Goal: Entertainment & Leisure: Consume media (video, audio)

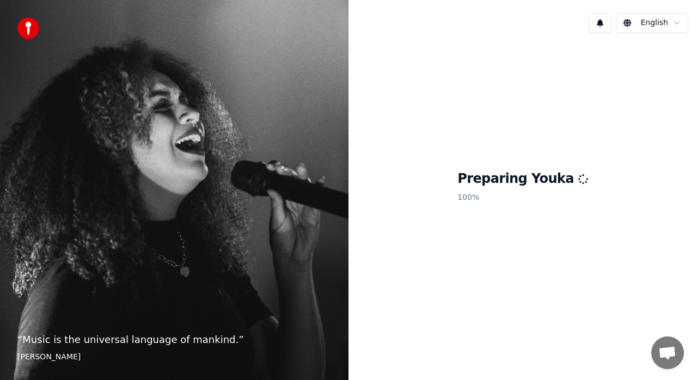
scroll to position [24, 0]
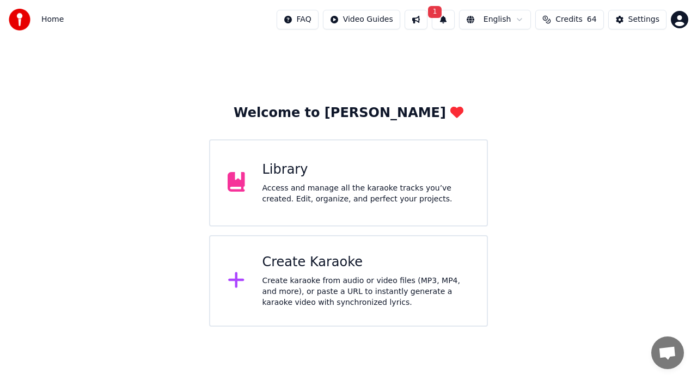
click at [442, 13] on span "1" at bounding box center [435, 12] width 14 height 12
click at [530, 53] on button "Update" at bounding box center [531, 54] width 46 height 20
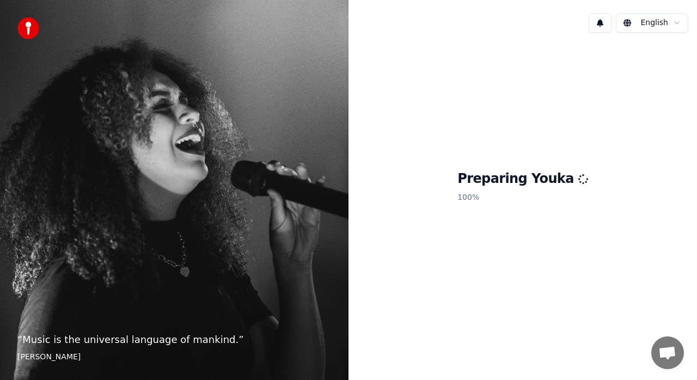
scroll to position [24, 0]
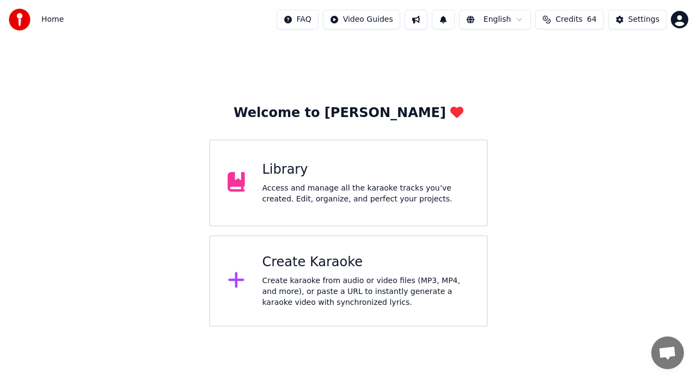
click at [453, 19] on button at bounding box center [443, 20] width 23 height 20
click at [424, 19] on button at bounding box center [415, 20] width 23 height 20
click at [426, 19] on button at bounding box center [415, 20] width 23 height 20
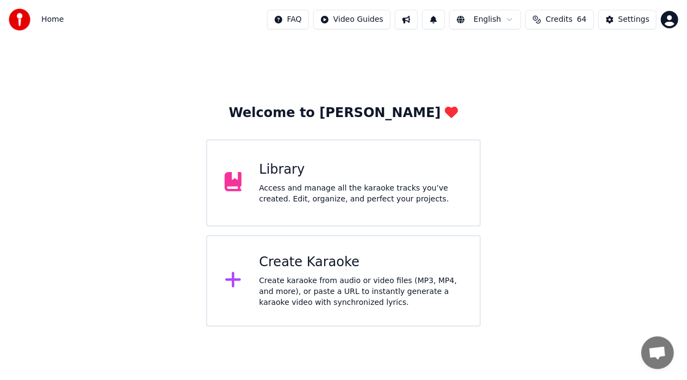
click at [445, 20] on button at bounding box center [433, 20] width 23 height 20
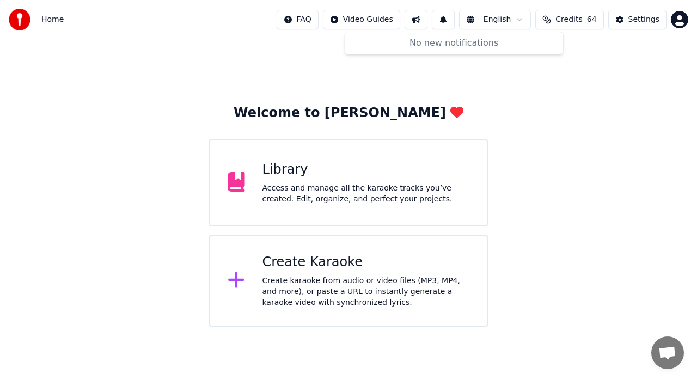
click at [446, 20] on button at bounding box center [443, 20] width 23 height 20
click at [427, 17] on button at bounding box center [415, 20] width 23 height 20
click at [639, 67] on div "Welcome to Youka Library Access and manage all the karaoke tracks you’ve create…" at bounding box center [348, 182] width 697 height 287
click at [313, 267] on div "Create Karaoke" at bounding box center [365, 262] width 207 height 17
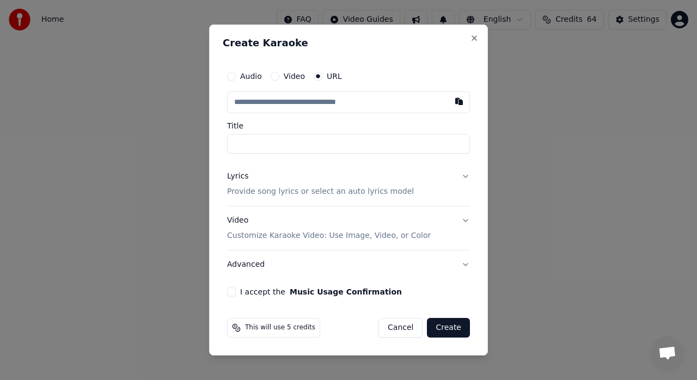
click at [352, 194] on p "Provide song lyrics or select an auto lyrics model" at bounding box center [320, 191] width 187 height 11
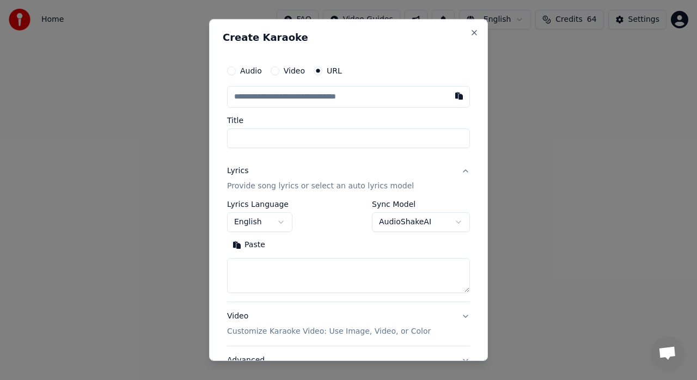
click at [259, 243] on button "Paste" at bounding box center [249, 244] width 44 height 17
click at [301, 241] on button "Expand" at bounding box center [295, 244] width 51 height 17
type textarea "**********"
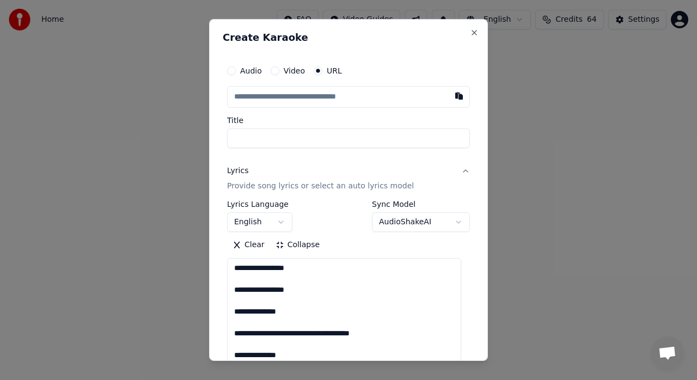
click at [290, 99] on input "text" at bounding box center [348, 97] width 243 height 22
click at [448, 95] on button "button" at bounding box center [459, 96] width 22 height 20
type input "**********"
type textarea "**********"
type input "**********"
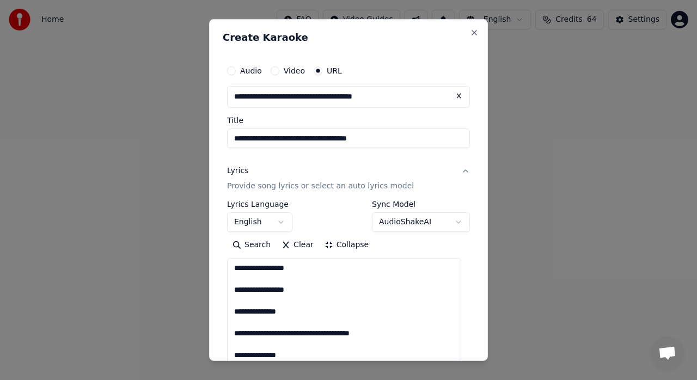
type textarea "**********"
drag, startPoint x: 404, startPoint y: 138, endPoint x: 336, endPoint y: 136, distance: 68.6
click at [336, 136] on input "**********" at bounding box center [348, 138] width 243 height 20
type input "**********"
type textarea "**********"
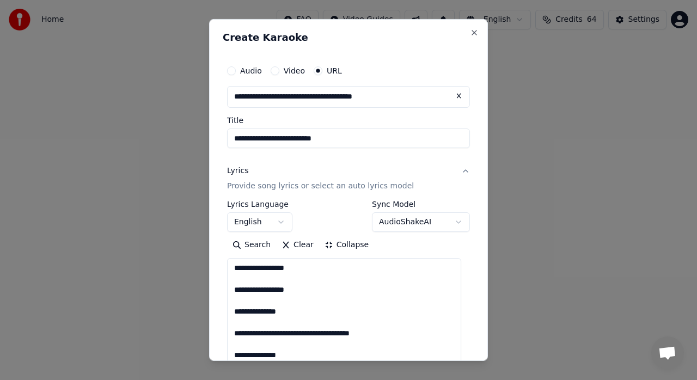
drag, startPoint x: 315, startPoint y: 138, endPoint x: 309, endPoint y: 140, distance: 6.4
click at [309, 140] on input "**********" at bounding box center [348, 138] width 243 height 20
type input "**********"
type textarea "**********"
click at [323, 139] on input "**********" at bounding box center [348, 138] width 243 height 20
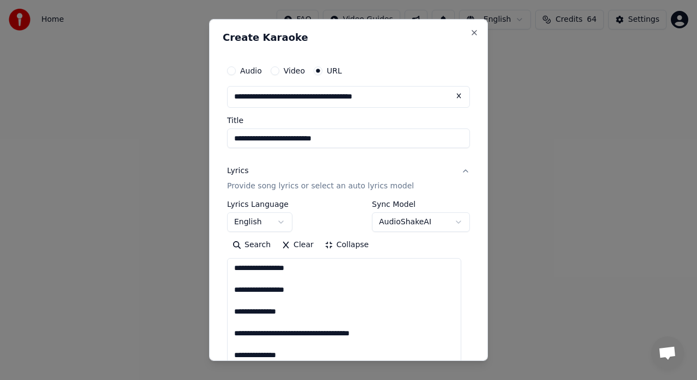
type input "**********"
type textarea "**********"
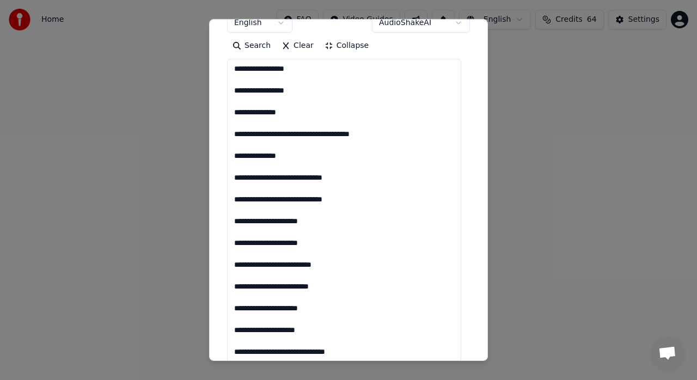
type input "**********"
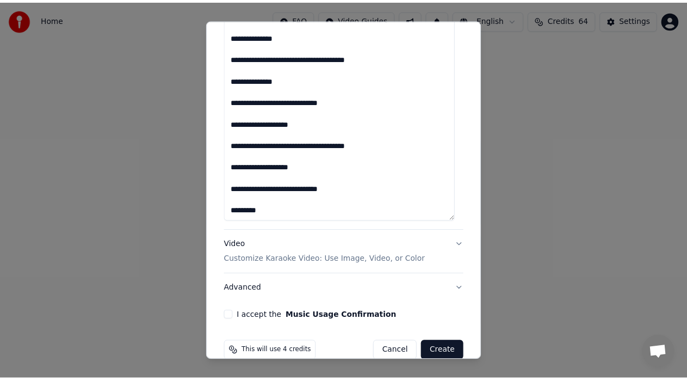
scroll to position [1282, 0]
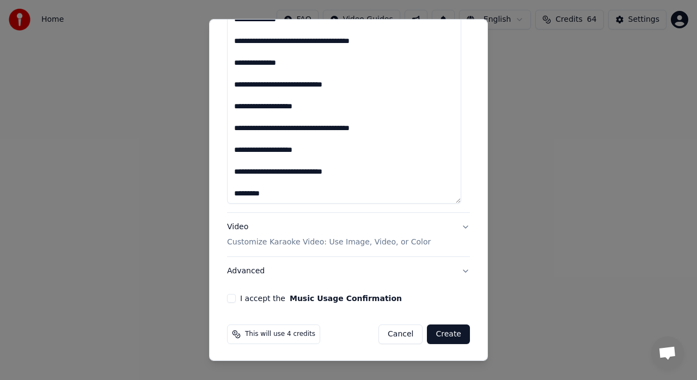
click at [229, 295] on button "I accept the Music Usage Confirmation" at bounding box center [231, 298] width 9 height 9
click at [442, 331] on button "Create" at bounding box center [448, 334] width 43 height 20
type textarea "**********"
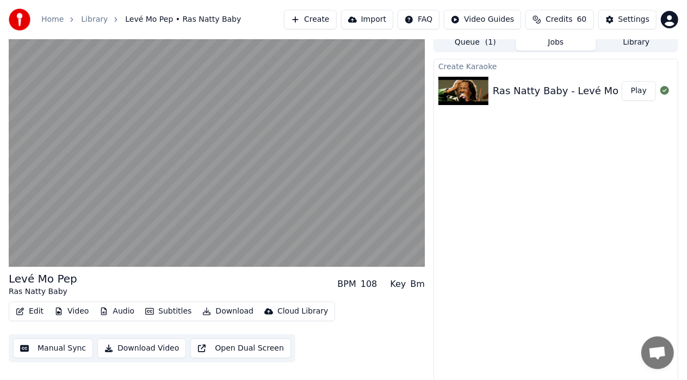
scroll to position [8, 0]
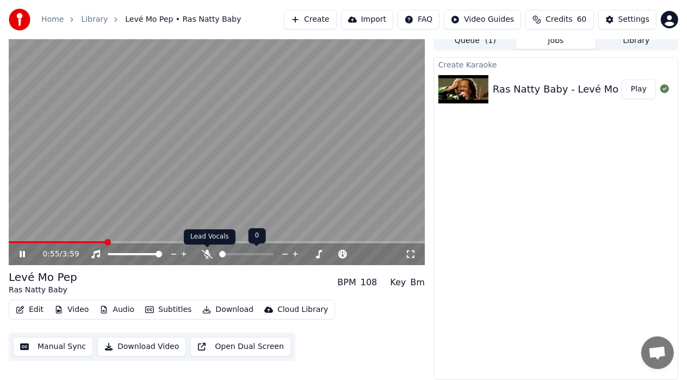
click at [206, 252] on icon at bounding box center [207, 254] width 11 height 9
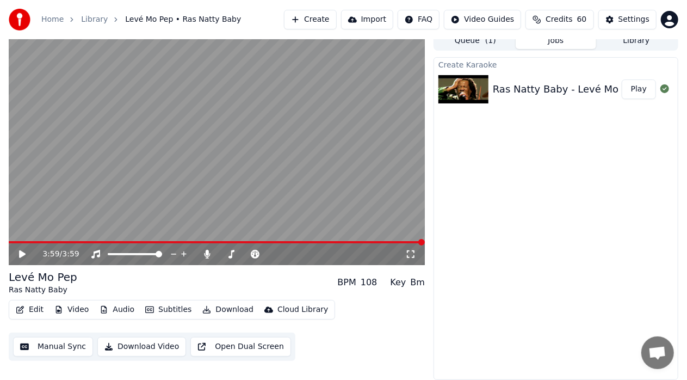
click at [519, 88] on div "Ras Natty Baby - Levé Mo Pep" at bounding box center [566, 89] width 147 height 15
click at [644, 89] on button "Play" at bounding box center [639, 89] width 34 height 20
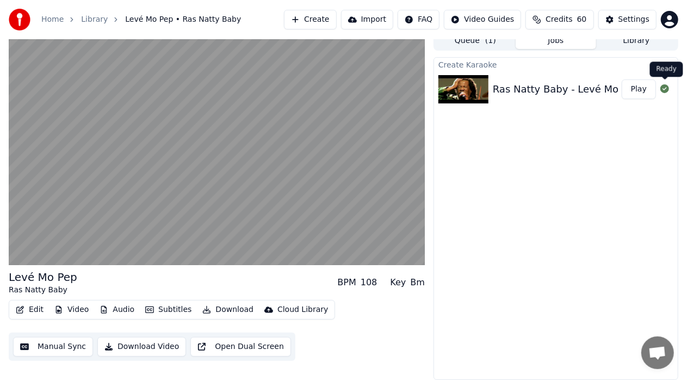
click at [667, 89] on icon at bounding box center [665, 88] width 9 height 9
click at [638, 131] on div "Create Karaoke Ras Natty Baby - Levé Mo Pep Play" at bounding box center [556, 218] width 245 height 323
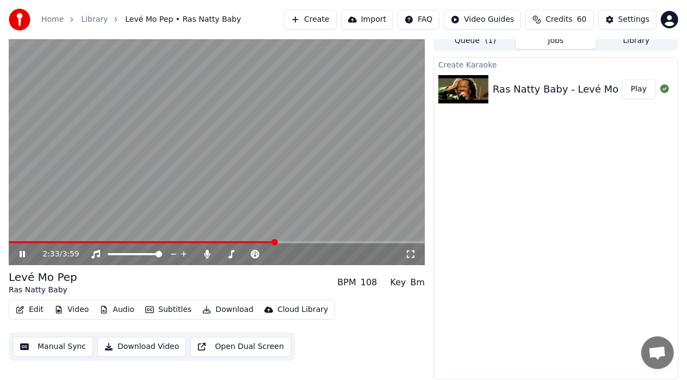
click at [22, 251] on icon at bounding box center [29, 254] width 25 height 9
click at [20, 256] on icon at bounding box center [22, 254] width 7 height 8
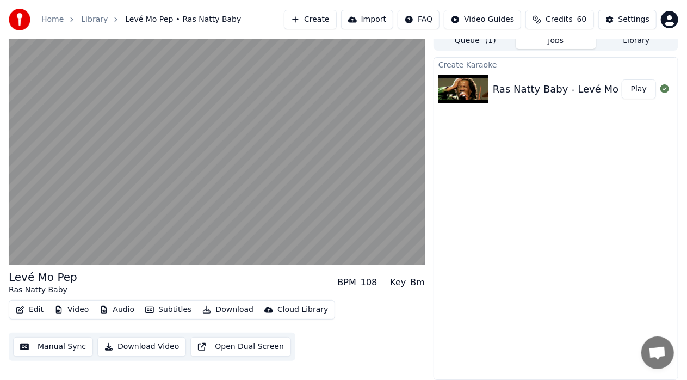
click at [56, 346] on button "Manual Sync" at bounding box center [53, 347] width 80 height 20
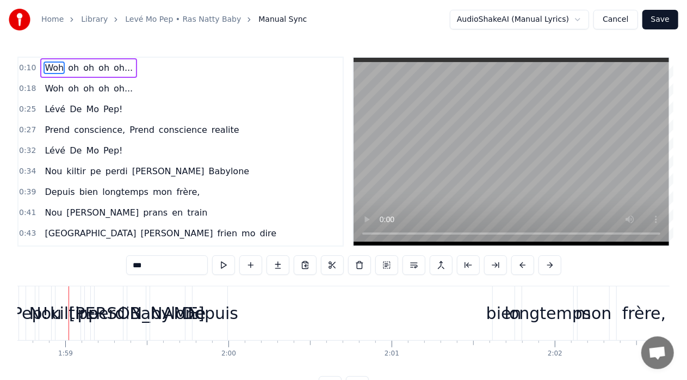
scroll to position [0, 19376]
click at [84, 61] on span "oh" at bounding box center [88, 67] width 13 height 13
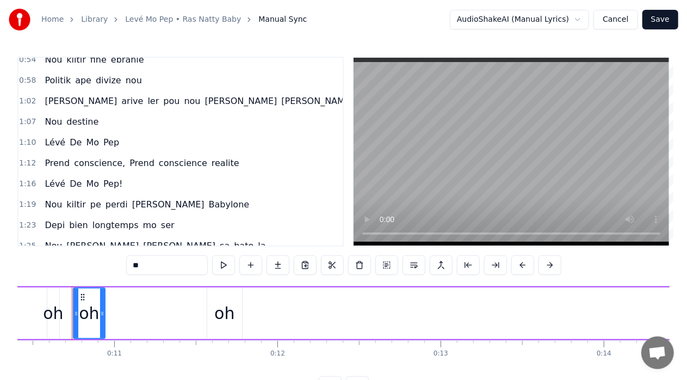
scroll to position [254, 0]
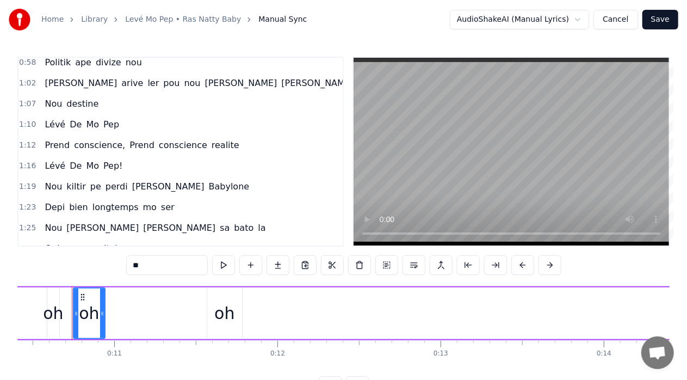
click at [72, 159] on span "De" at bounding box center [76, 165] width 14 height 13
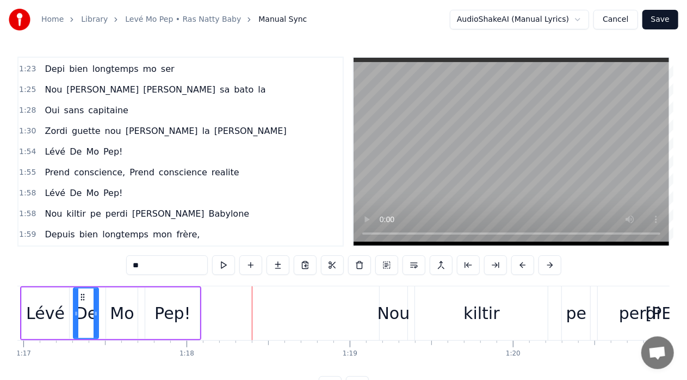
scroll to position [424, 0]
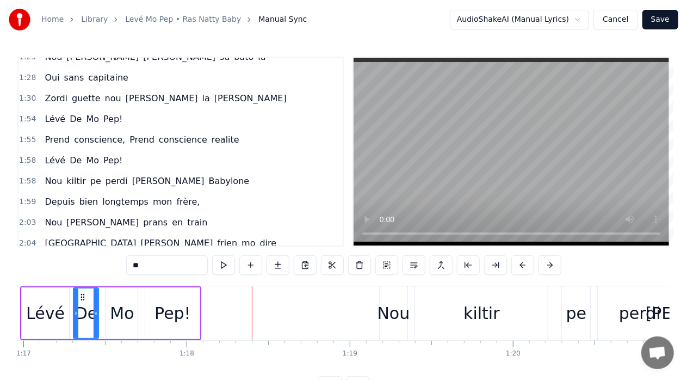
click at [127, 92] on span "dan" at bounding box center [162, 98] width 75 height 13
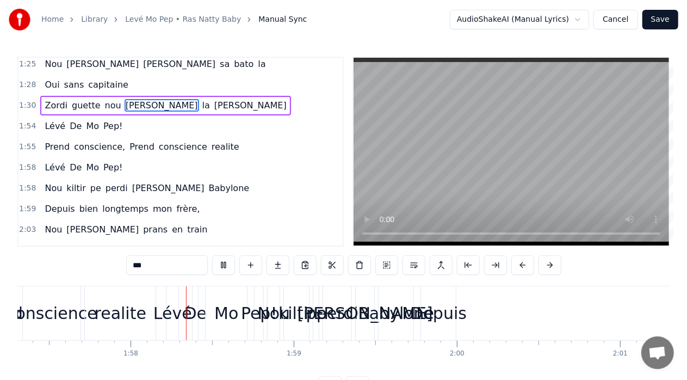
scroll to position [0, 19163]
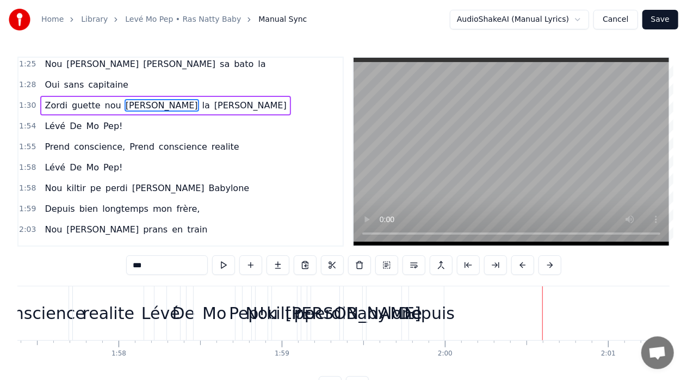
click at [161, 313] on div "Lévé" at bounding box center [160, 313] width 39 height 24
type input "****"
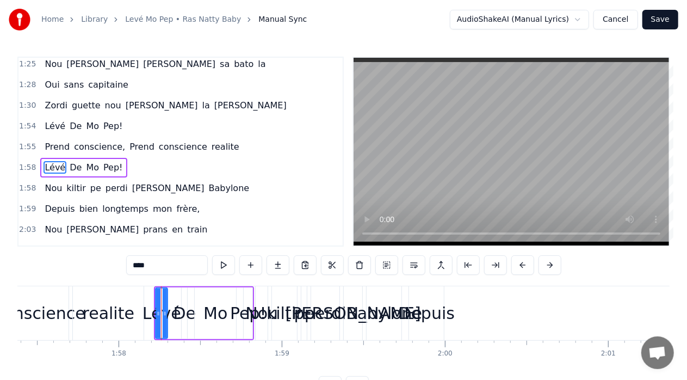
scroll to position [424, 0]
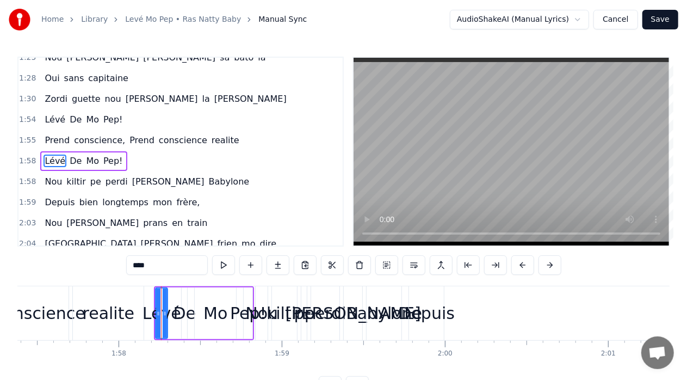
click at [142, 269] on input "****" at bounding box center [167, 265] width 82 height 20
click at [225, 266] on button at bounding box center [223, 265] width 23 height 20
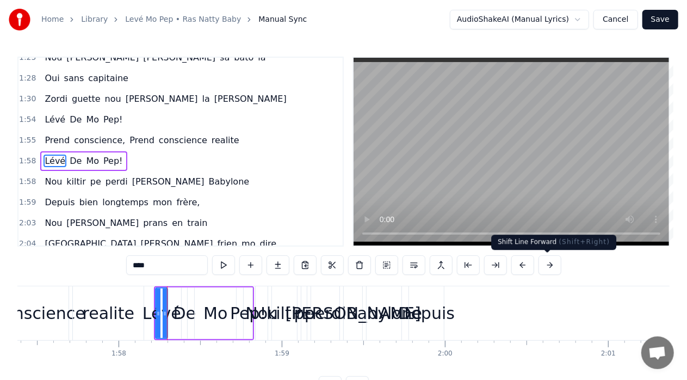
click at [546, 262] on button at bounding box center [550, 265] width 23 height 20
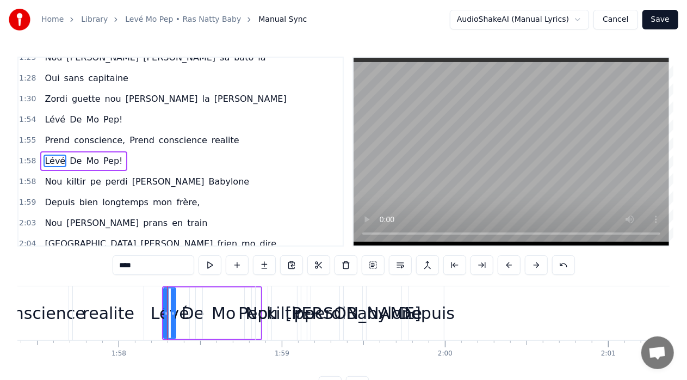
click at [546, 262] on div "****" at bounding box center [344, 265] width 463 height 20
click at [534, 264] on button at bounding box center [536, 265] width 23 height 20
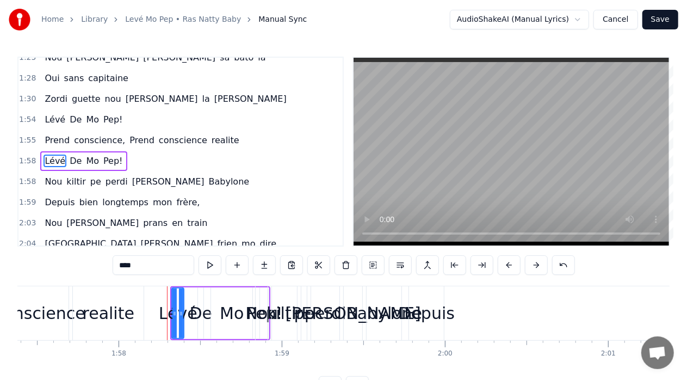
click at [534, 264] on button at bounding box center [536, 265] width 23 height 20
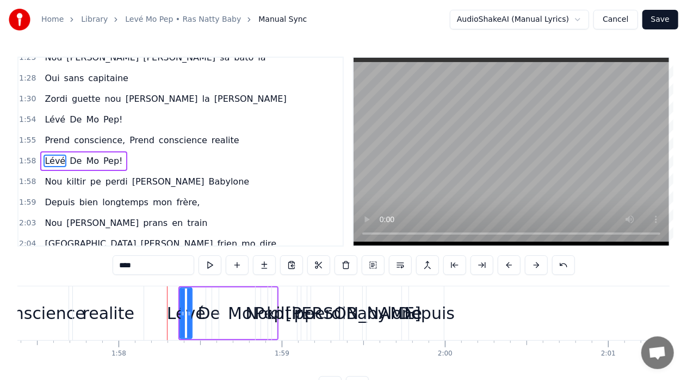
click at [534, 264] on button at bounding box center [536, 265] width 23 height 20
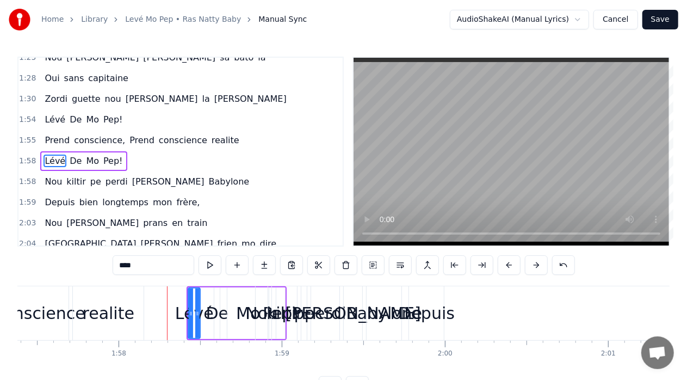
click at [534, 264] on button at bounding box center [536, 265] width 23 height 20
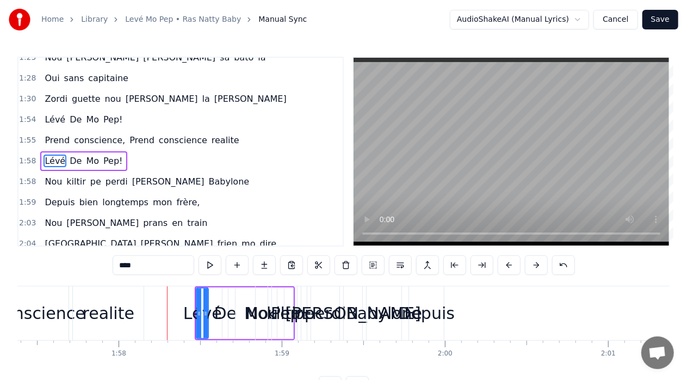
click at [534, 264] on button at bounding box center [536, 265] width 23 height 20
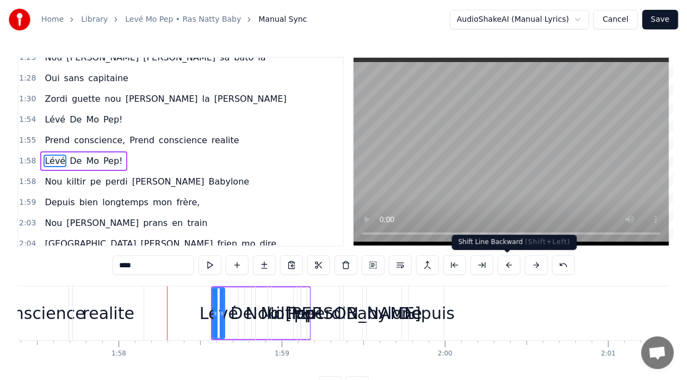
click at [506, 266] on button at bounding box center [509, 265] width 23 height 20
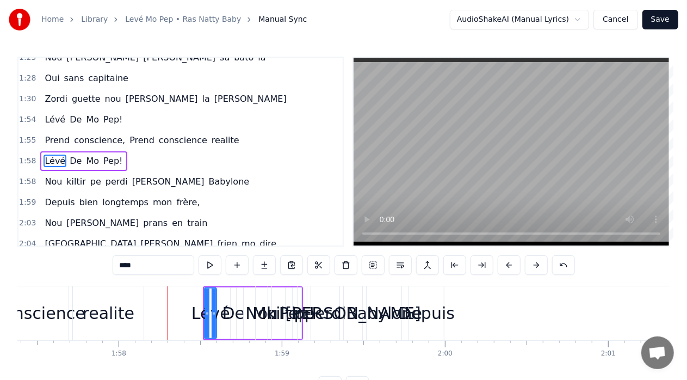
click at [506, 266] on button at bounding box center [509, 265] width 23 height 20
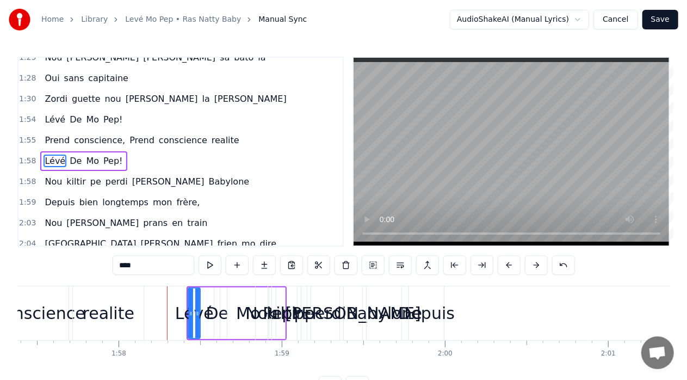
click at [506, 266] on button at bounding box center [509, 265] width 23 height 20
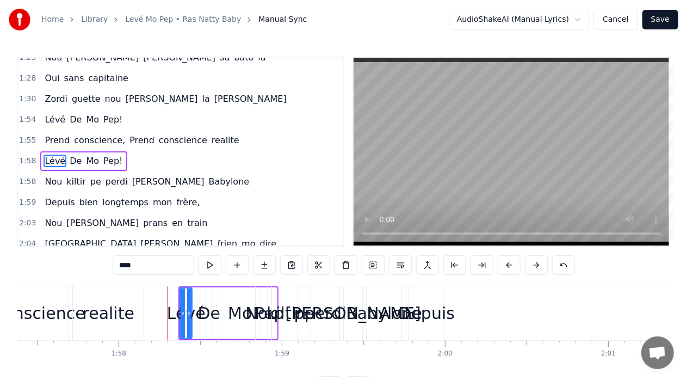
click at [506, 266] on button at bounding box center [509, 265] width 23 height 20
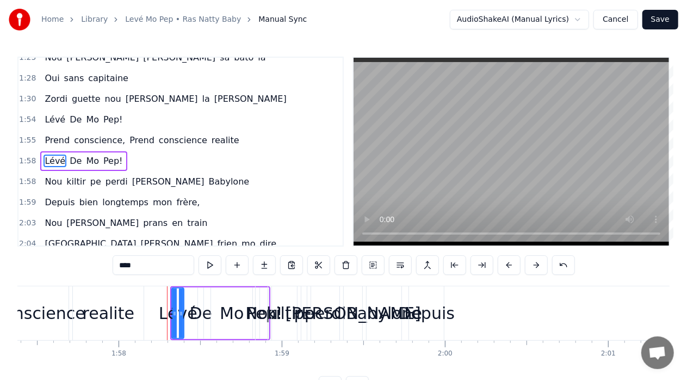
click at [506, 266] on button at bounding box center [509, 265] width 23 height 20
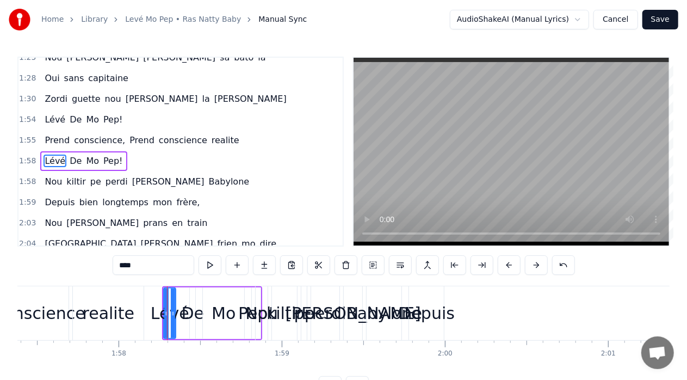
click at [506, 266] on button at bounding box center [509, 265] width 23 height 20
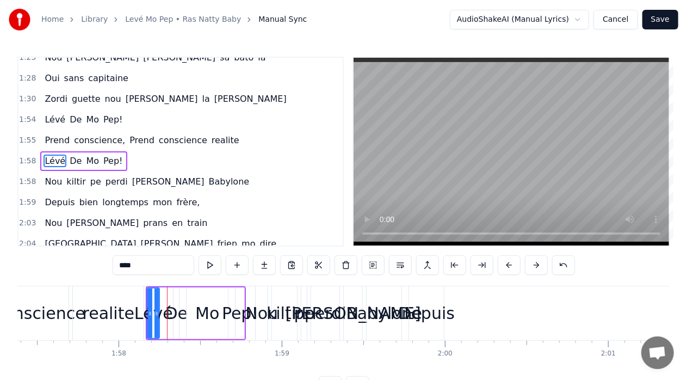
click at [506, 266] on button at bounding box center [509, 265] width 23 height 20
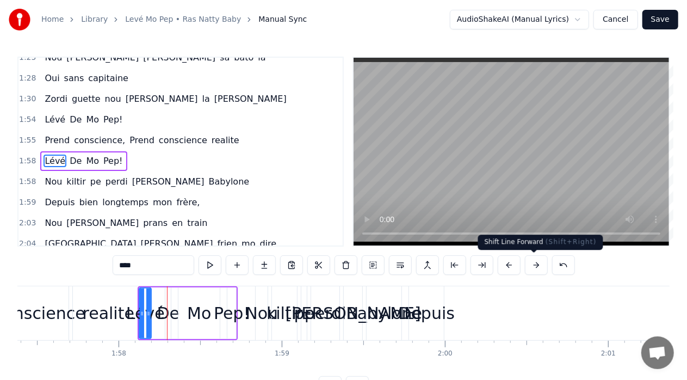
click at [535, 264] on button at bounding box center [536, 265] width 23 height 20
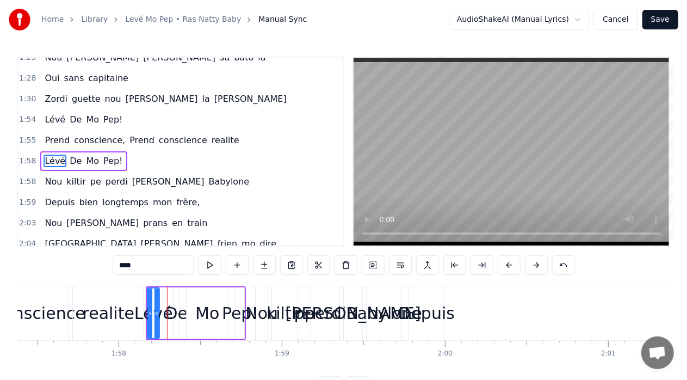
click at [170, 296] on div "Lévé De Mo Pep!" at bounding box center [196, 313] width 100 height 54
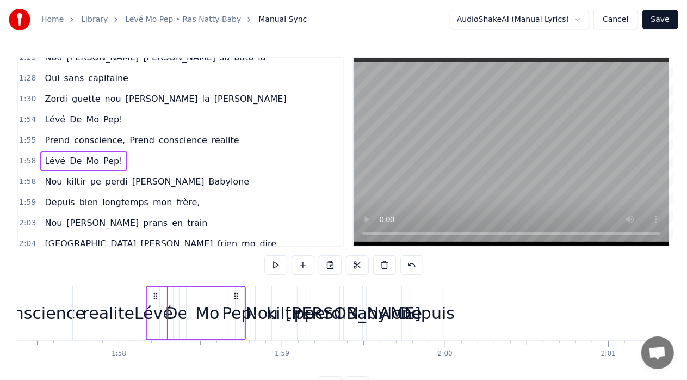
drag, startPoint x: 168, startPoint y: 298, endPoint x: 463, endPoint y: 353, distance: 300.0
click at [463, 353] on div "Woh oh oh oh oh... Woh oh oh oh oh... Lévé De Mo Pep! Prend conscience, Prend c…" at bounding box center [343, 327] width 652 height 82
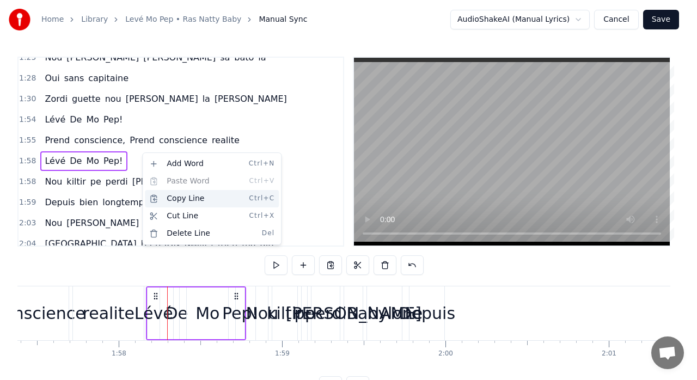
click at [188, 200] on div "Copy Line Ctrl+C" at bounding box center [212, 198] width 134 height 17
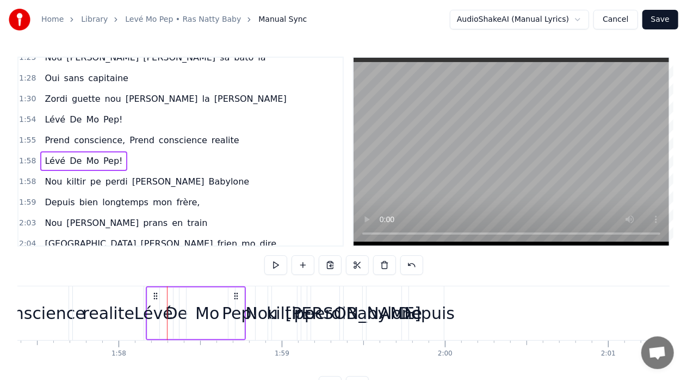
click at [27, 176] on span "1:58" at bounding box center [27, 181] width 17 height 11
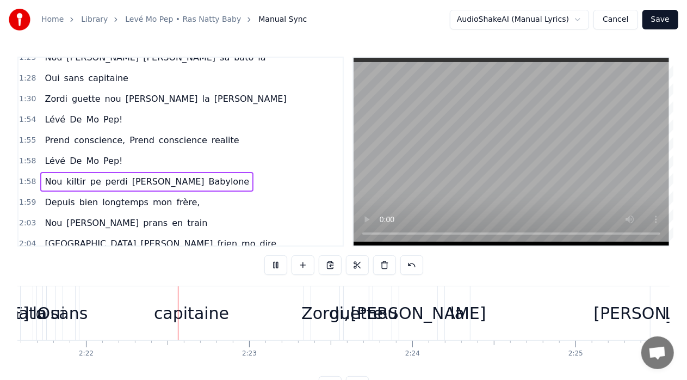
scroll to position [0, 23122]
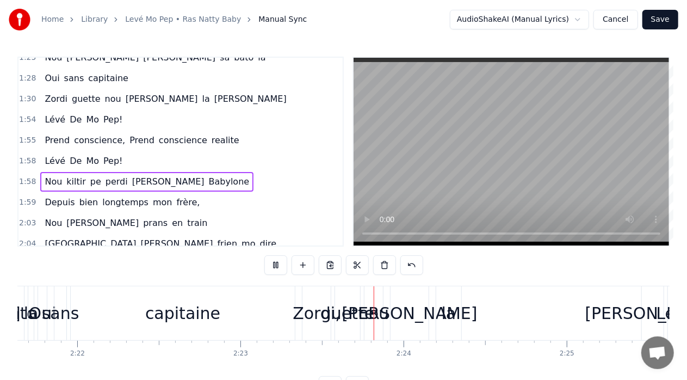
click at [486, 233] on video at bounding box center [512, 152] width 316 height 188
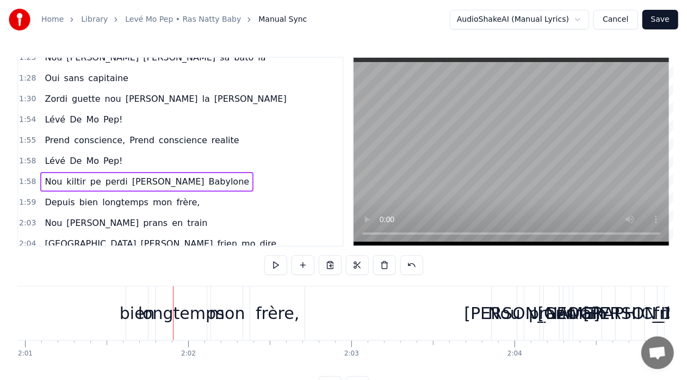
scroll to position [0, 19753]
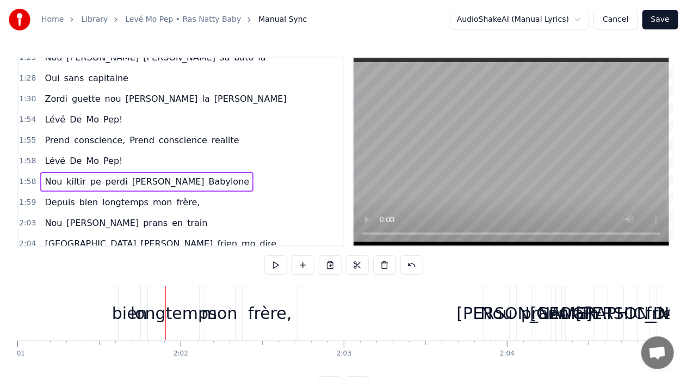
click at [122, 151] on div "1:58 Lévé De Mo Pep!" at bounding box center [181, 161] width 324 height 21
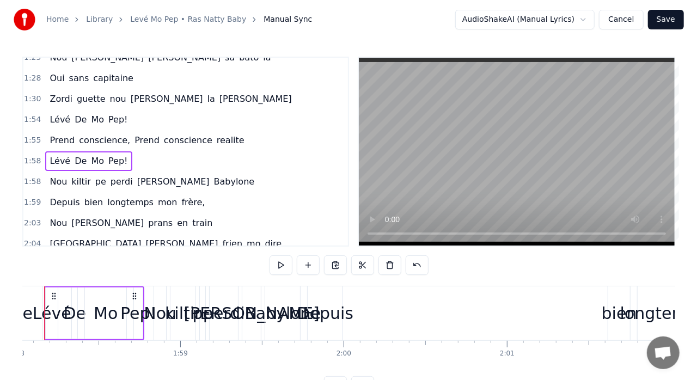
scroll to position [0, 19237]
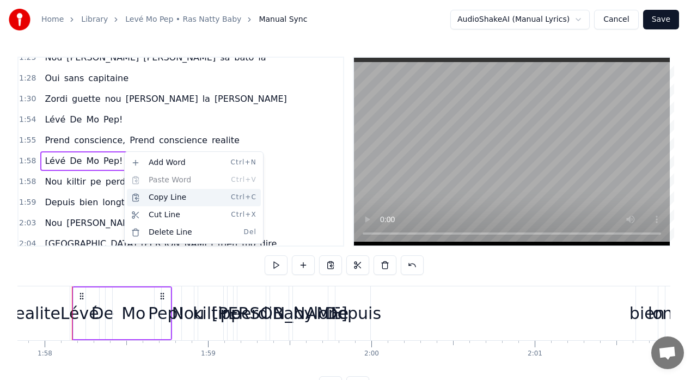
click at [169, 199] on div "Copy Line Ctrl+C" at bounding box center [194, 197] width 134 height 17
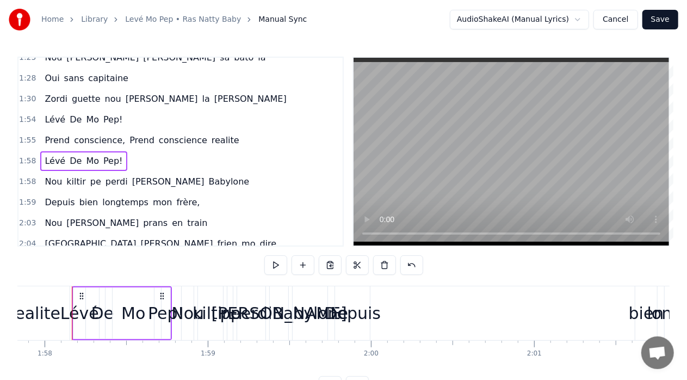
click at [26, 197] on span "1:59" at bounding box center [27, 202] width 17 height 11
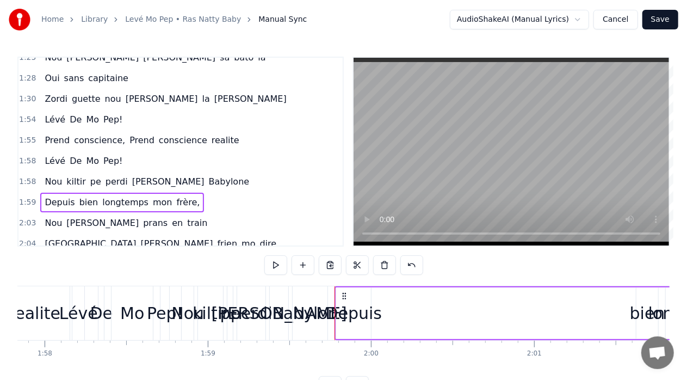
click at [26, 197] on span "1:59" at bounding box center [27, 202] width 17 height 11
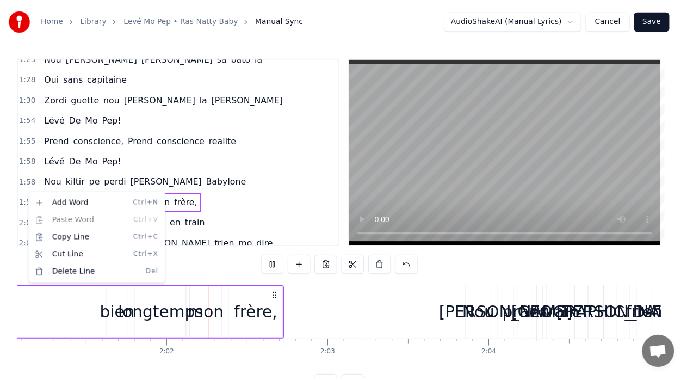
scroll to position [0, 19793]
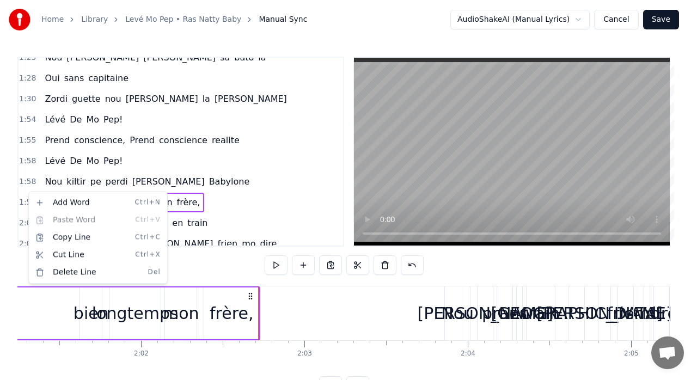
click at [263, 206] on html "Home Library Levé Mo Pep • Ras Natty Baby Manual Sync AudioShakeAI (Manual Lyri…" at bounding box center [348, 206] width 697 height 413
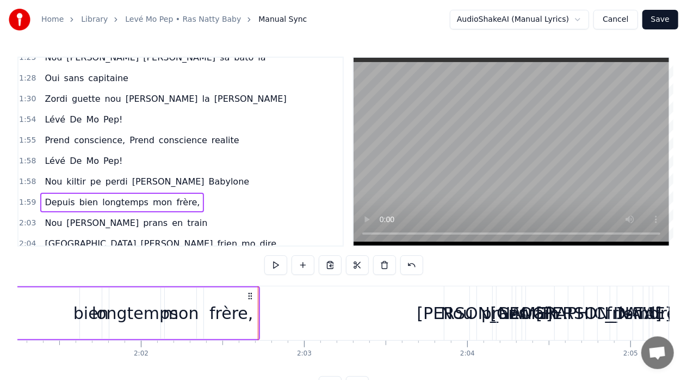
drag, startPoint x: 49, startPoint y: 171, endPoint x: 48, endPoint y: 192, distance: 21.3
click at [48, 192] on div "0:10 Woh oh oh oh oh... 0:18 Woh oh oh oh oh... 0:25 Lévé De Mo Pep! 0:27 Prend…" at bounding box center [180, 152] width 327 height 190
click at [49, 175] on span "Nou" at bounding box center [54, 181] width 20 height 13
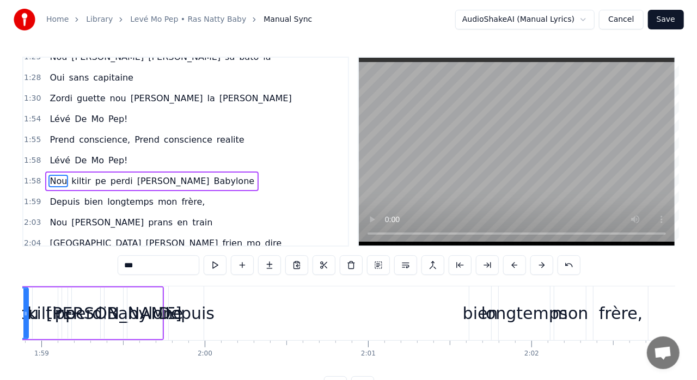
scroll to position [0, 19346]
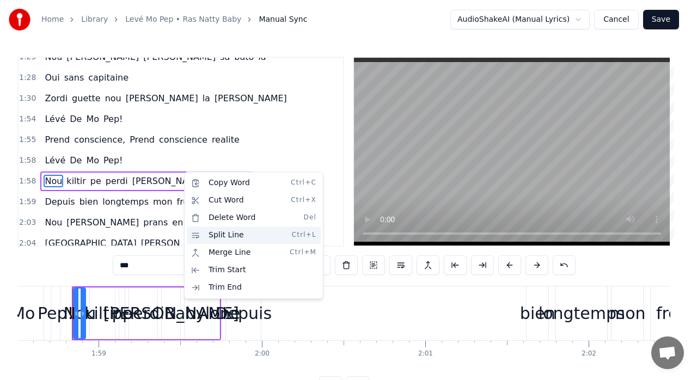
click at [229, 235] on div "Split Line Ctrl+L" at bounding box center [254, 234] width 134 height 17
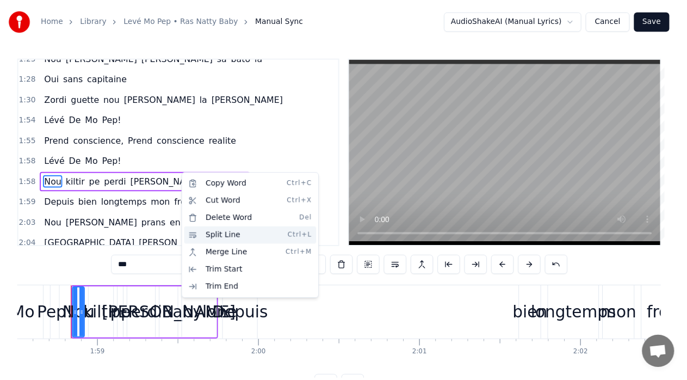
scroll to position [444, 0]
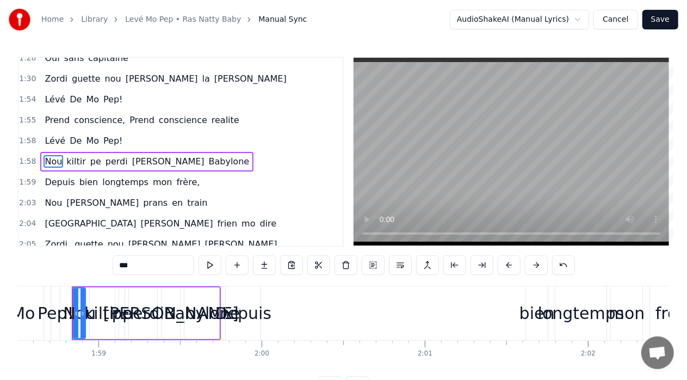
click at [182, 153] on div "1:58 Nou kiltir pe perdi dan Babylone" at bounding box center [181, 161] width 324 height 21
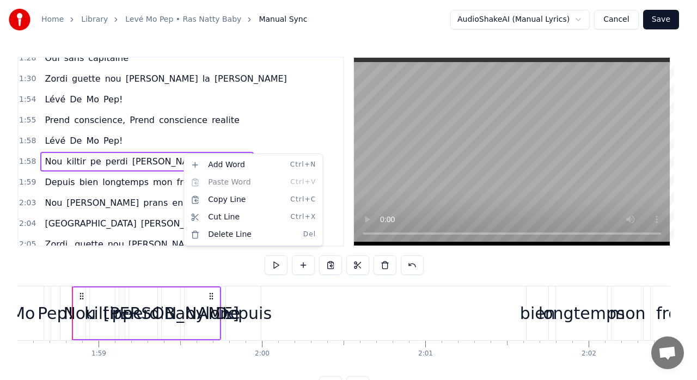
click at [127, 131] on html "Home Library Levé Mo Pep • Ras Natty Baby Manual Sync AudioShakeAI (Manual Lyri…" at bounding box center [348, 206] width 697 height 413
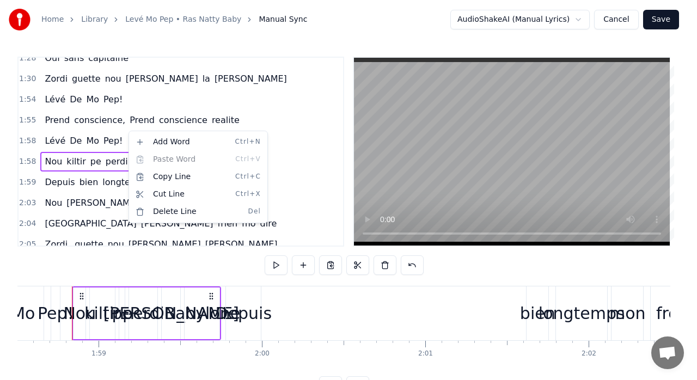
click at [103, 131] on html "Home Library Levé Mo Pep • Ras Natty Baby Manual Sync AudioShakeAI (Manual Lyri…" at bounding box center [348, 206] width 697 height 413
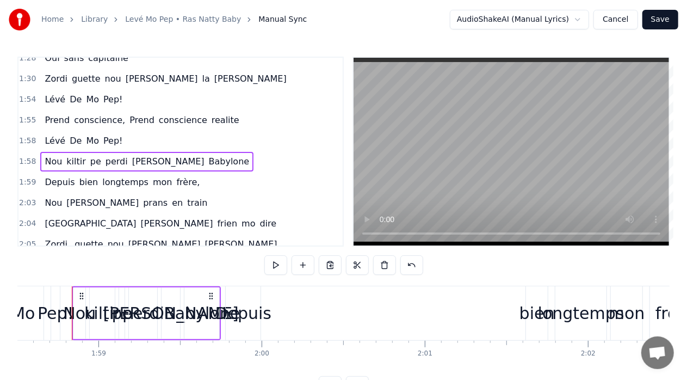
click at [93, 132] on div "Lévé De Mo Pep!" at bounding box center [83, 141] width 87 height 20
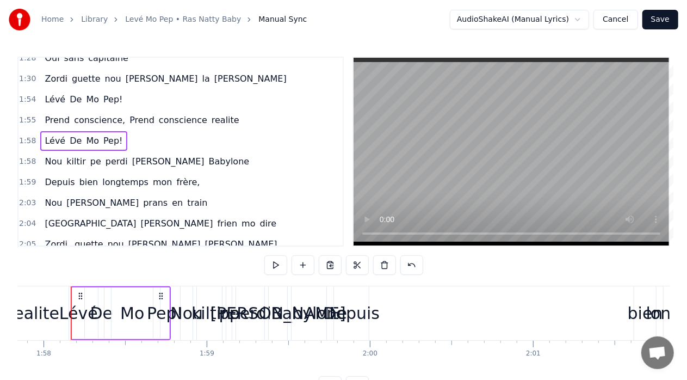
scroll to position [0, 19237]
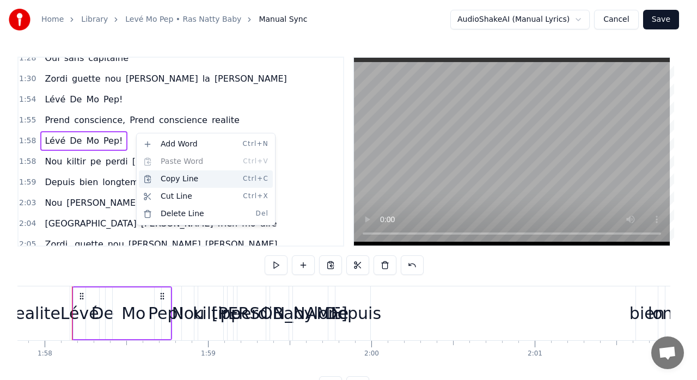
click at [174, 177] on div "Copy Line Ctrl+C" at bounding box center [206, 178] width 134 height 17
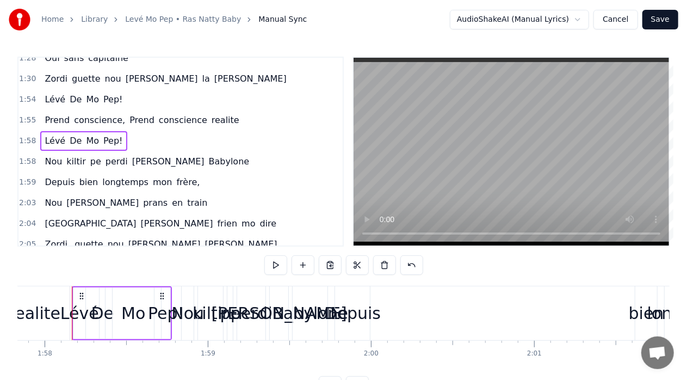
click at [185, 152] on div "1:58 Nou kiltir pe perdi dan Babylone" at bounding box center [181, 161] width 324 height 21
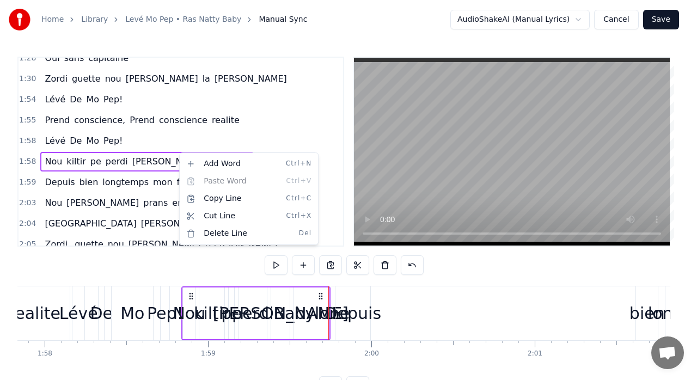
click at [174, 148] on html "Home Library Levé Mo Pep • Ras Natty Baby Manual Sync AudioShakeAI (Manual Lyri…" at bounding box center [348, 206] width 697 height 413
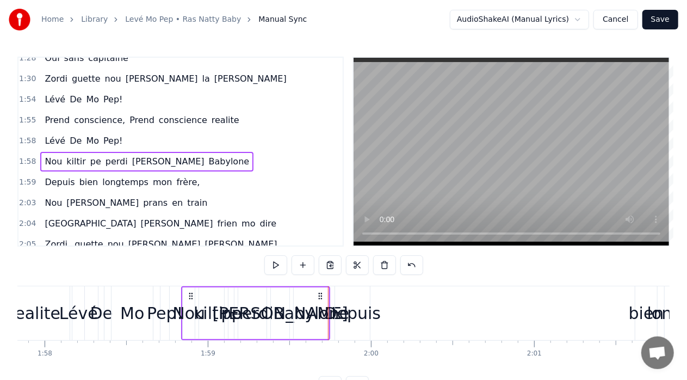
click at [188, 151] on div "1:58 Nou kiltir pe perdi dan Babylone" at bounding box center [181, 161] width 324 height 21
click at [177, 152] on div "Nou kiltir pe perdi [PERSON_NAME] Babylone" at bounding box center [146, 162] width 213 height 20
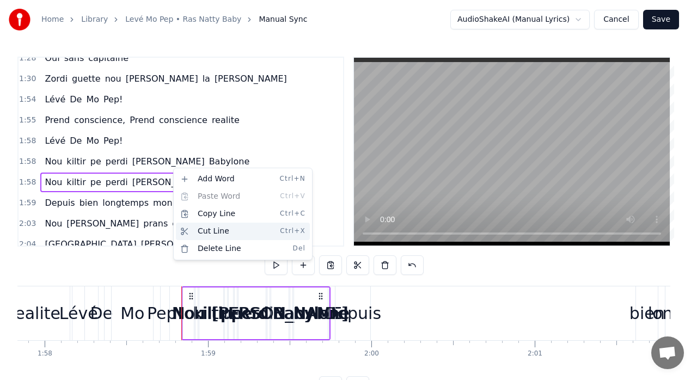
click at [214, 231] on div "Cut Line Ctrl+X" at bounding box center [243, 231] width 134 height 17
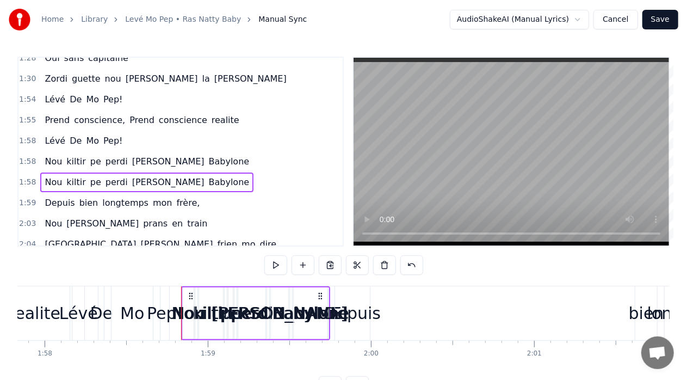
click at [208, 176] on span "Babylone" at bounding box center [229, 182] width 43 height 13
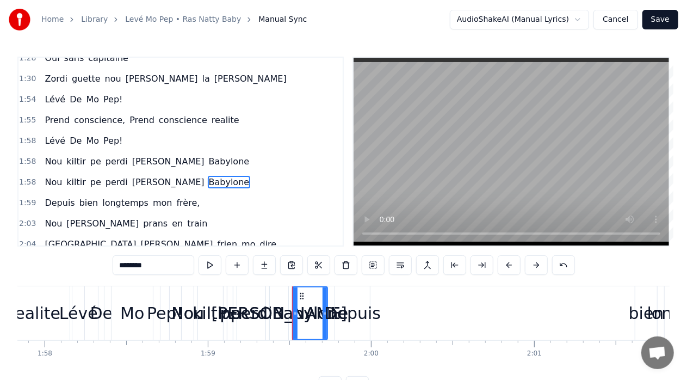
scroll to position [465, 0]
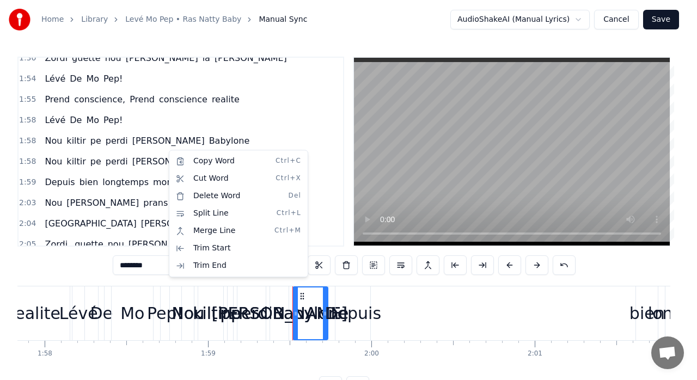
click at [53, 151] on html "Home Library Levé Mo Pep • Ras Natty Baby Manual Sync AudioShakeAI (Manual Lyri…" at bounding box center [348, 206] width 697 height 413
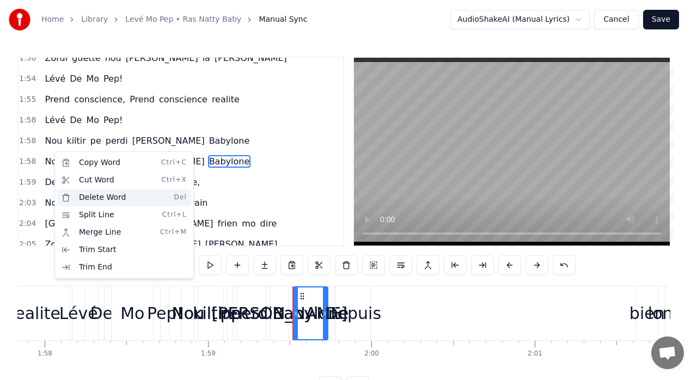
click at [113, 197] on div "Delete Word Del" at bounding box center [124, 197] width 134 height 17
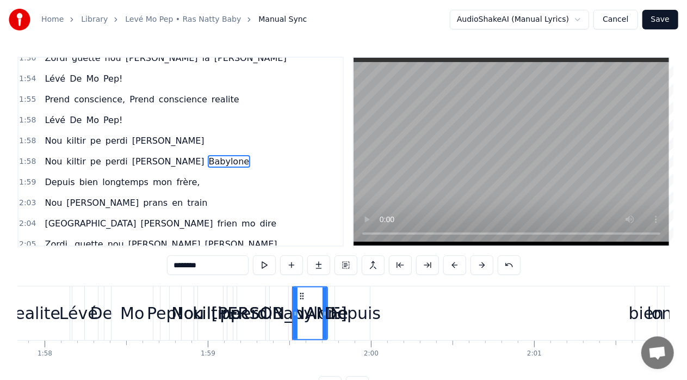
drag, startPoint x: 178, startPoint y: 151, endPoint x: 87, endPoint y: 145, distance: 92.2
click at [87, 152] on div "Nou kiltir pe perdi [PERSON_NAME] Babylone" at bounding box center [146, 162] width 213 height 20
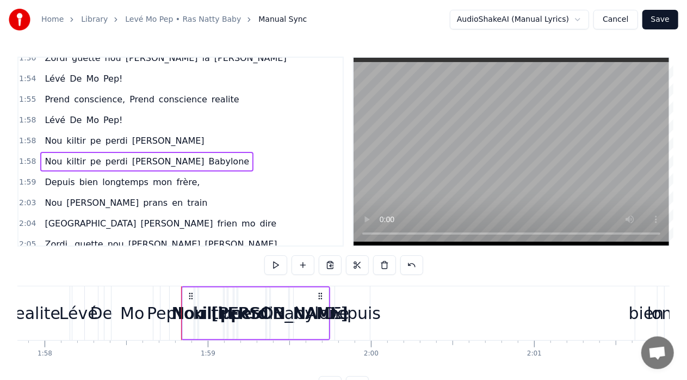
click at [208, 155] on span "Babylone" at bounding box center [229, 161] width 43 height 13
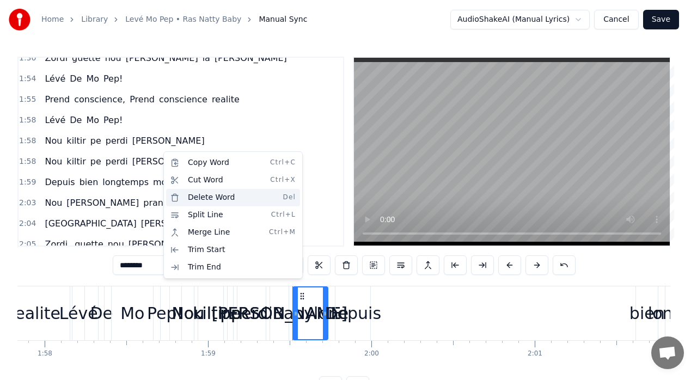
click at [208, 196] on div "Delete Word Del" at bounding box center [233, 197] width 134 height 17
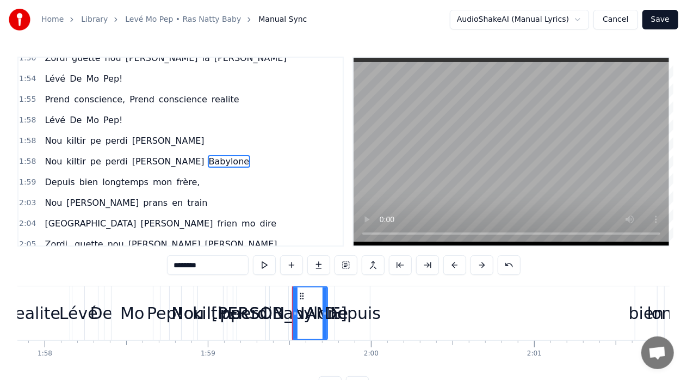
click at [114, 111] on div "Lévé De Mo Pep!" at bounding box center [83, 120] width 87 height 20
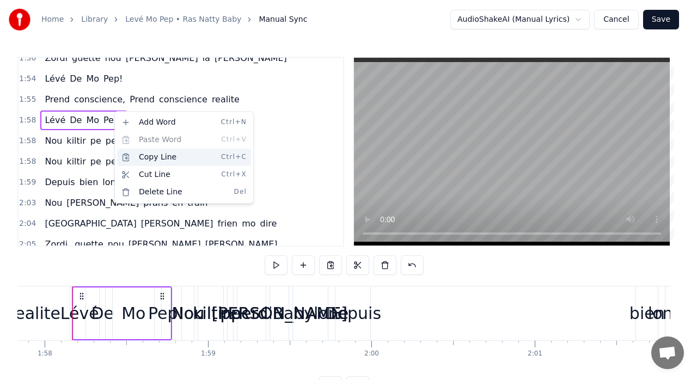
click at [154, 156] on div "Copy Line Ctrl+C" at bounding box center [184, 157] width 134 height 17
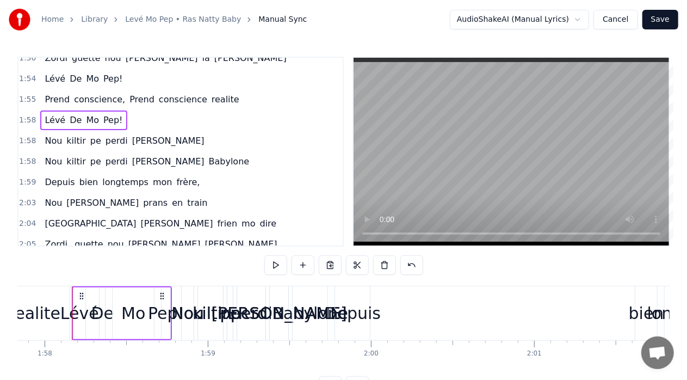
click at [137, 135] on div "Nou kiltir pe perdi dan" at bounding box center [124, 141] width 168 height 20
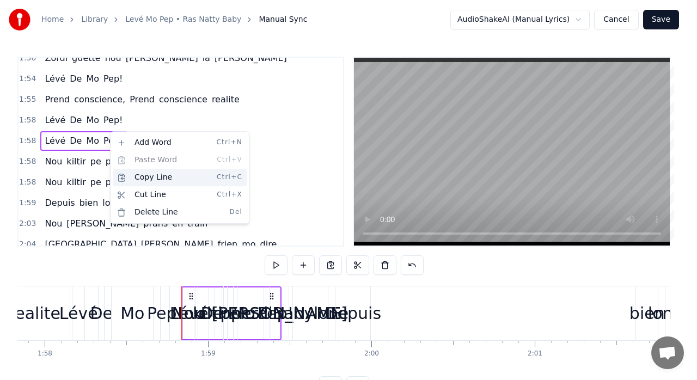
click at [154, 175] on div "Copy Line Ctrl+C" at bounding box center [180, 177] width 134 height 17
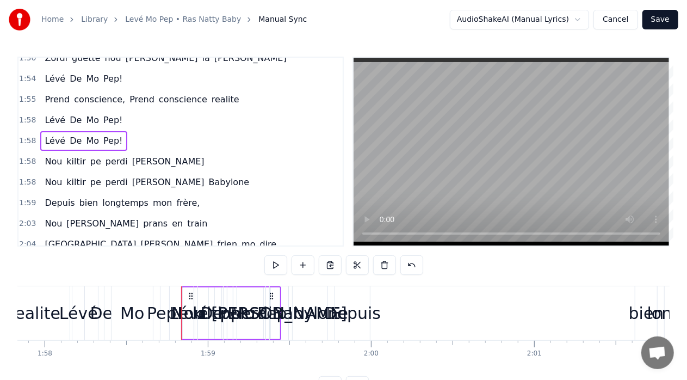
click at [182, 174] on div "1:58 Nou kiltir pe perdi dan Babylone" at bounding box center [181, 182] width 324 height 21
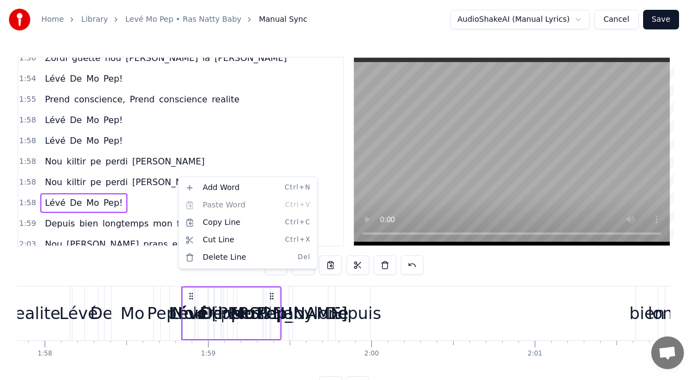
click at [183, 141] on html "Home Library Levé Mo Pep • Ras Natty Baby Manual Sync AudioShakeAI (Manual Lyri…" at bounding box center [348, 206] width 697 height 413
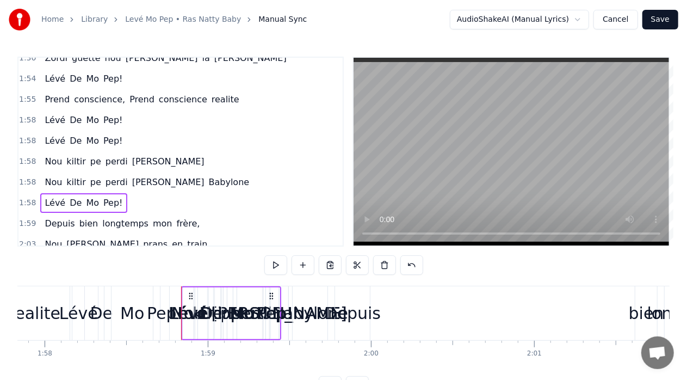
click at [113, 134] on span "Pep!" at bounding box center [113, 140] width 22 height 13
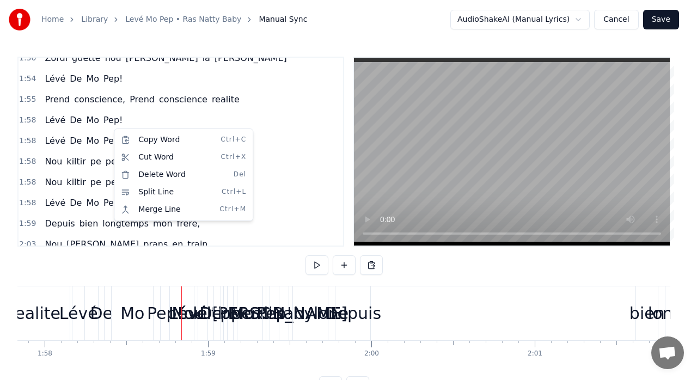
click at [104, 131] on html "Home Library Levé Mo Pep • Ras Natty Baby Manual Sync AudioShakeAI (Manual Lyri…" at bounding box center [348, 206] width 697 height 413
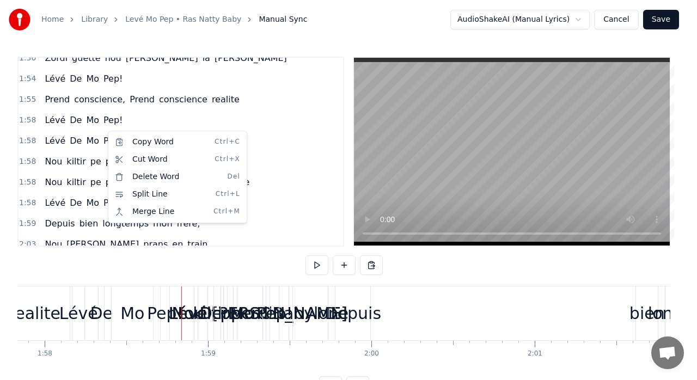
click at [106, 132] on html "Home Library Levé Mo Pep • Ras Natty Baby Manual Sync AudioShakeAI (Manual Lyri…" at bounding box center [348, 206] width 697 height 413
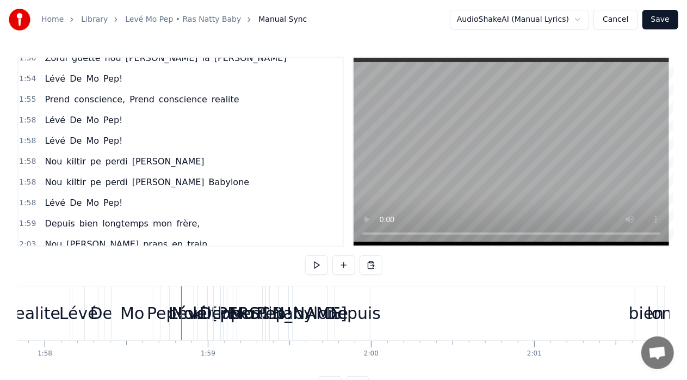
click at [103, 134] on span "Pep!" at bounding box center [113, 140] width 22 height 13
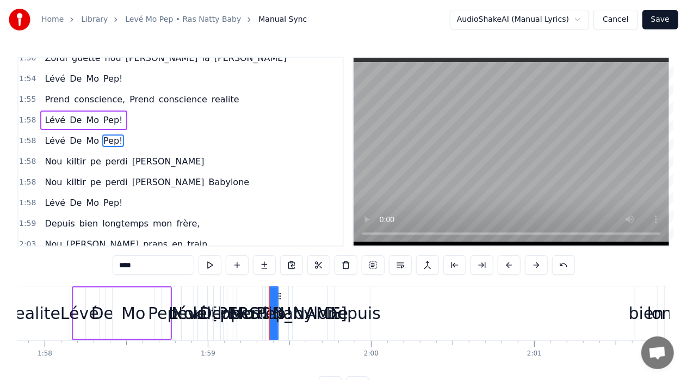
scroll to position [444, 0]
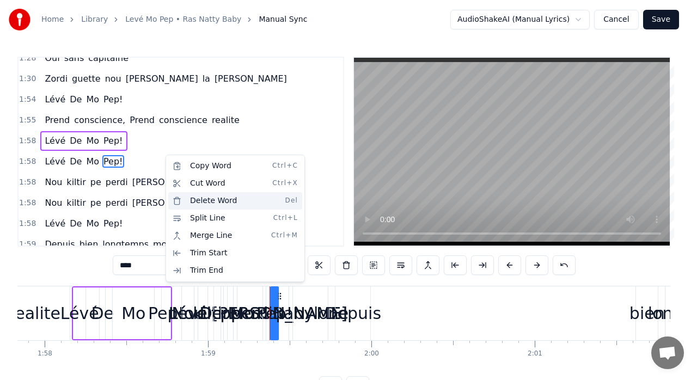
click at [219, 199] on div "Delete Word Del" at bounding box center [235, 200] width 134 height 17
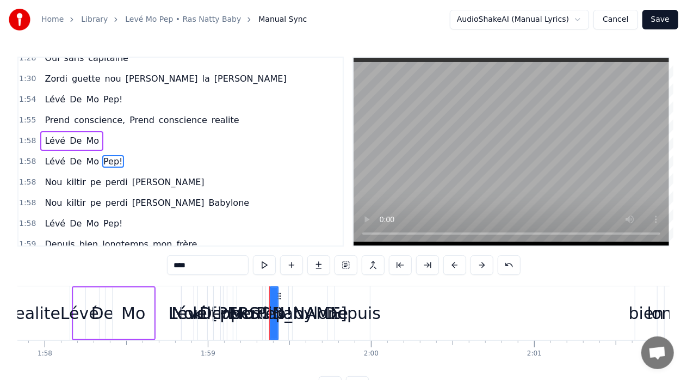
click at [87, 134] on span "Mo" at bounding box center [92, 140] width 15 height 13
type input "**"
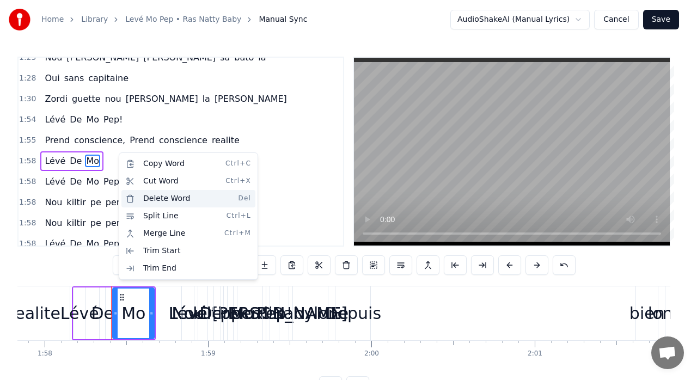
click at [165, 199] on div "Delete Word Del" at bounding box center [188, 198] width 134 height 17
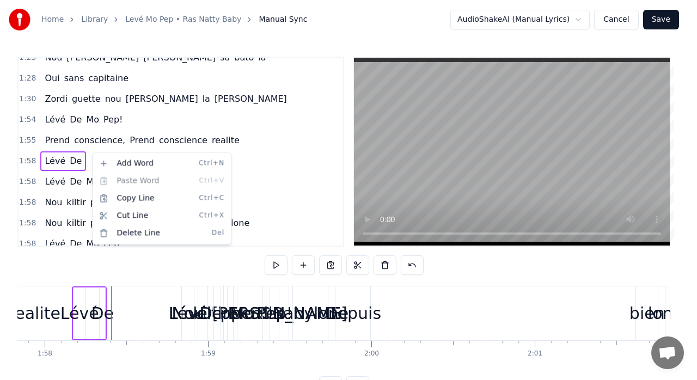
click at [70, 149] on html "Home Library Levé Mo Pep • Ras Natty Baby Manual Sync AudioShakeAI (Manual Lyri…" at bounding box center [348, 206] width 697 height 413
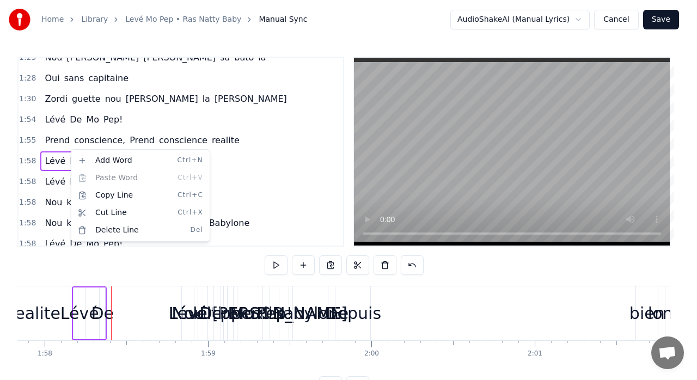
click at [72, 150] on div "Add Word Ctrl+N Paste Word Ctrl+V Copy Line Ctrl+C Cut Line Ctrl+X Delete Line …" at bounding box center [140, 195] width 139 height 93
click at [66, 151] on html "Home Library Levé Mo Pep • Ras Natty Baby Manual Sync AudioShakeAI (Manual Lyri…" at bounding box center [348, 206] width 697 height 413
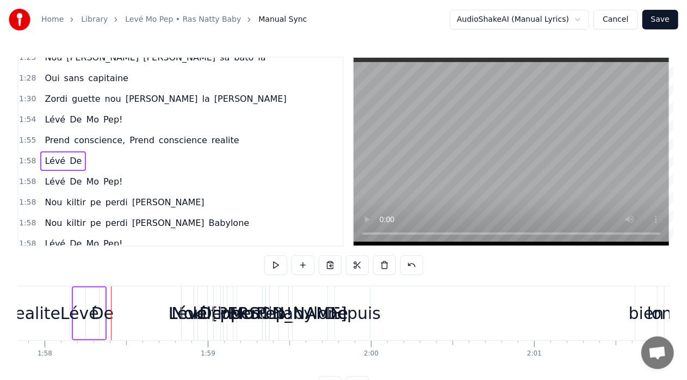
click at [74, 155] on span "De" at bounding box center [76, 161] width 14 height 13
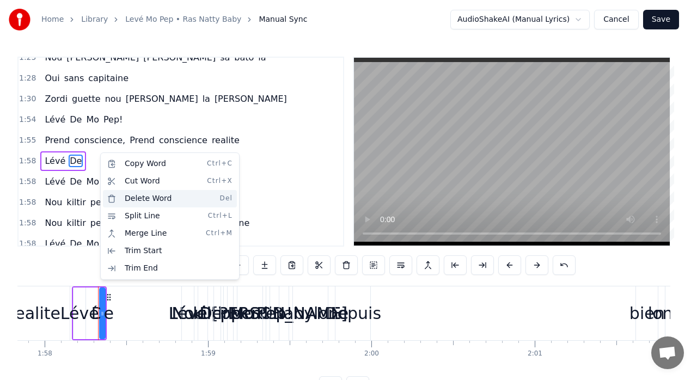
click at [138, 197] on div "Delete Word Del" at bounding box center [170, 198] width 134 height 17
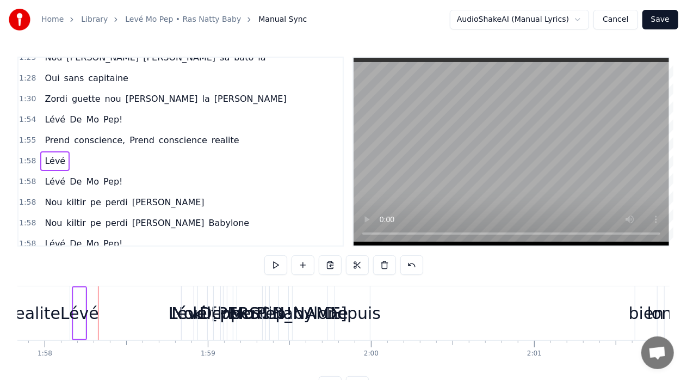
click at [60, 151] on div "Lévé" at bounding box center [54, 161] width 29 height 20
click at [60, 152] on div "Lévé" at bounding box center [54, 161] width 29 height 20
click at [58, 155] on span "Lévé" at bounding box center [55, 161] width 23 height 13
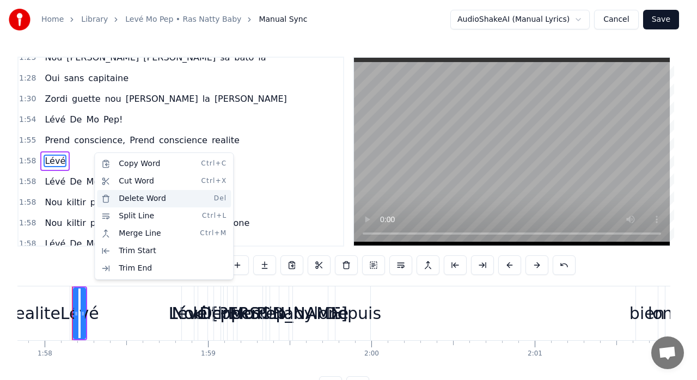
click at [138, 198] on div "Delete Word Del" at bounding box center [164, 198] width 134 height 17
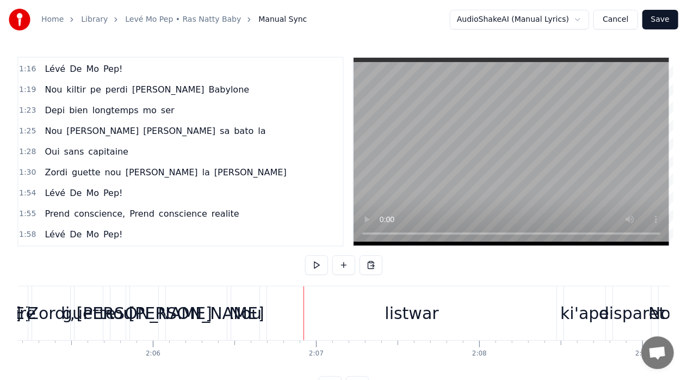
scroll to position [333, 0]
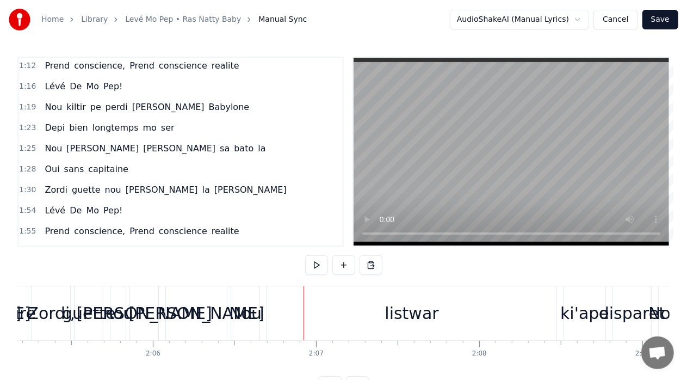
click at [227, 100] on div "1:19 Nou kiltir pe perdi dan Babylone" at bounding box center [181, 107] width 324 height 21
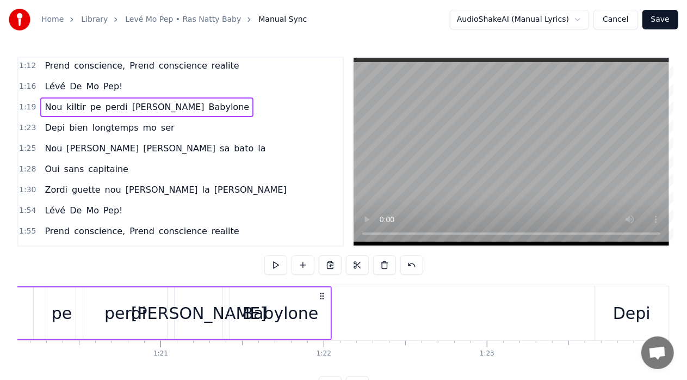
scroll to position [0, 12871]
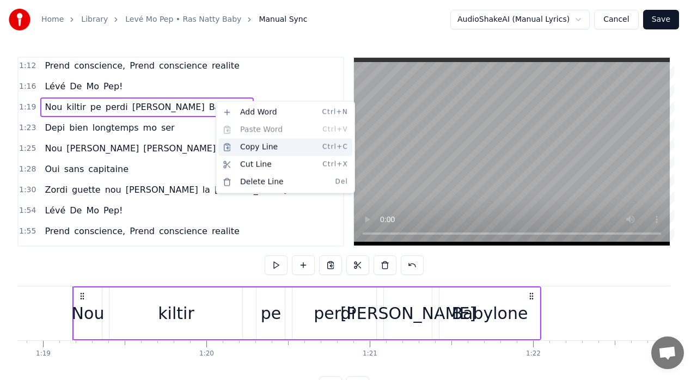
click at [264, 146] on div "Copy Line Ctrl+C" at bounding box center [285, 146] width 134 height 17
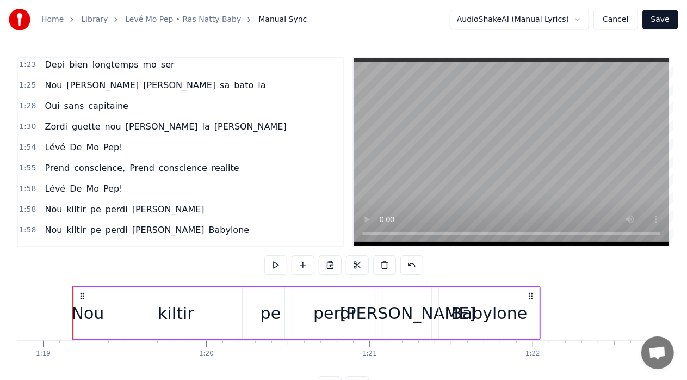
scroll to position [406, 0]
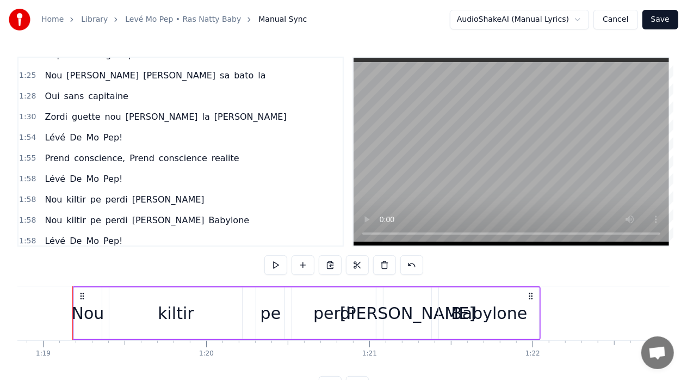
click at [124, 170] on div "1:58 Lévé De Mo Pep!" at bounding box center [181, 179] width 324 height 21
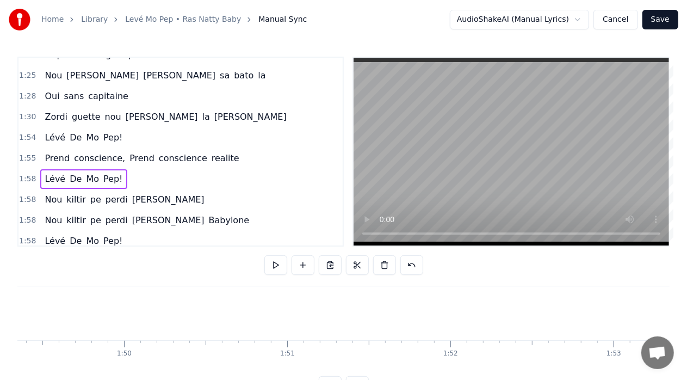
scroll to position [0, 19346]
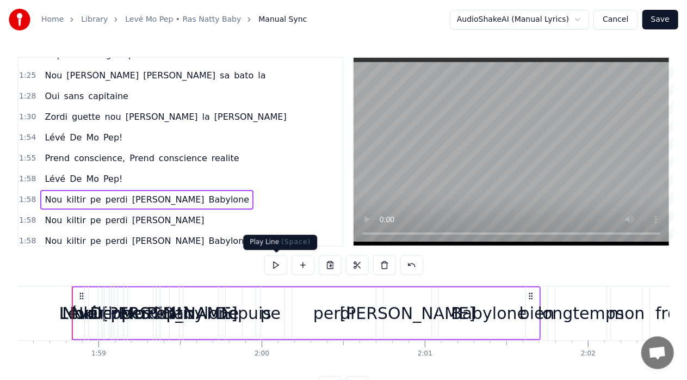
click at [276, 264] on button at bounding box center [275, 265] width 23 height 20
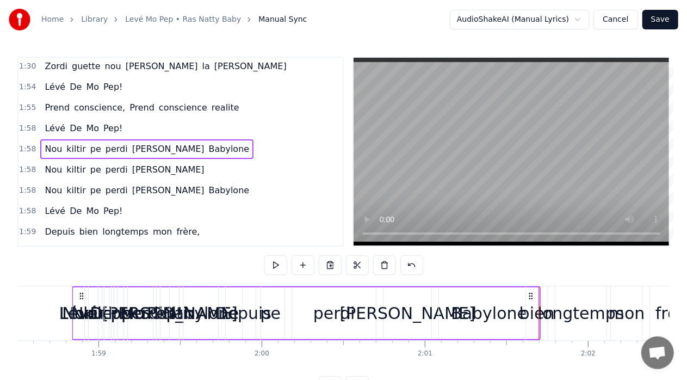
scroll to position [454, 0]
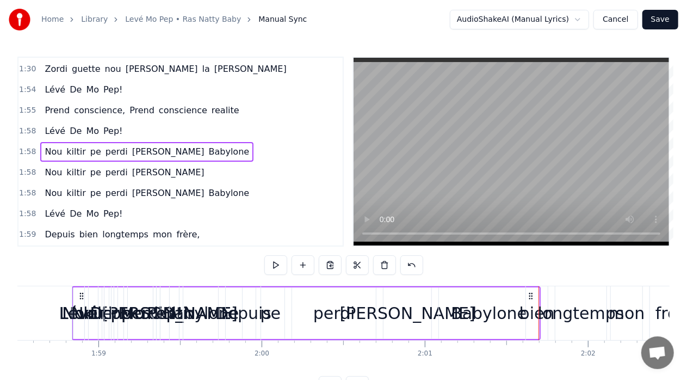
click at [133, 166] on span "dan" at bounding box center [168, 172] width 75 height 13
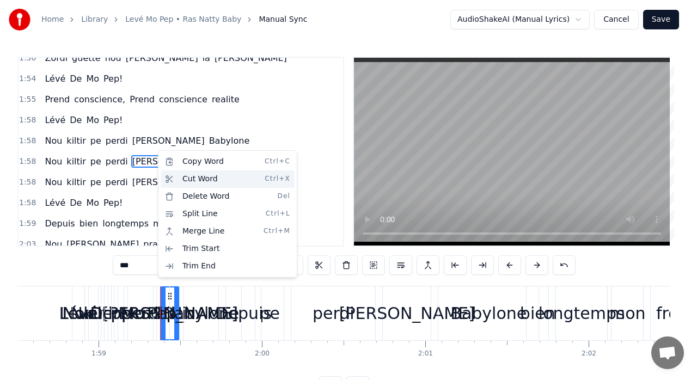
click at [190, 177] on div "Cut Word Ctrl+X" at bounding box center [228, 178] width 134 height 17
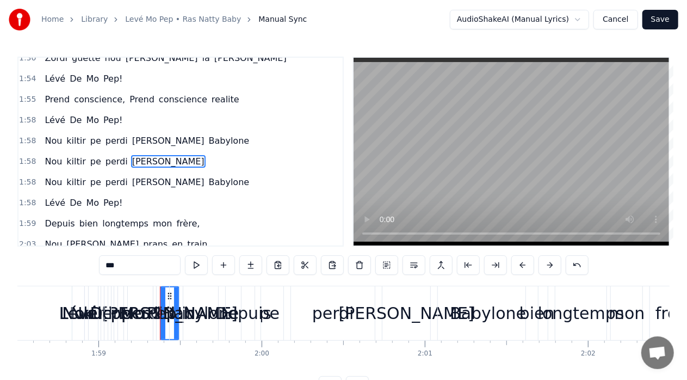
click at [131, 155] on span "dan" at bounding box center [168, 161] width 75 height 13
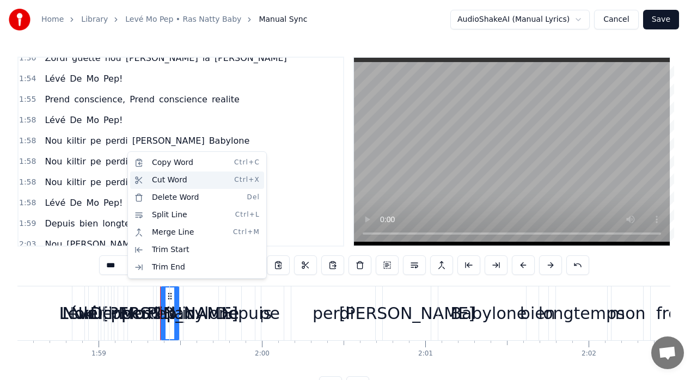
click at [161, 180] on div "Cut Word Ctrl+X" at bounding box center [197, 179] width 134 height 17
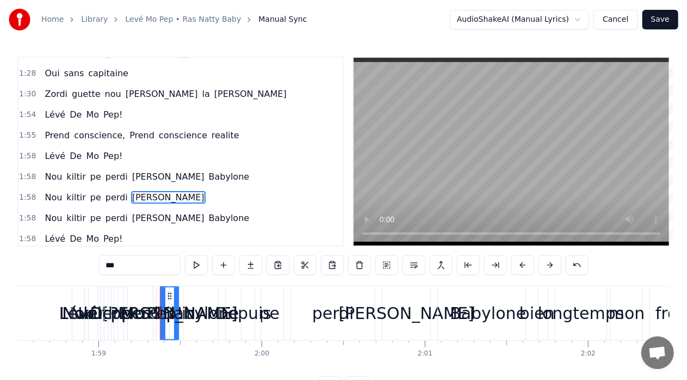
scroll to position [446, 0]
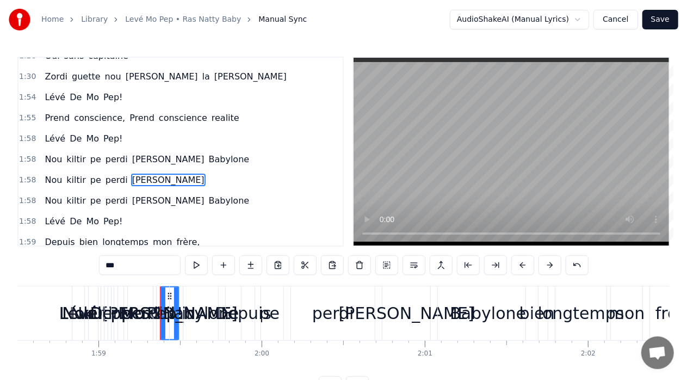
click at [50, 174] on span "Nou" at bounding box center [54, 180] width 20 height 13
type input "***"
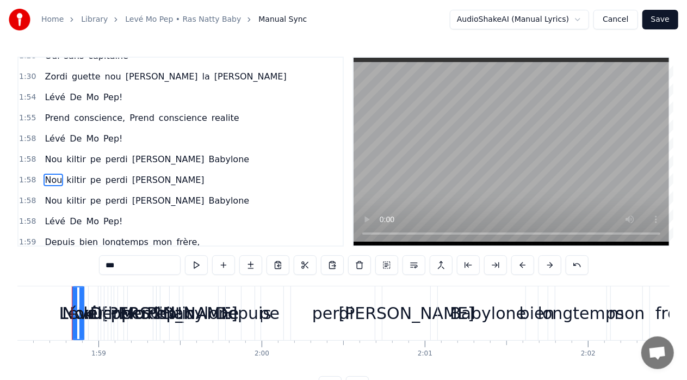
scroll to position [447, 0]
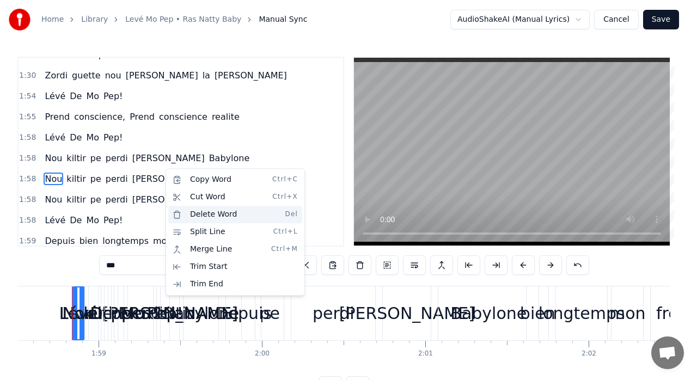
click at [214, 212] on div "Delete Word Del" at bounding box center [235, 214] width 134 height 17
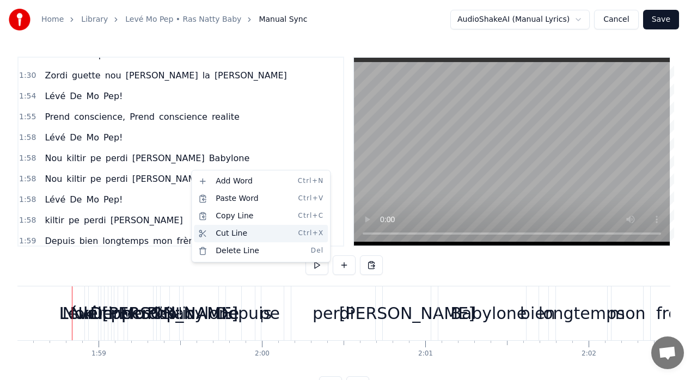
click at [230, 233] on div "Cut Line Ctrl+X" at bounding box center [261, 233] width 134 height 17
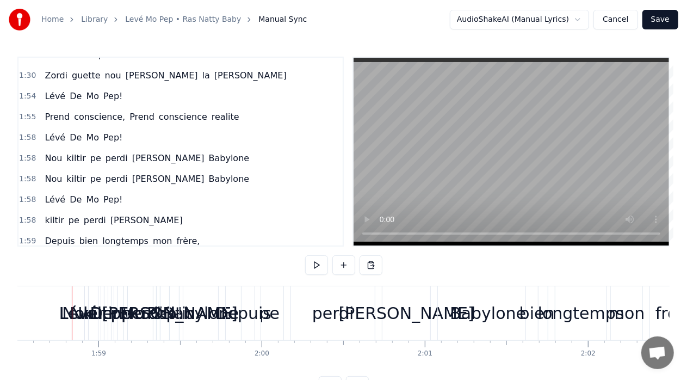
click at [208, 173] on span "Babylone" at bounding box center [229, 179] width 43 height 13
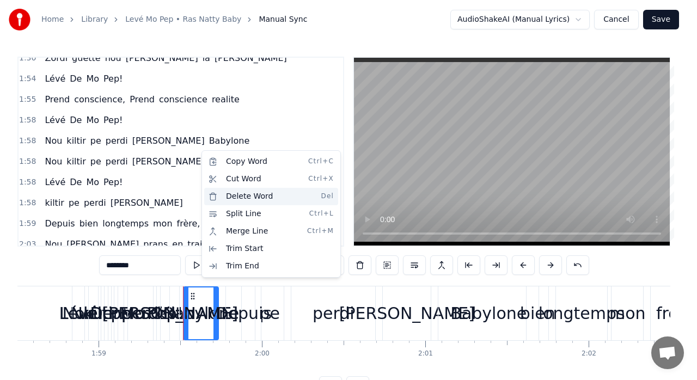
click at [255, 195] on div "Delete Word Del" at bounding box center [271, 196] width 134 height 17
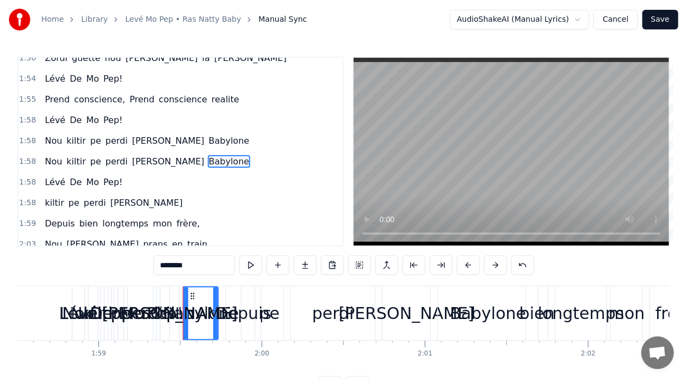
click at [30, 135] on span "1:58" at bounding box center [27, 140] width 17 height 11
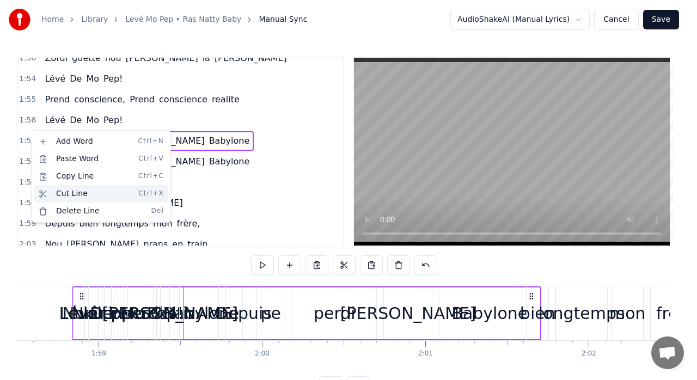
click at [71, 193] on div "Cut Line Ctrl+X" at bounding box center [101, 193] width 134 height 17
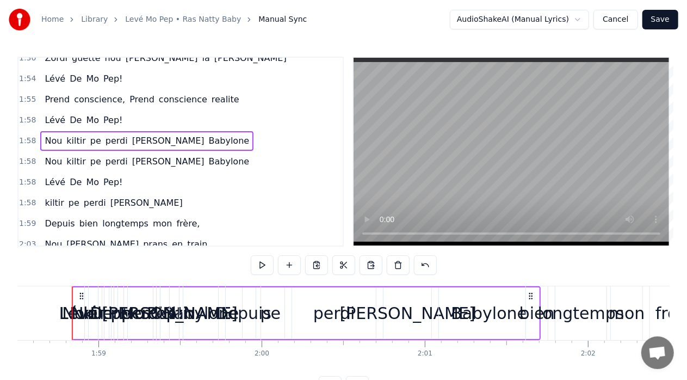
click at [21, 135] on span "1:58" at bounding box center [27, 140] width 17 height 11
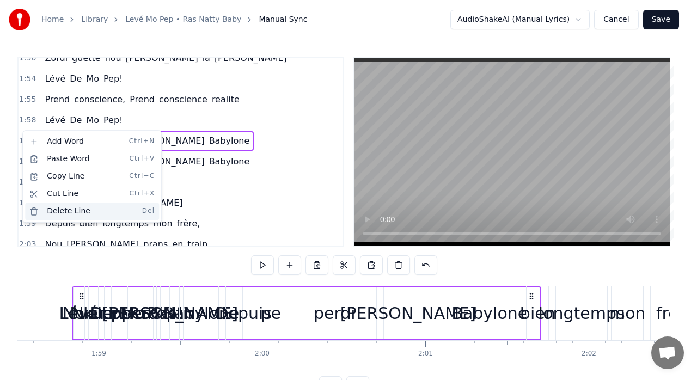
click at [73, 210] on div "Delete Line Del" at bounding box center [92, 210] width 134 height 17
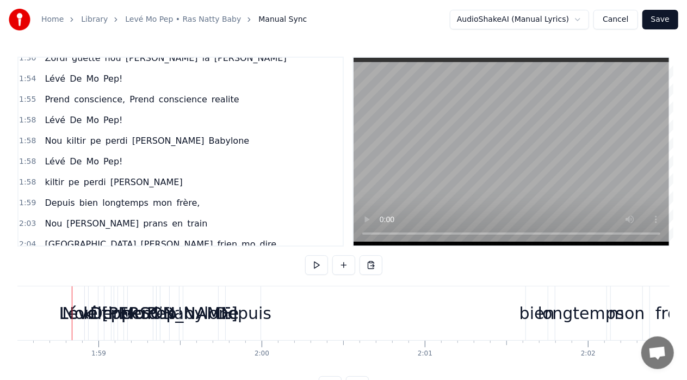
click at [24, 156] on span "1:58" at bounding box center [27, 161] width 17 height 11
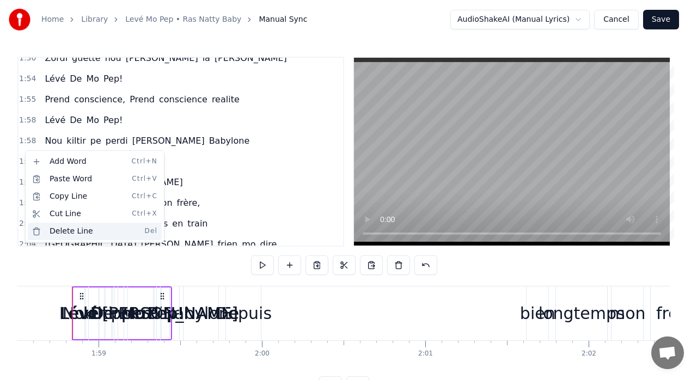
click at [72, 232] on div "Delete Line Del" at bounding box center [95, 231] width 134 height 17
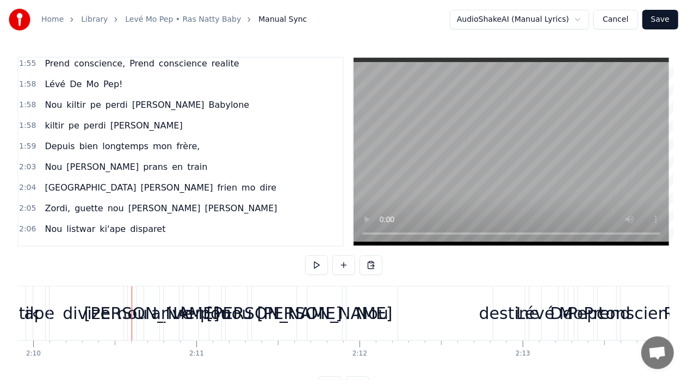
scroll to position [0, 21215]
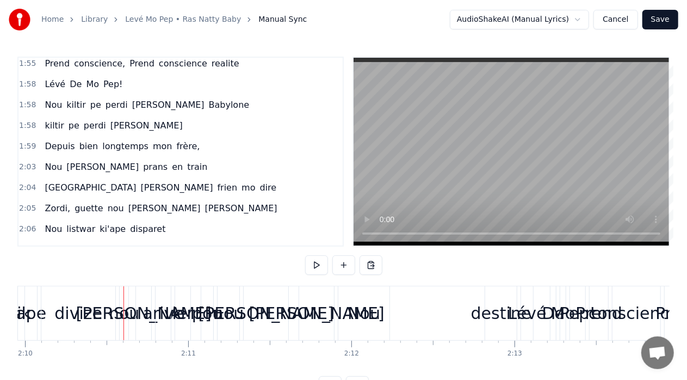
click at [24, 120] on span "1:58" at bounding box center [27, 125] width 17 height 11
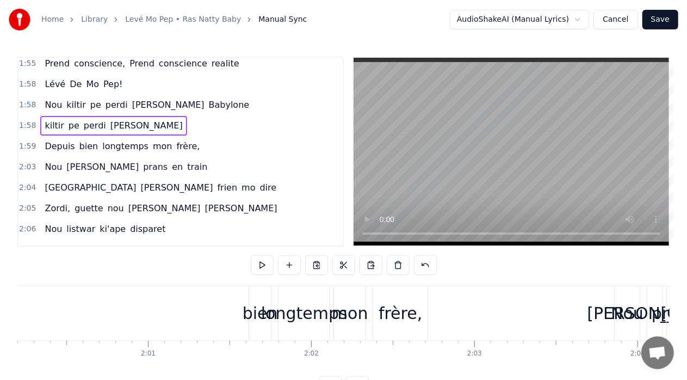
scroll to position [0, 19362]
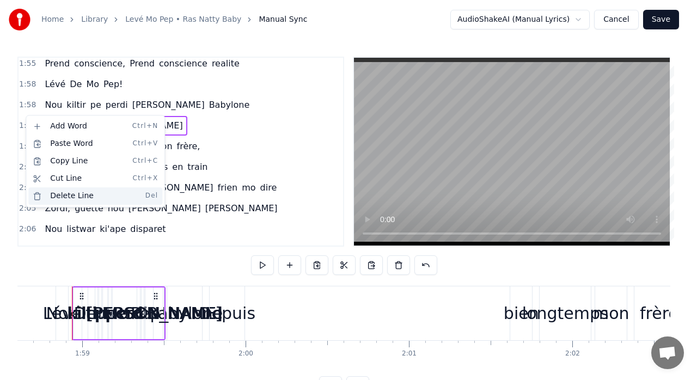
click at [72, 195] on div "Delete Line Del" at bounding box center [95, 195] width 134 height 17
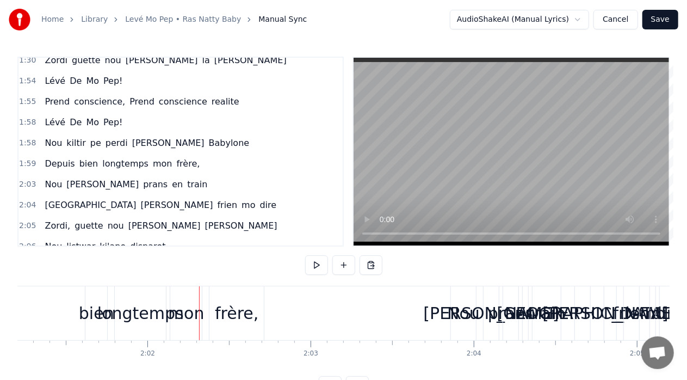
scroll to position [0, 19913]
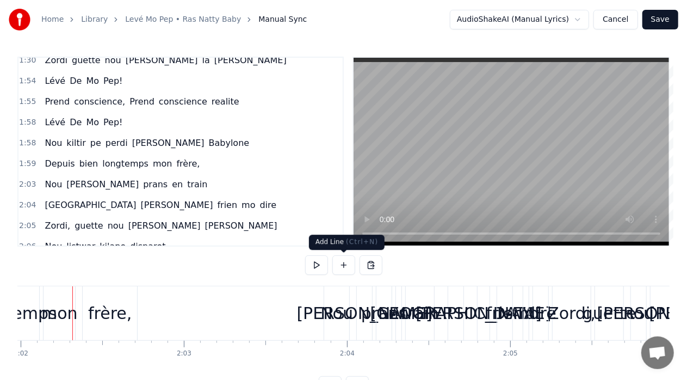
click at [343, 263] on button at bounding box center [343, 265] width 23 height 20
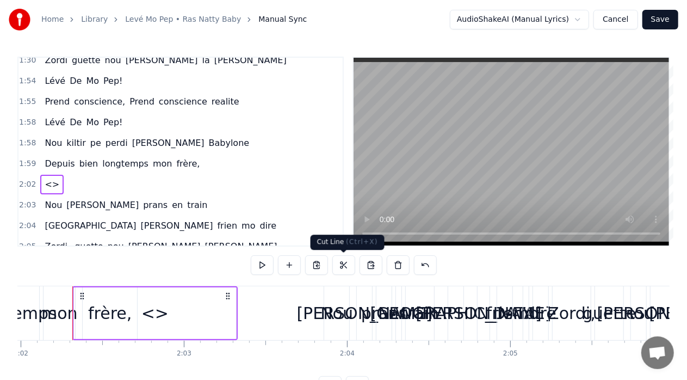
click at [343, 263] on button at bounding box center [343, 265] width 23 height 20
click at [398, 266] on button at bounding box center [398, 265] width 23 height 20
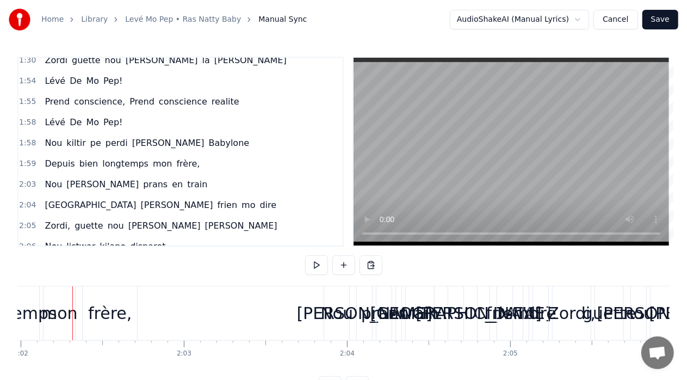
click at [201, 134] on div "1:58 Nou kiltir pe perdi dan Babylone" at bounding box center [181, 143] width 324 height 21
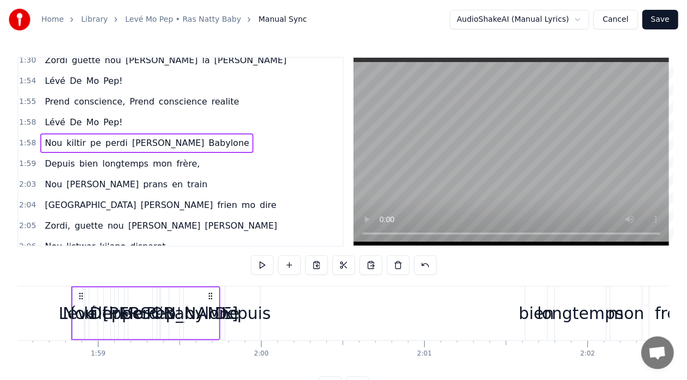
scroll to position [0, 19346]
click at [288, 263] on button at bounding box center [289, 265] width 23 height 20
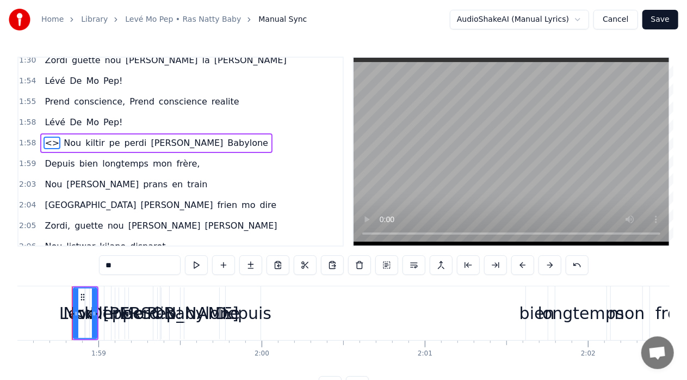
scroll to position [444, 0]
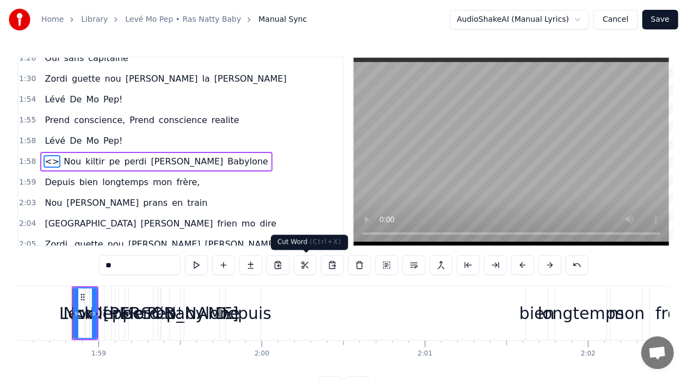
click at [305, 263] on button at bounding box center [305, 265] width 23 height 20
click at [357, 263] on button at bounding box center [359, 265] width 23 height 20
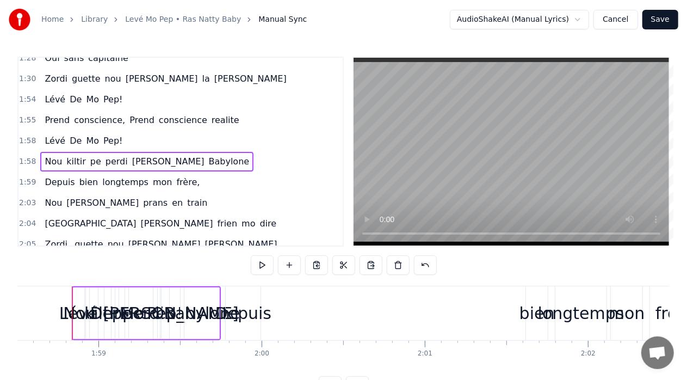
scroll to position [463, 0]
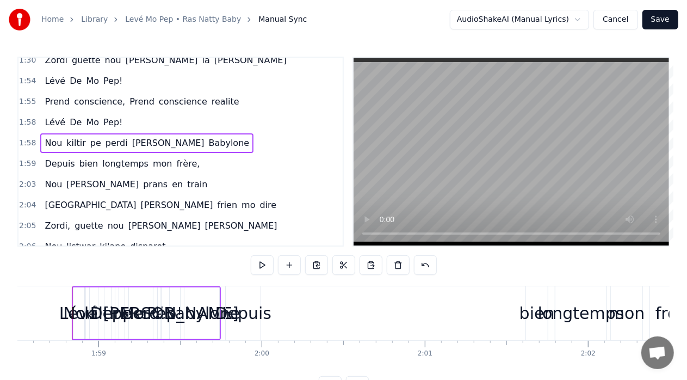
click at [115, 157] on span "longtemps" at bounding box center [125, 163] width 48 height 13
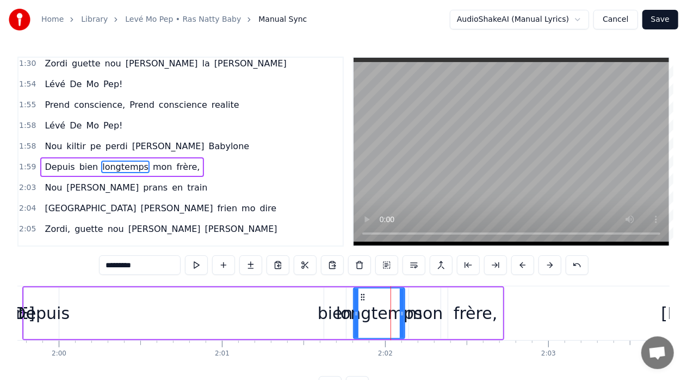
scroll to position [446, 0]
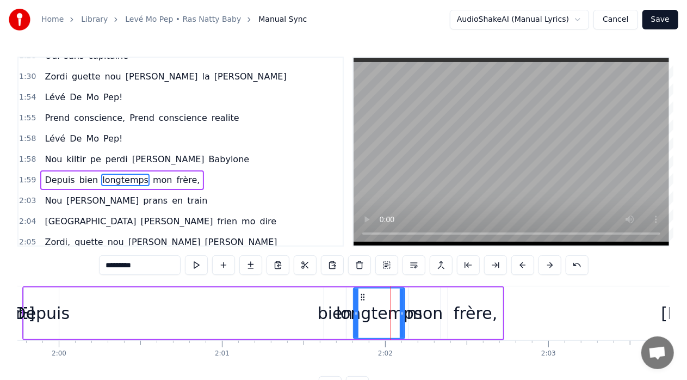
click at [85, 91] on span "Mo" at bounding box center [92, 97] width 15 height 13
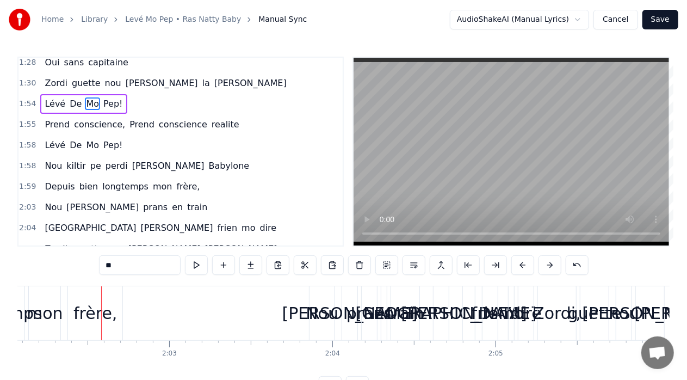
scroll to position [0, 19958]
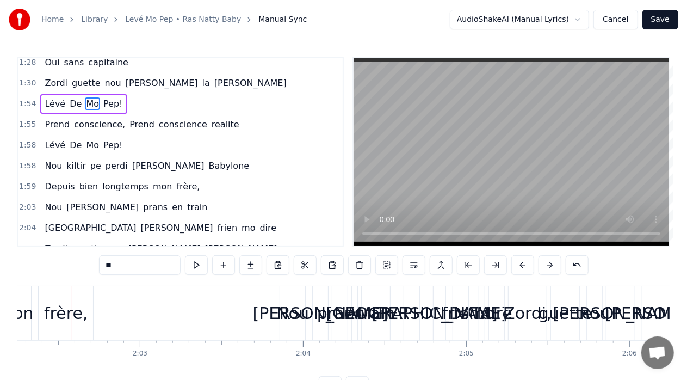
click at [176, 180] on span "frère," at bounding box center [189, 186] width 26 height 13
type input "******"
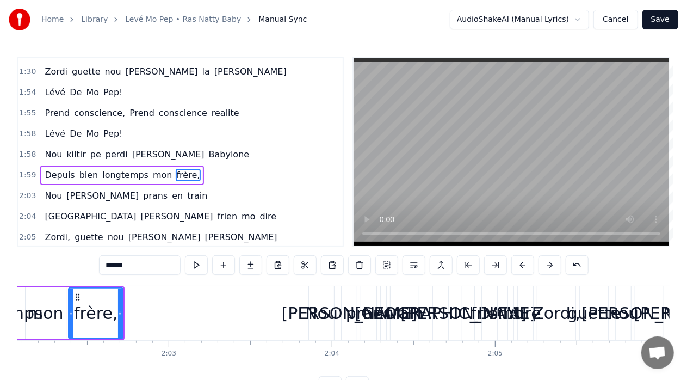
scroll to position [0, 19924]
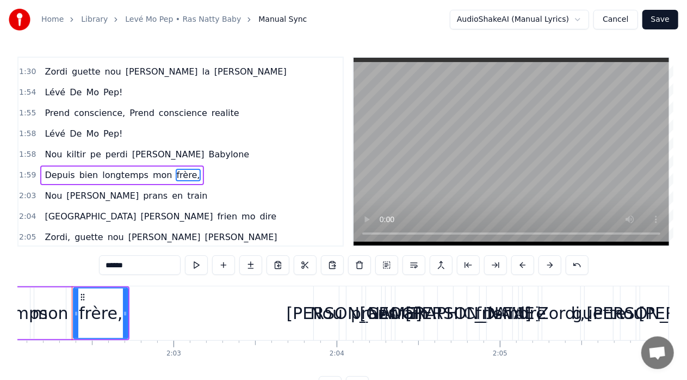
click at [582, 19] on html "Home Library Levé Mo Pep • Ras Natty Baby Manual Sync AudioShakeAI (Manual Lyri…" at bounding box center [343, 206] width 687 height 413
click at [260, 21] on span "Manual Sync" at bounding box center [282, 19] width 48 height 11
click at [143, 20] on link "Levé Mo Pep • Ras Natty Baby" at bounding box center [183, 19] width 116 height 11
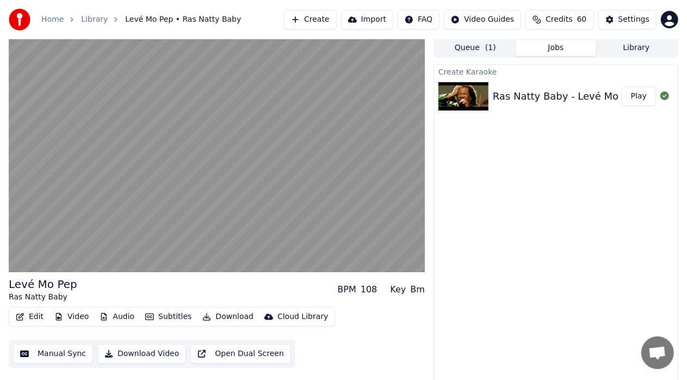
scroll to position [8, 0]
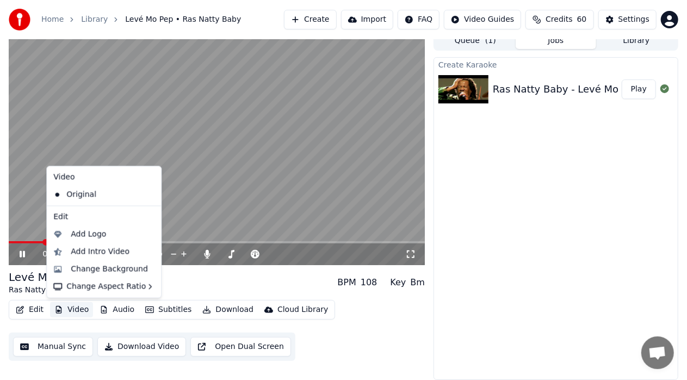
click at [76, 310] on button "Video" at bounding box center [71, 309] width 43 height 15
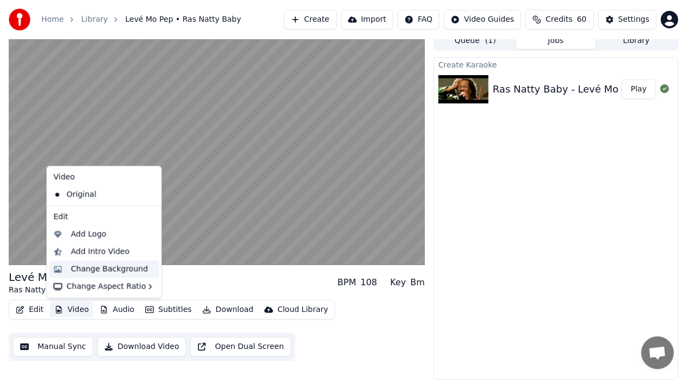
click at [105, 268] on div "Change Background" at bounding box center [109, 269] width 77 height 11
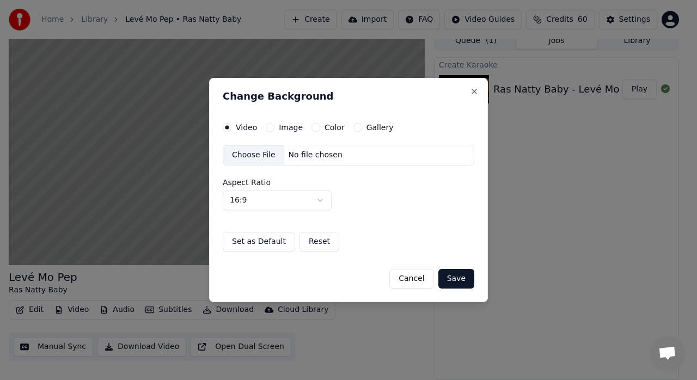
click at [412, 276] on button "Cancel" at bounding box center [411, 279] width 44 height 20
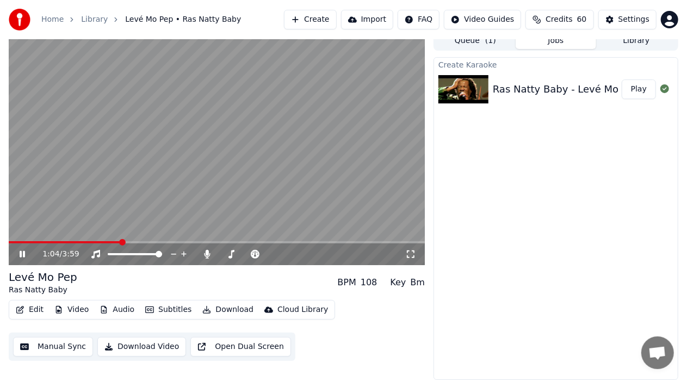
click at [24, 255] on icon at bounding box center [22, 254] width 5 height 7
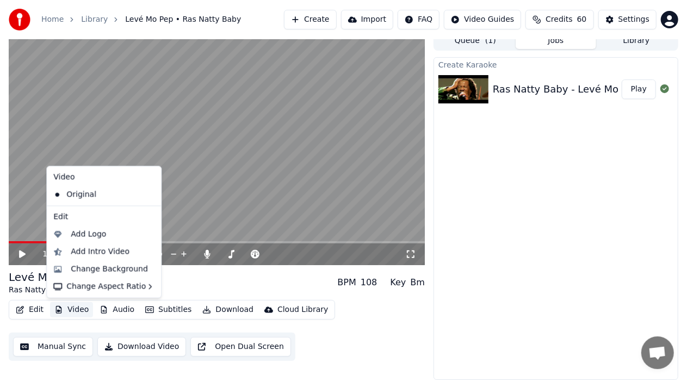
click at [73, 307] on button "Video" at bounding box center [71, 309] width 43 height 15
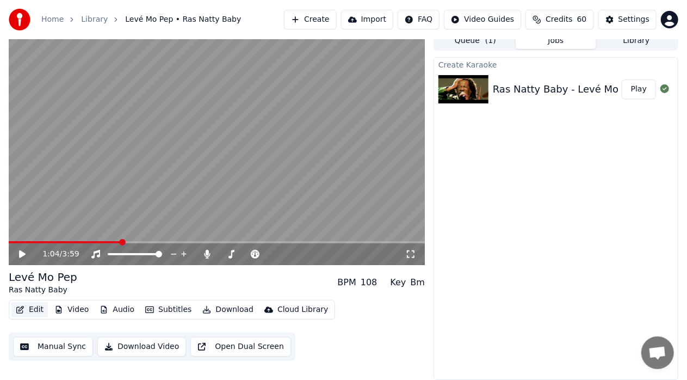
click at [30, 308] on button "Edit" at bounding box center [29, 309] width 36 height 15
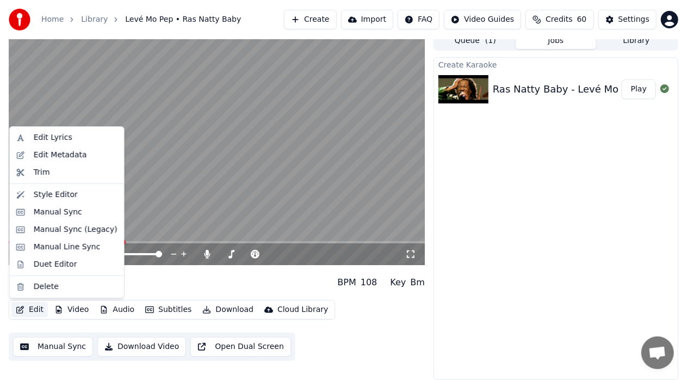
click at [30, 308] on button "Edit" at bounding box center [29, 309] width 36 height 15
click at [78, 246] on div "Manual Line Sync" at bounding box center [67, 247] width 67 height 11
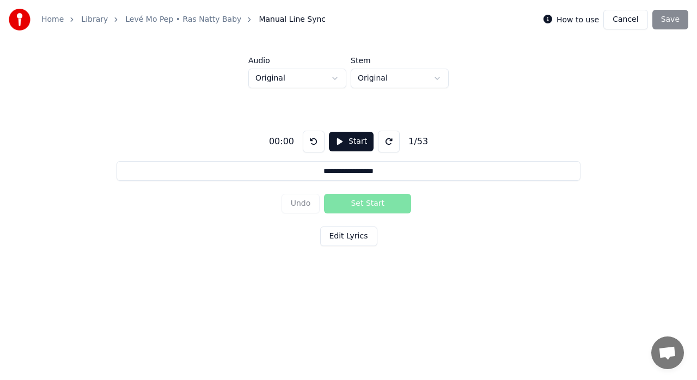
click at [362, 204] on div "Undo Set Start" at bounding box center [348, 203] width 134 height 28
click at [347, 139] on button "Start" at bounding box center [351, 142] width 45 height 20
click at [347, 239] on button "Edit Lyrics" at bounding box center [348, 236] width 57 height 20
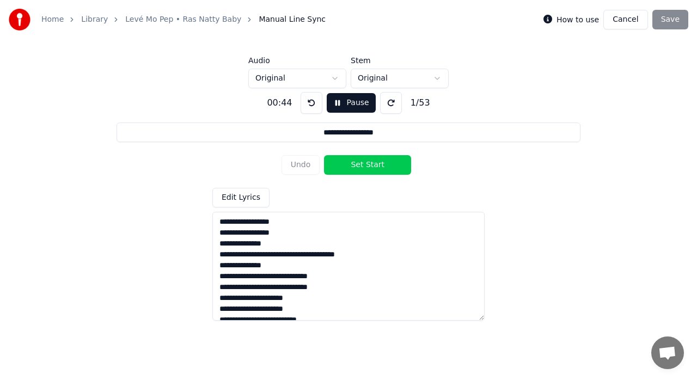
click at [575, 18] on label "How to use" at bounding box center [577, 20] width 42 height 8
click at [579, 21] on label "How to use" at bounding box center [577, 20] width 42 height 8
click at [578, 21] on label "How to use" at bounding box center [577, 20] width 42 height 8
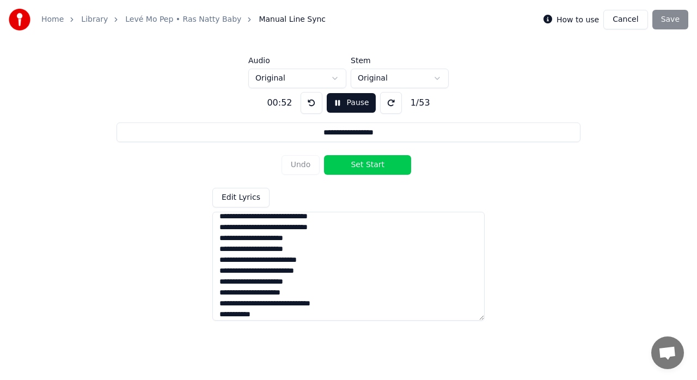
scroll to position [78, 0]
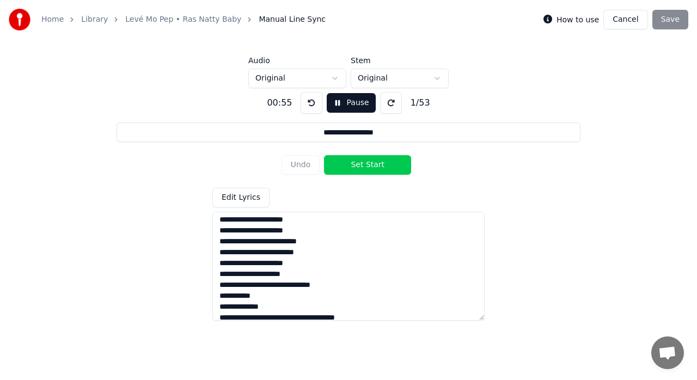
click at [291, 277] on textarea at bounding box center [348, 266] width 272 height 109
click at [383, 101] on button at bounding box center [391, 103] width 22 height 22
click at [383, 102] on button at bounding box center [391, 103] width 22 height 22
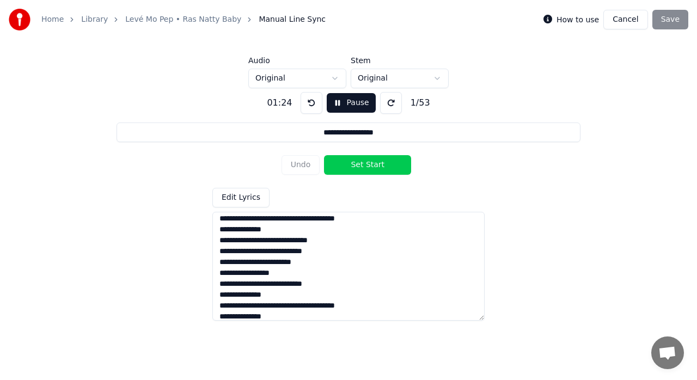
scroll to position [477, 0]
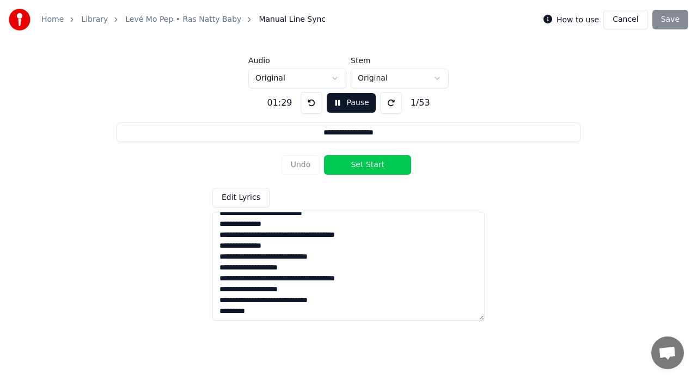
click at [632, 19] on button "Cancel" at bounding box center [625, 20] width 44 height 20
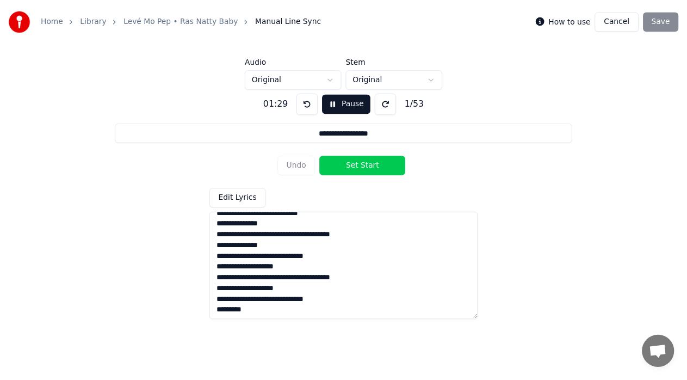
scroll to position [8, 0]
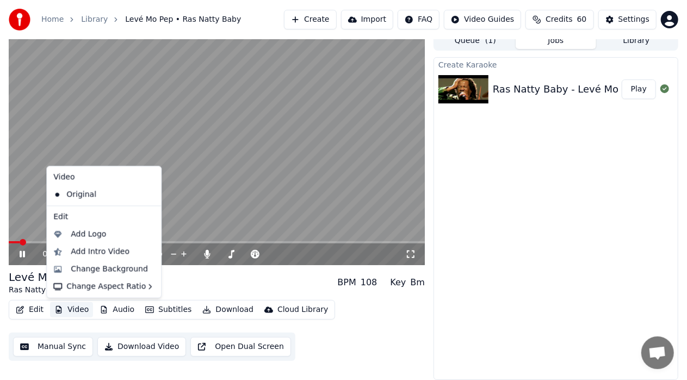
click at [71, 306] on button "Video" at bounding box center [71, 309] width 43 height 15
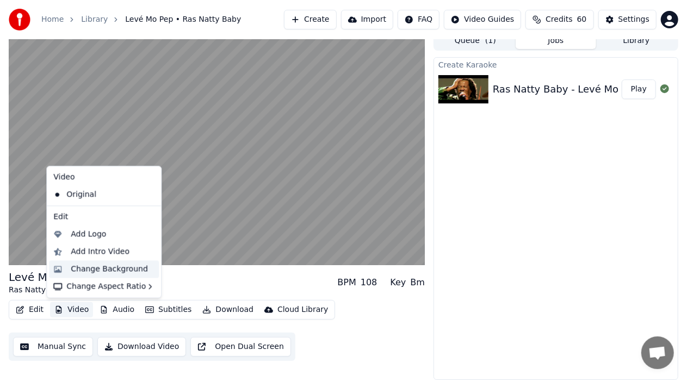
click at [116, 269] on div "Change Background" at bounding box center [109, 269] width 77 height 11
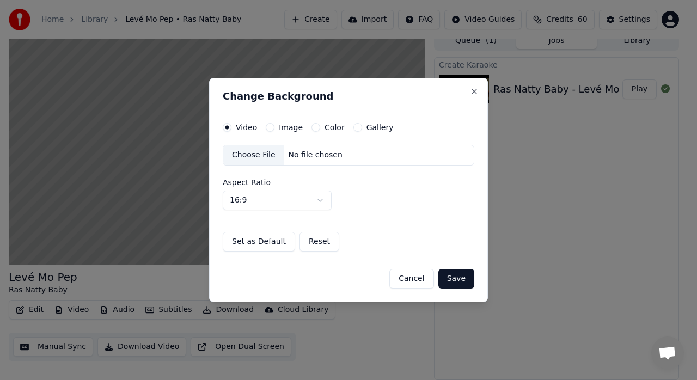
click at [247, 130] on label "Video" at bounding box center [246, 128] width 21 height 8
click at [231, 130] on button "Video" at bounding box center [227, 127] width 9 height 9
click at [260, 153] on div "Choose File" at bounding box center [253, 155] width 61 height 20
click at [455, 276] on button "Save" at bounding box center [456, 279] width 36 height 20
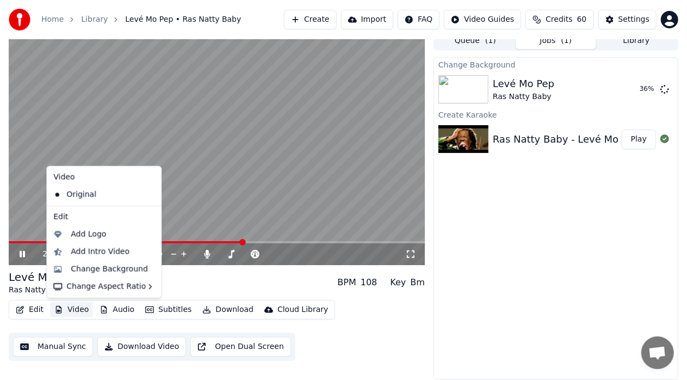
click at [75, 311] on button "Video" at bounding box center [71, 309] width 43 height 15
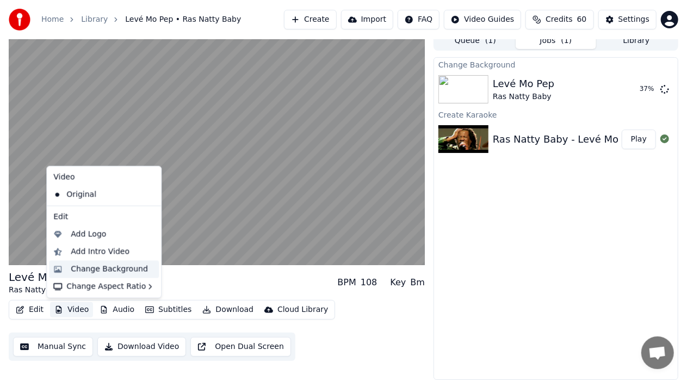
click at [104, 266] on div "Change Background" at bounding box center [109, 269] width 77 height 11
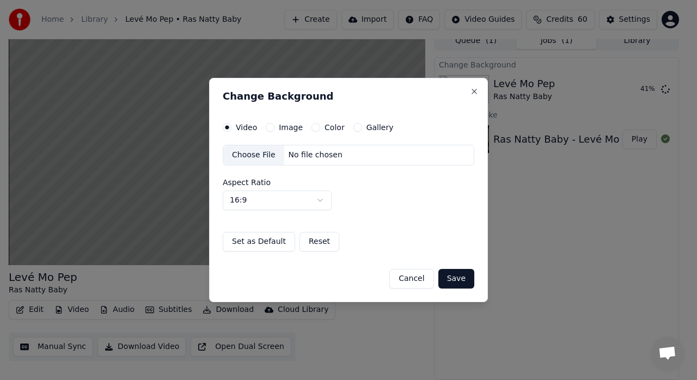
click at [288, 126] on label "Image" at bounding box center [291, 128] width 24 height 8
click at [274, 126] on button "Image" at bounding box center [270, 127] width 9 height 9
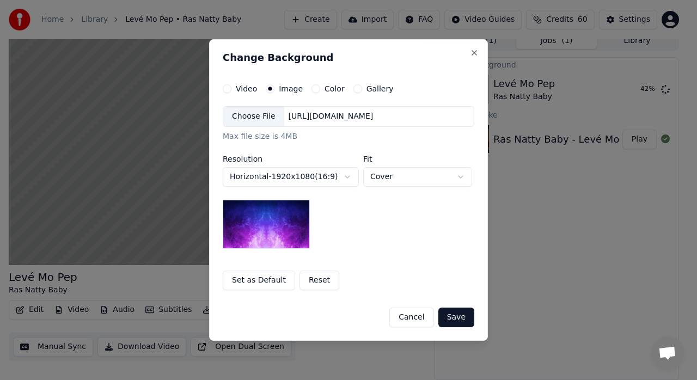
click at [272, 230] on img at bounding box center [266, 224] width 87 height 49
click at [457, 316] on button "Save" at bounding box center [456, 317] width 36 height 20
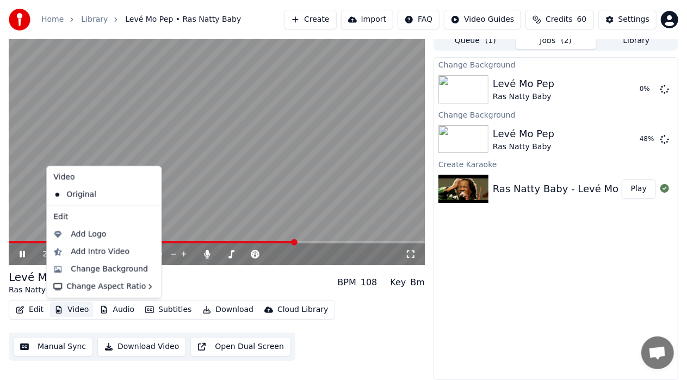
click at [75, 309] on button "Video" at bounding box center [71, 309] width 43 height 15
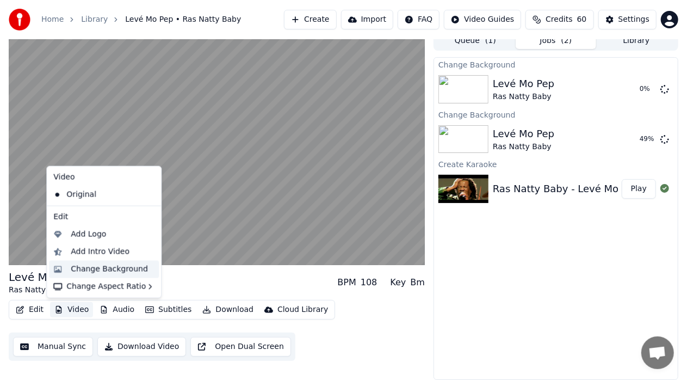
click at [113, 269] on div "Change Background" at bounding box center [109, 269] width 77 height 11
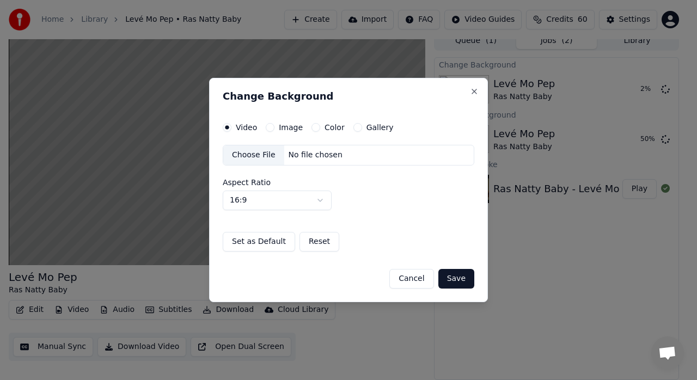
click at [286, 127] on label "Image" at bounding box center [291, 128] width 24 height 8
click at [274, 127] on button "Image" at bounding box center [270, 127] width 9 height 9
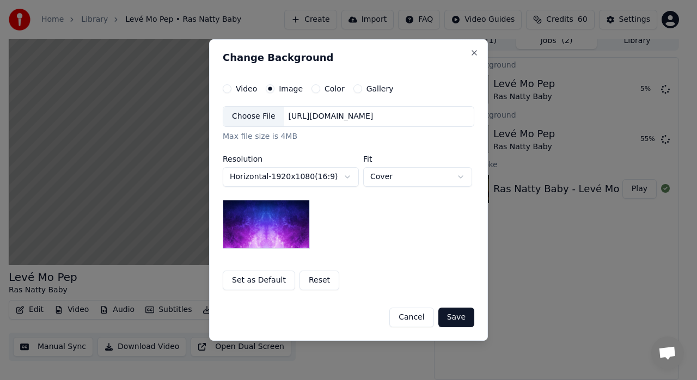
click at [312, 279] on button "Reset" at bounding box center [319, 280] width 40 height 20
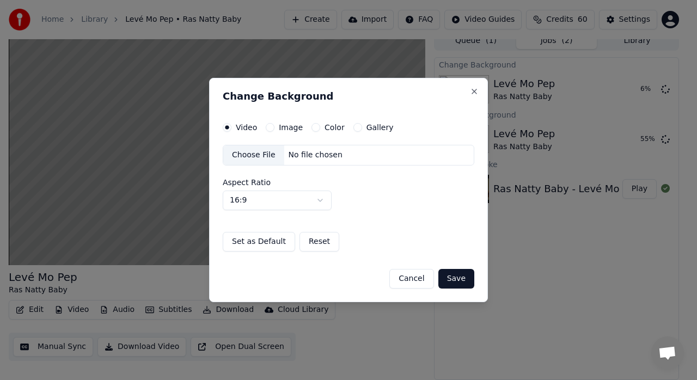
click at [295, 125] on label "Image" at bounding box center [291, 128] width 24 height 8
click at [274, 125] on button "Image" at bounding box center [270, 127] width 9 height 9
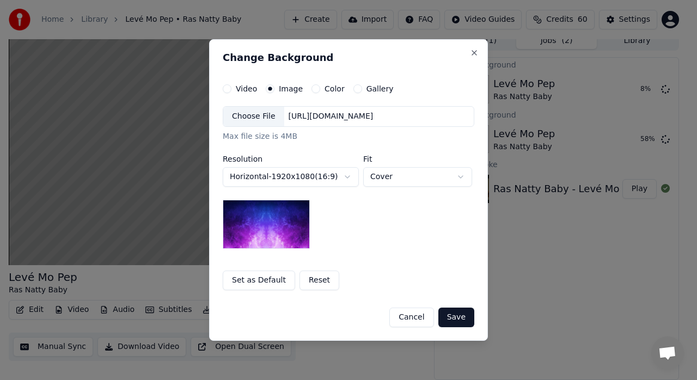
click at [456, 317] on button "Save" at bounding box center [456, 317] width 36 height 20
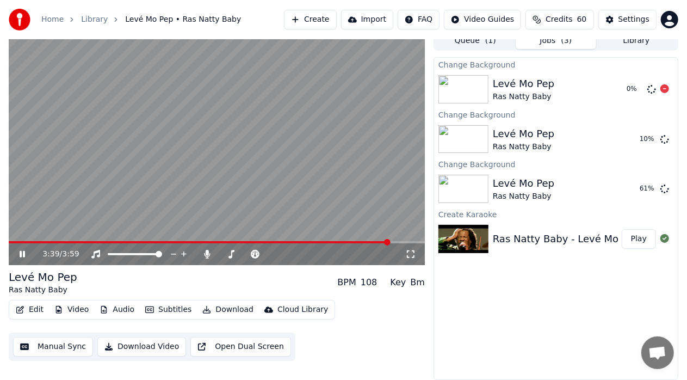
click at [509, 83] on div "Levé Mo Pep" at bounding box center [523, 83] width 61 height 15
click at [667, 85] on icon at bounding box center [665, 88] width 9 height 9
click at [664, 138] on icon at bounding box center [665, 138] width 9 height 9
click at [640, 189] on button "Play" at bounding box center [639, 189] width 34 height 20
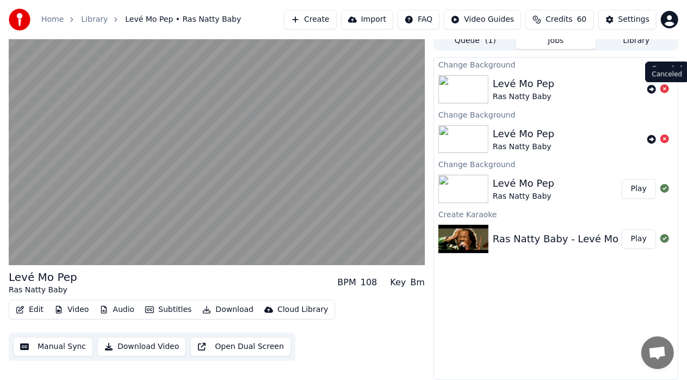
click at [664, 88] on icon at bounding box center [665, 88] width 9 height 9
click at [664, 186] on icon at bounding box center [665, 188] width 9 height 9
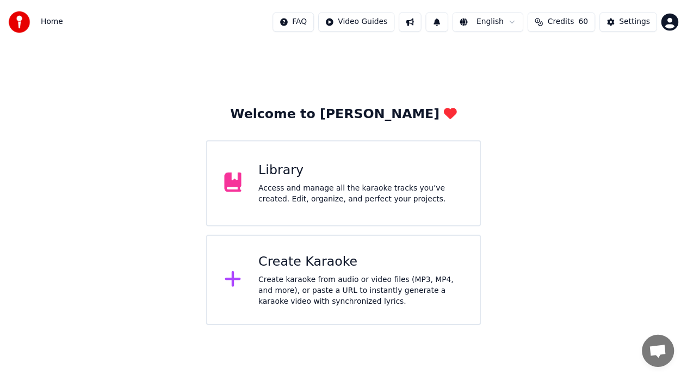
scroll to position [24, 0]
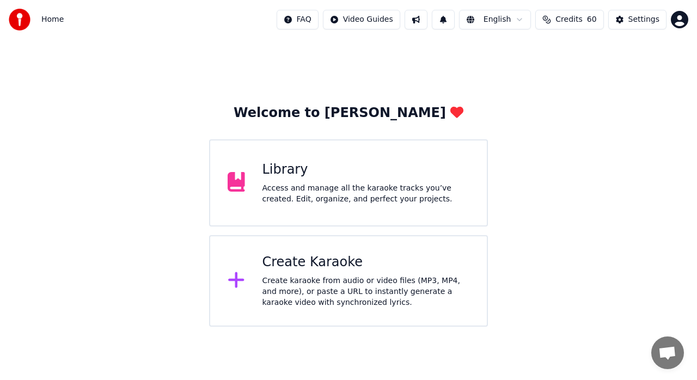
click at [352, 174] on div "Library" at bounding box center [365, 169] width 207 height 17
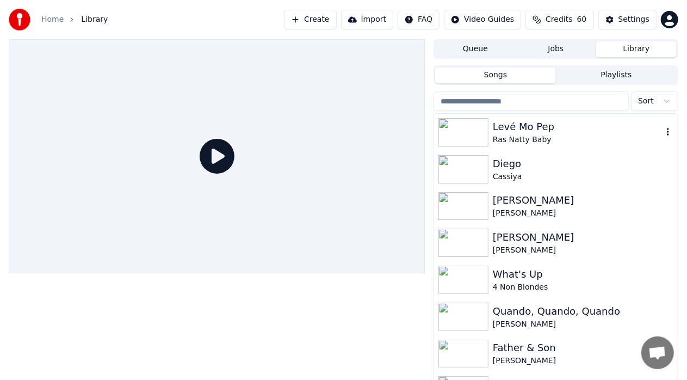
click at [575, 132] on div "Levé Mo Pep" at bounding box center [578, 126] width 170 height 15
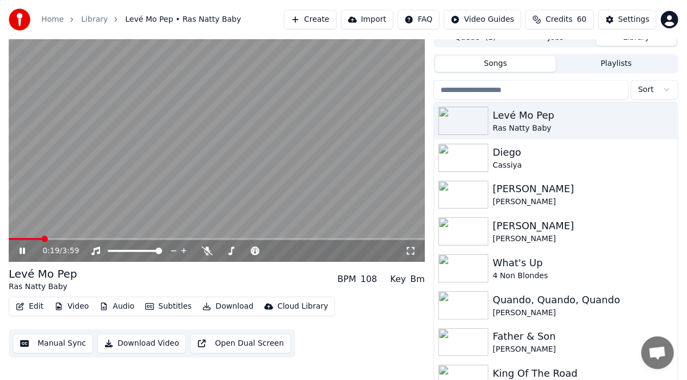
scroll to position [18, 0]
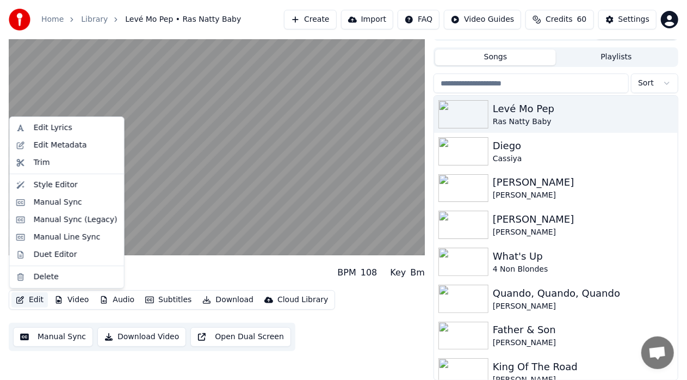
click at [35, 298] on button "Edit" at bounding box center [29, 299] width 36 height 15
click at [58, 144] on div "Edit Metadata" at bounding box center [60, 145] width 53 height 11
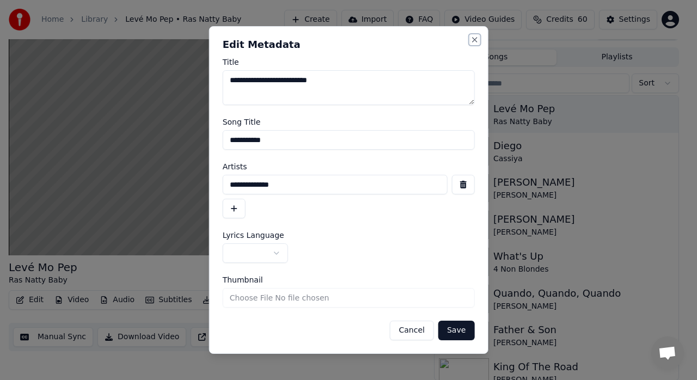
click at [474, 37] on button "Close" at bounding box center [474, 39] width 9 height 9
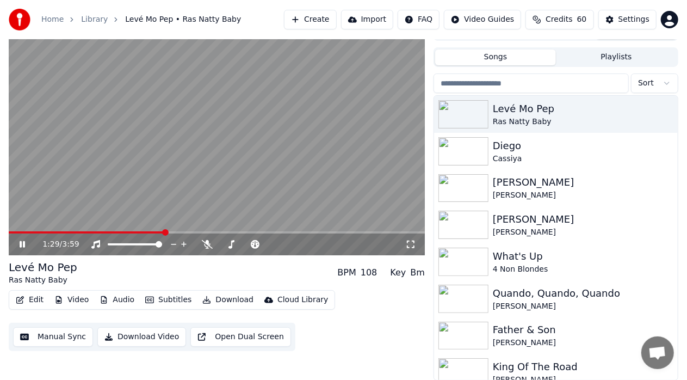
click at [75, 300] on button "Video" at bounding box center [71, 299] width 43 height 15
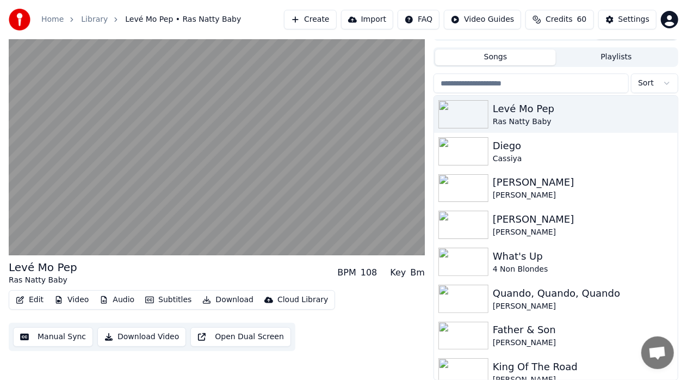
click at [372, 340] on div "Edit Video Audio Subtitles Download Cloud Library Manual Sync Download Video Op…" at bounding box center [217, 320] width 416 height 61
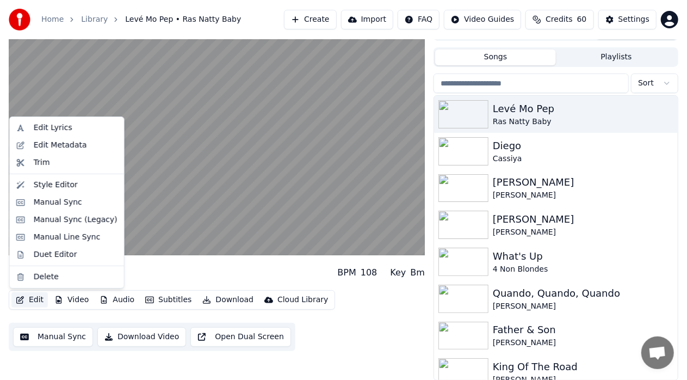
click at [32, 298] on button "Edit" at bounding box center [29, 299] width 36 height 15
click at [59, 220] on div "Manual Sync (Legacy)" at bounding box center [76, 219] width 84 height 11
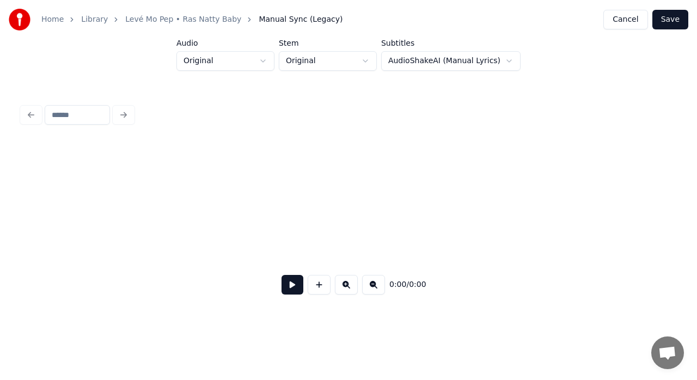
scroll to position [0, 1092]
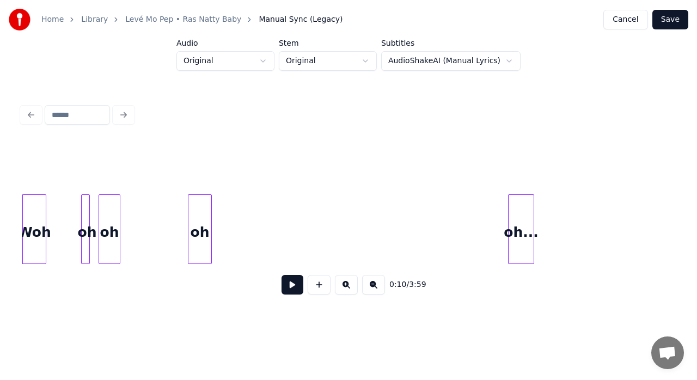
click at [292, 291] on button at bounding box center [292, 285] width 22 height 20
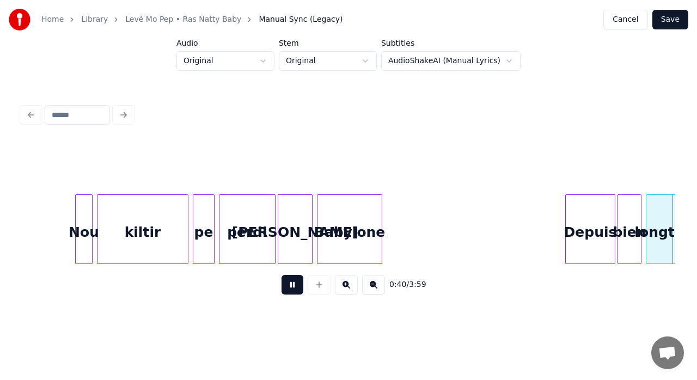
scroll to position [0, 4361]
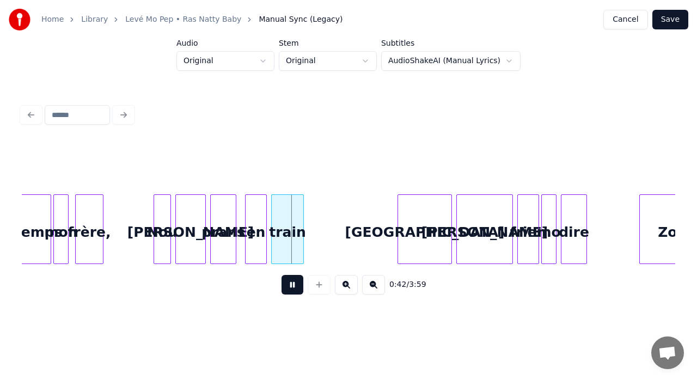
click at [291, 291] on button at bounding box center [292, 285] width 22 height 20
click at [344, 287] on button at bounding box center [346, 285] width 23 height 20
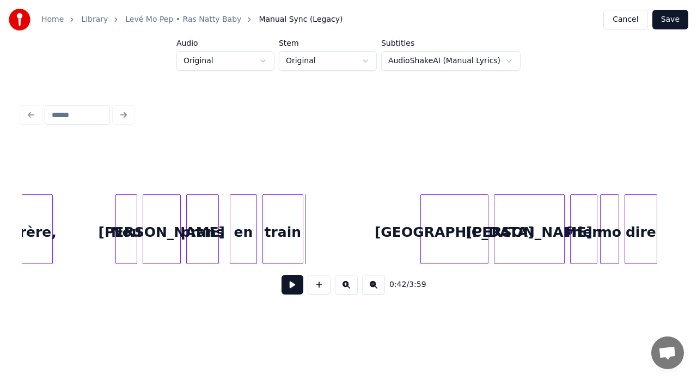
click at [344, 287] on button at bounding box center [346, 285] width 23 height 20
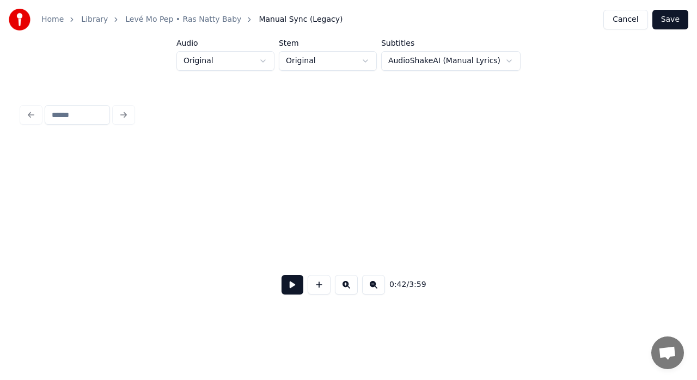
scroll to position [0, 6684]
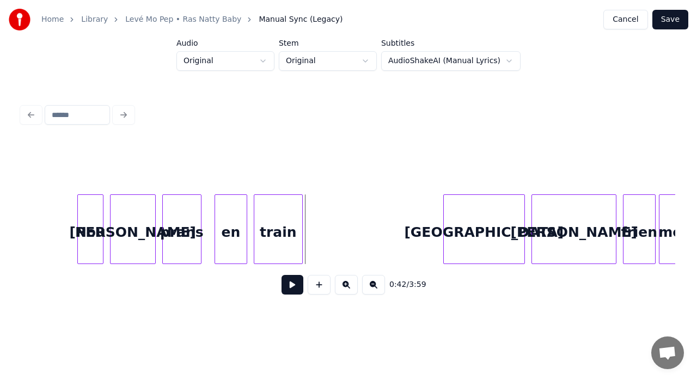
click at [371, 285] on button at bounding box center [373, 285] width 23 height 20
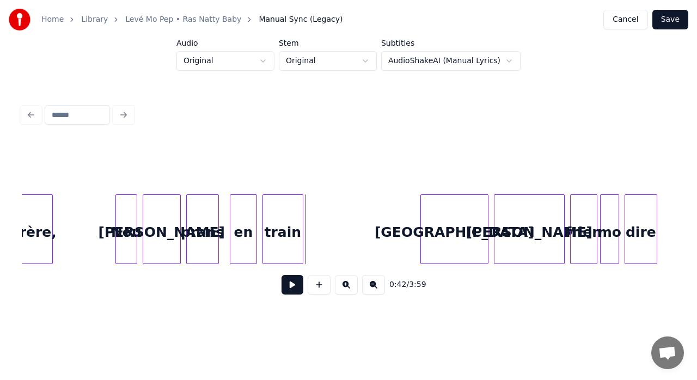
click at [371, 285] on button at bounding box center [373, 285] width 23 height 20
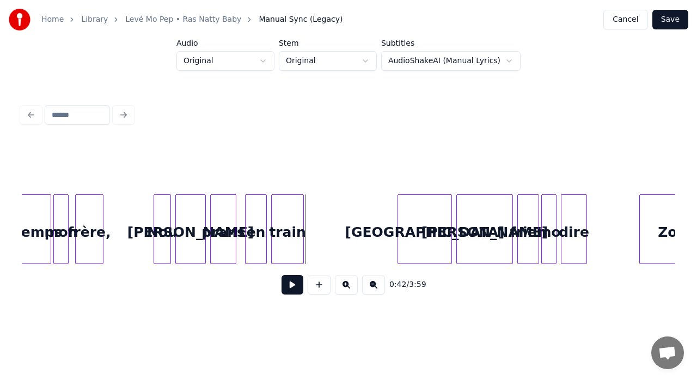
click at [371, 285] on button at bounding box center [373, 285] width 23 height 20
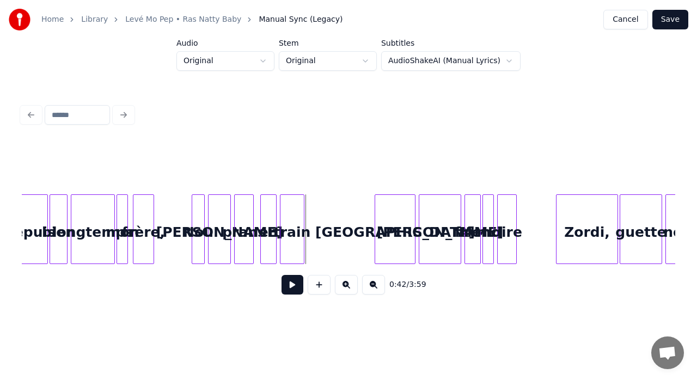
click at [371, 285] on button at bounding box center [373, 285] width 23 height 20
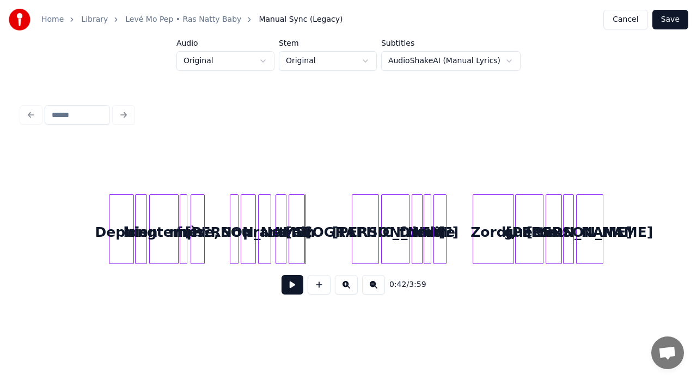
click at [345, 288] on button at bounding box center [346, 285] width 23 height 20
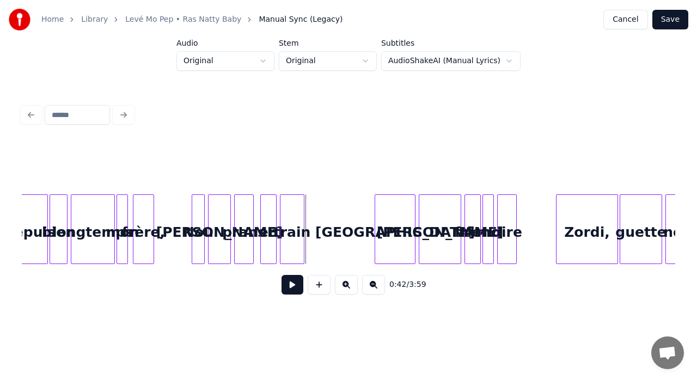
click at [345, 288] on button at bounding box center [346, 285] width 23 height 20
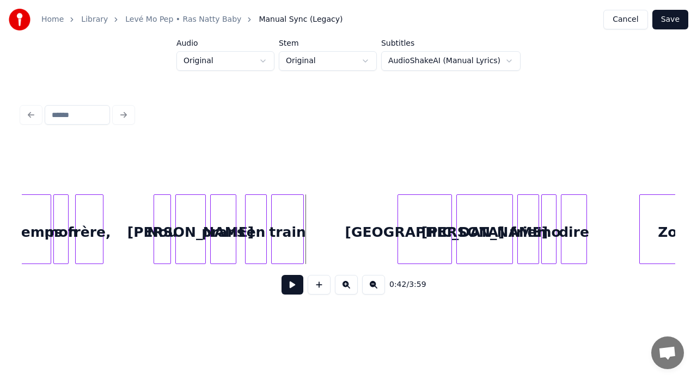
click at [345, 288] on button at bounding box center [346, 285] width 23 height 20
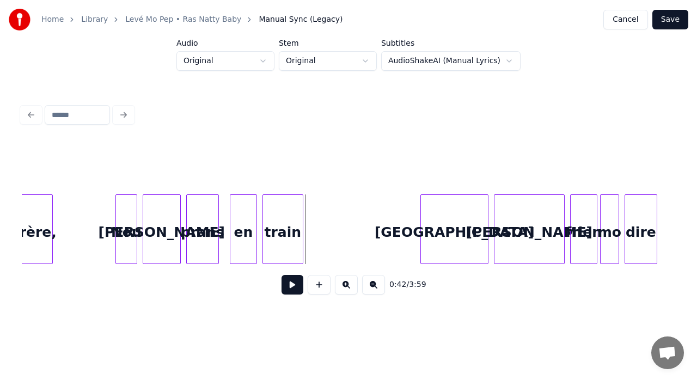
click at [345, 288] on button at bounding box center [346, 285] width 23 height 20
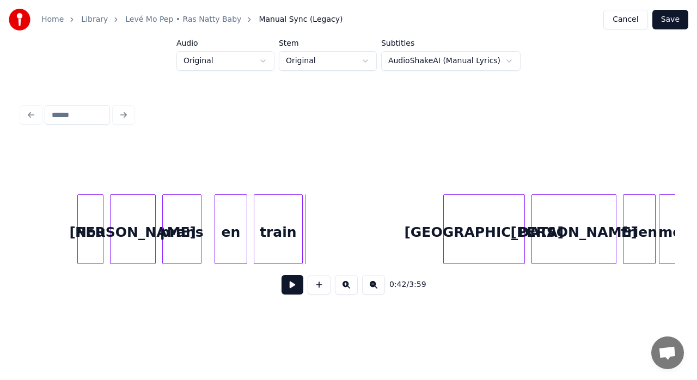
click at [345, 288] on button at bounding box center [346, 285] width 23 height 20
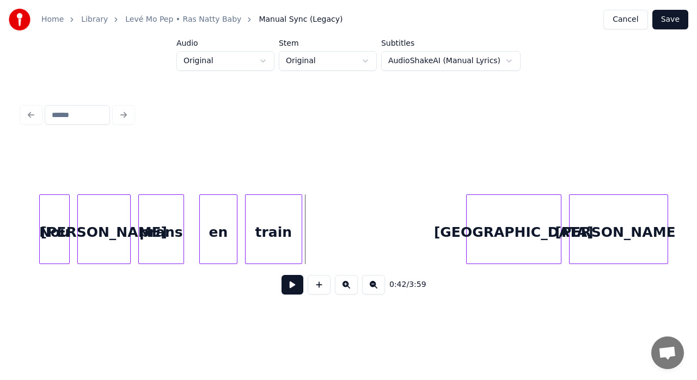
click at [295, 288] on button at bounding box center [292, 285] width 22 height 20
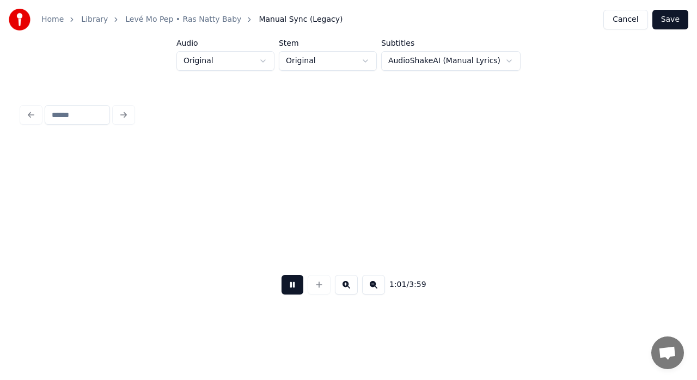
scroll to position [0, 11774]
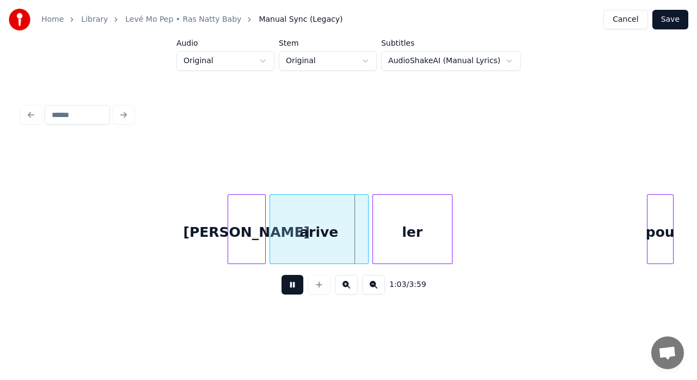
click at [294, 288] on button at bounding box center [292, 285] width 22 height 20
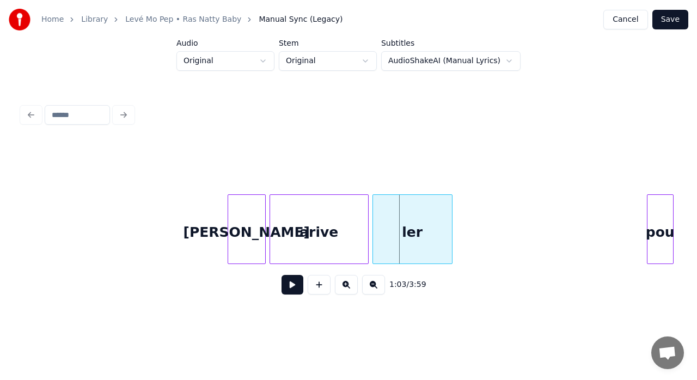
click at [294, 288] on button at bounding box center [292, 285] width 22 height 20
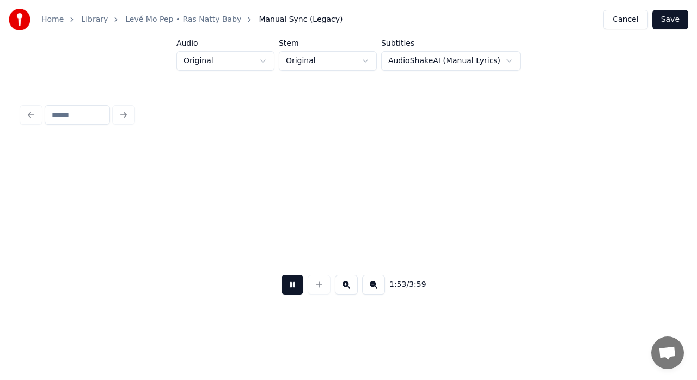
scroll to position [0, 21594]
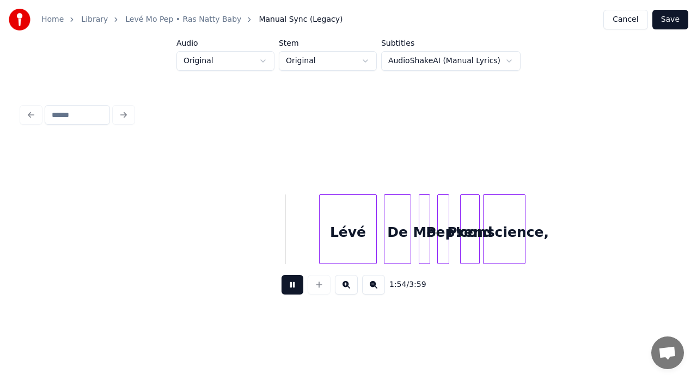
click at [293, 290] on button at bounding box center [292, 285] width 22 height 20
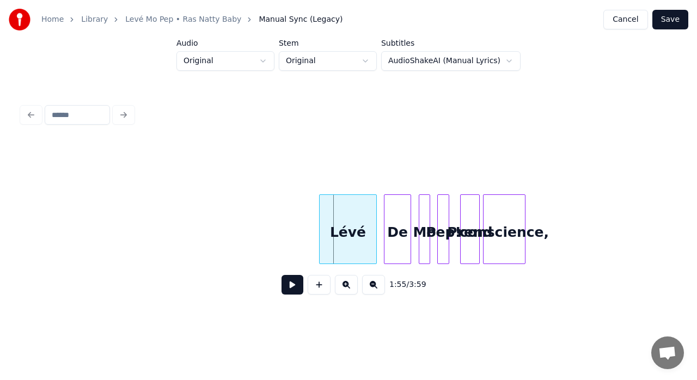
click at [293, 290] on button at bounding box center [292, 285] width 22 height 20
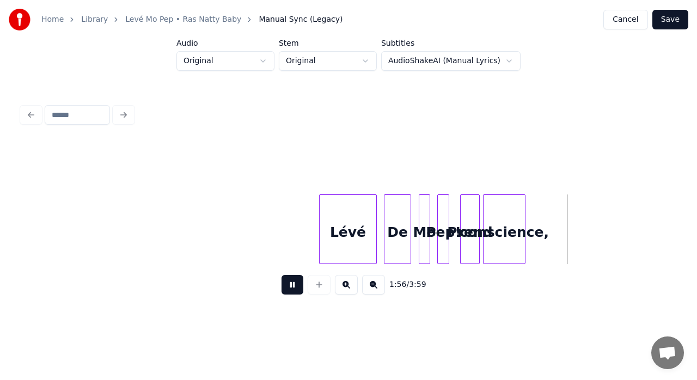
click at [293, 290] on button at bounding box center [292, 285] width 22 height 20
click at [345, 287] on button at bounding box center [346, 285] width 23 height 20
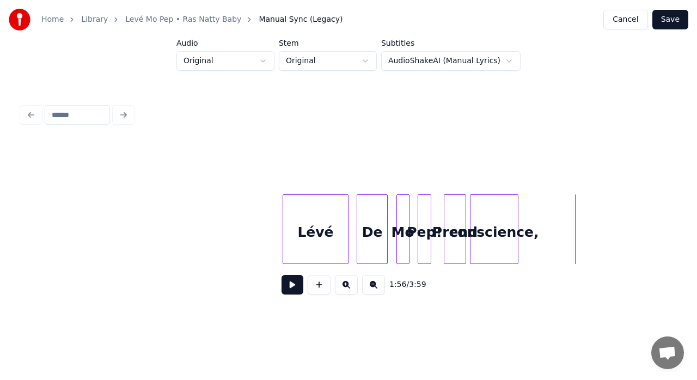
click at [345, 287] on button at bounding box center [346, 285] width 23 height 20
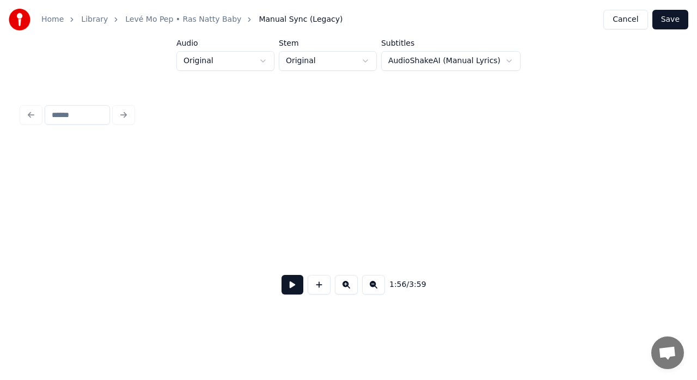
scroll to position [0, 27922]
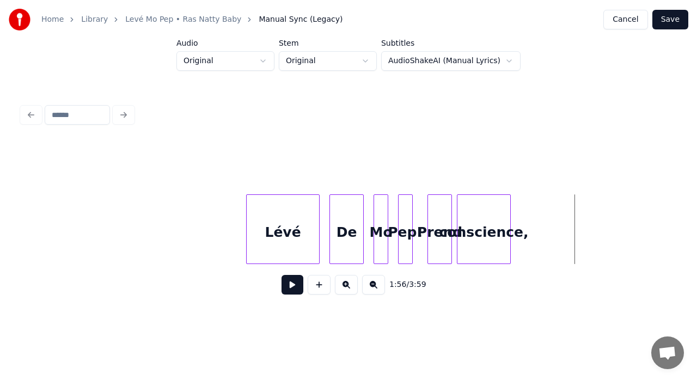
click at [345, 287] on button at bounding box center [346, 285] width 23 height 20
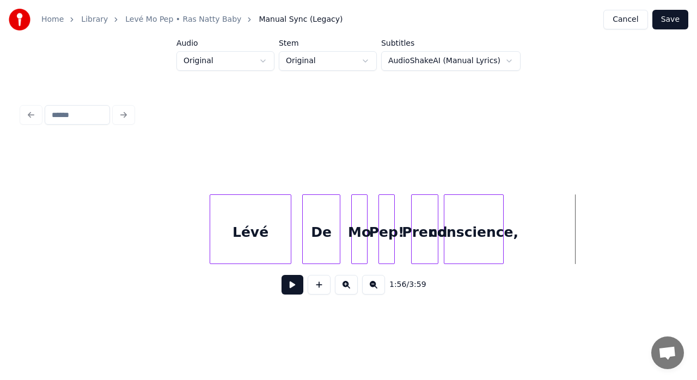
click at [345, 287] on button at bounding box center [346, 285] width 23 height 20
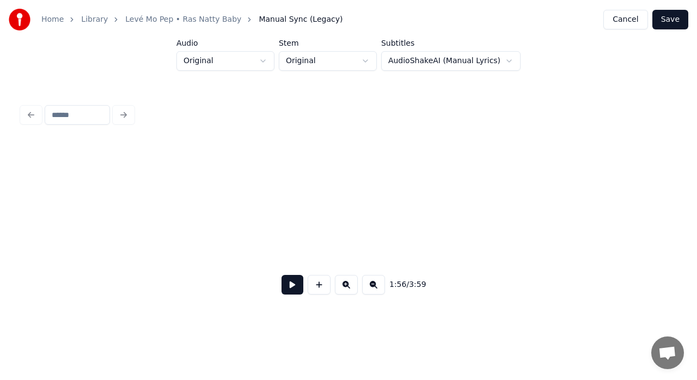
scroll to position [0, 34249]
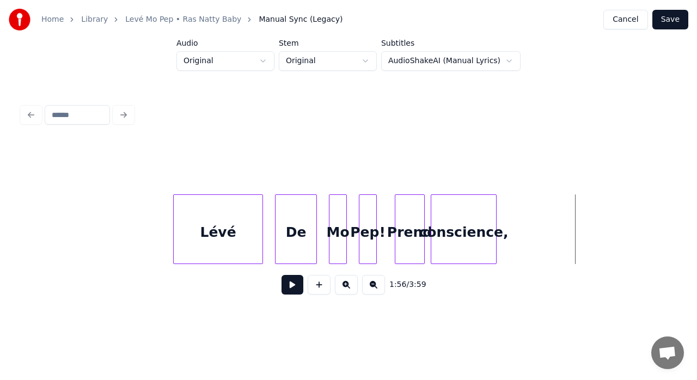
click at [345, 287] on button at bounding box center [346, 285] width 23 height 20
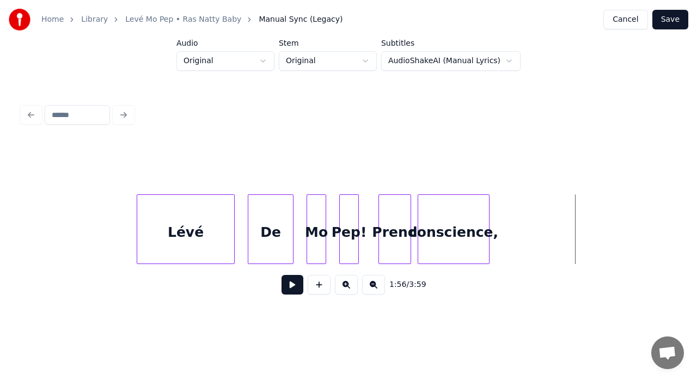
click at [345, 287] on button at bounding box center [346, 285] width 23 height 20
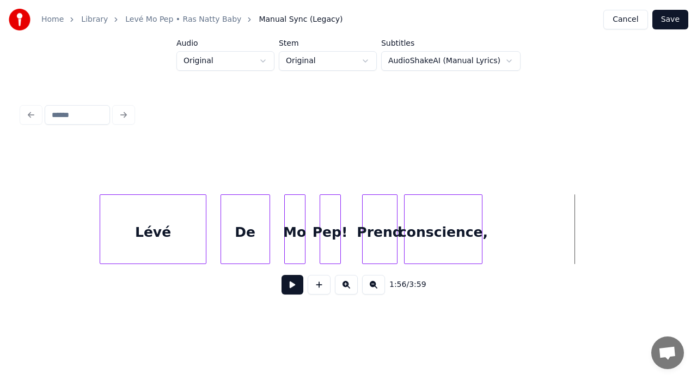
click at [345, 287] on button at bounding box center [346, 285] width 23 height 20
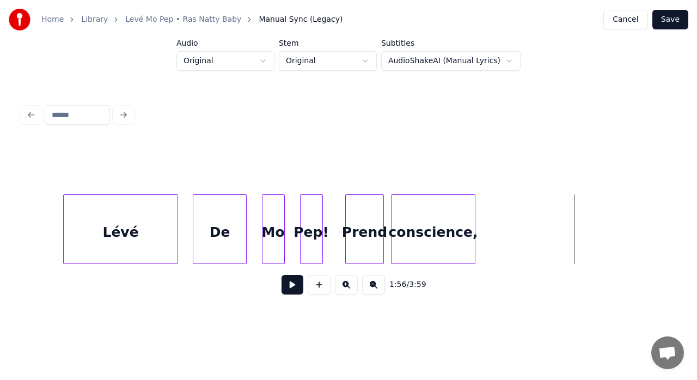
click at [344, 287] on button at bounding box center [346, 285] width 23 height 20
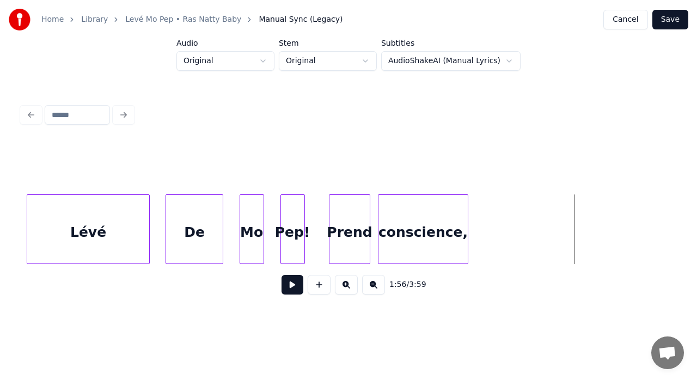
click at [344, 287] on button at bounding box center [346, 285] width 23 height 20
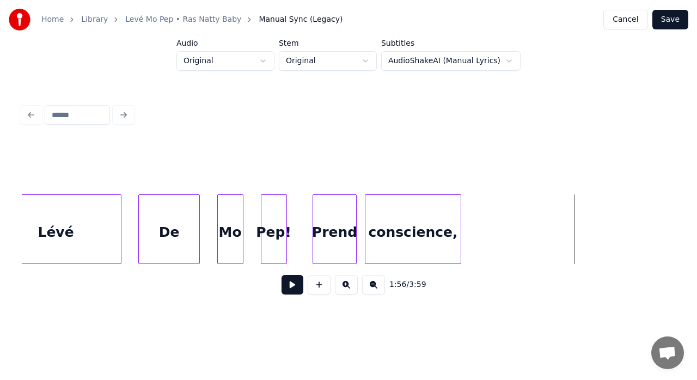
click at [344, 287] on button at bounding box center [346, 285] width 23 height 20
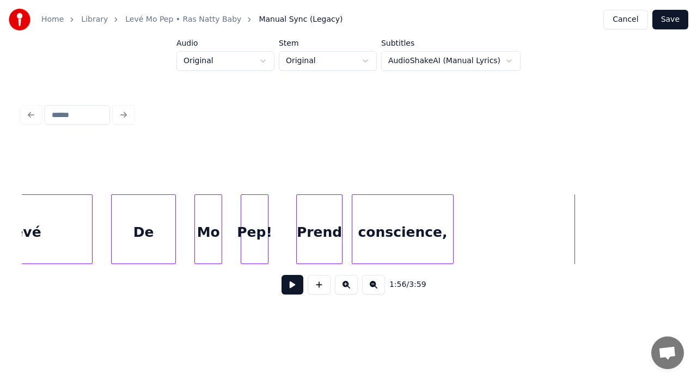
click at [344, 287] on button at bounding box center [346, 285] width 23 height 20
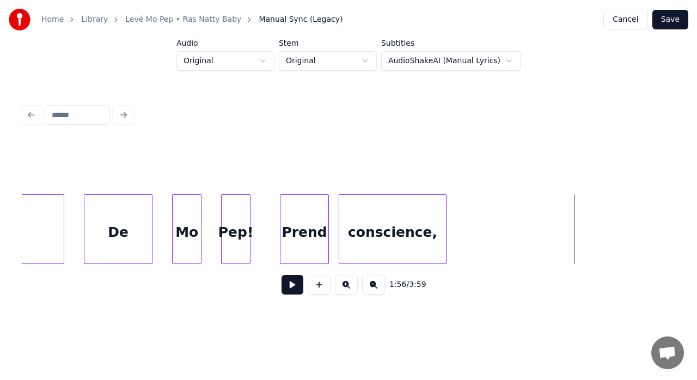
click at [344, 287] on button at bounding box center [346, 285] width 23 height 20
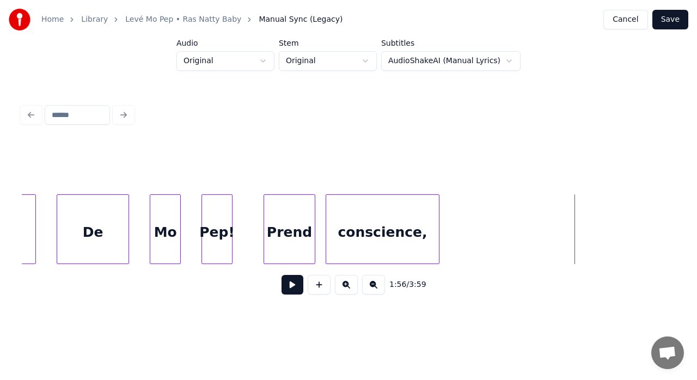
click at [344, 287] on button at bounding box center [346, 285] width 23 height 20
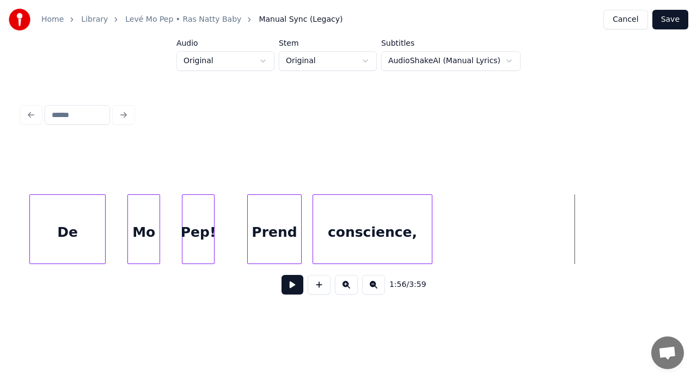
click at [344, 287] on button at bounding box center [346, 285] width 23 height 20
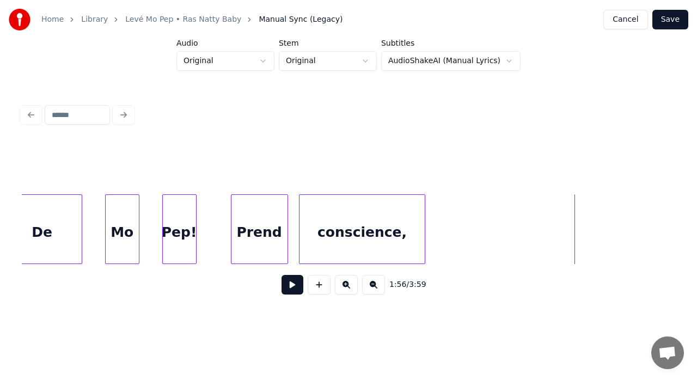
click at [344, 287] on button at bounding box center [346, 285] width 23 height 20
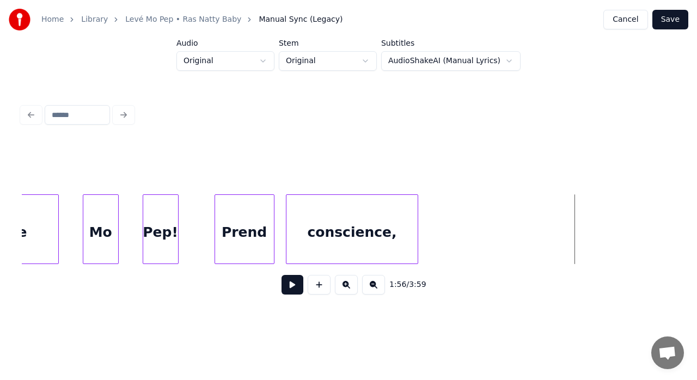
click at [344, 287] on button at bounding box center [346, 285] width 23 height 20
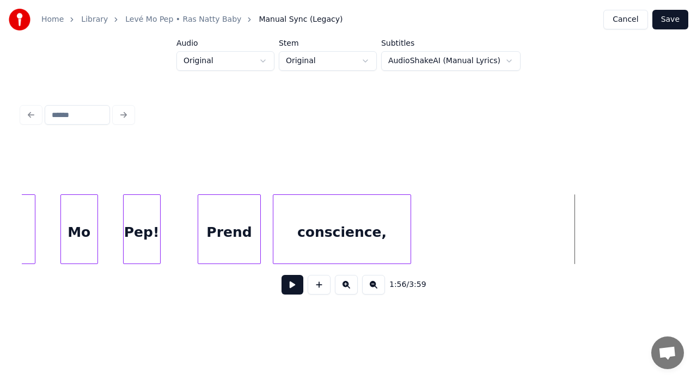
click at [344, 287] on button at bounding box center [346, 285] width 23 height 20
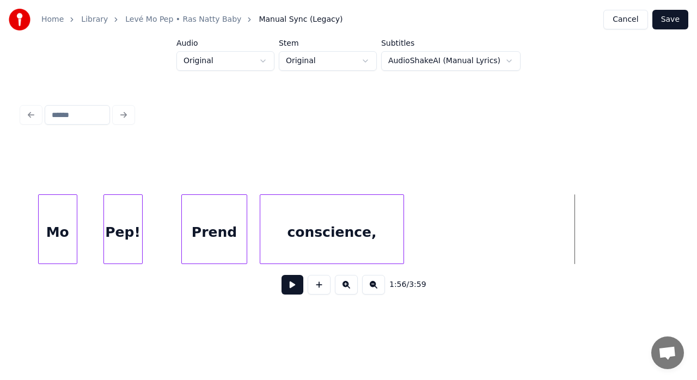
click at [344, 287] on button at bounding box center [346, 285] width 23 height 20
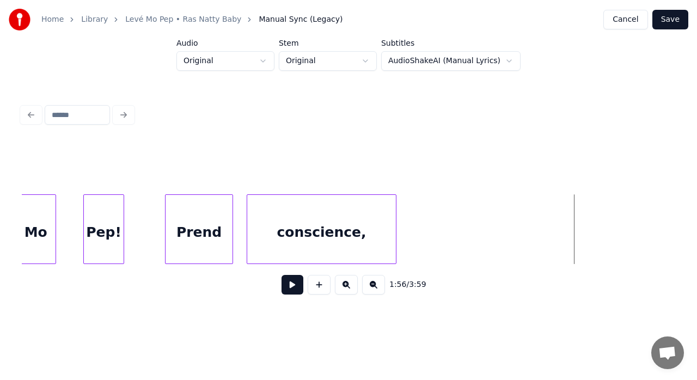
click at [344, 287] on button at bounding box center [346, 285] width 23 height 20
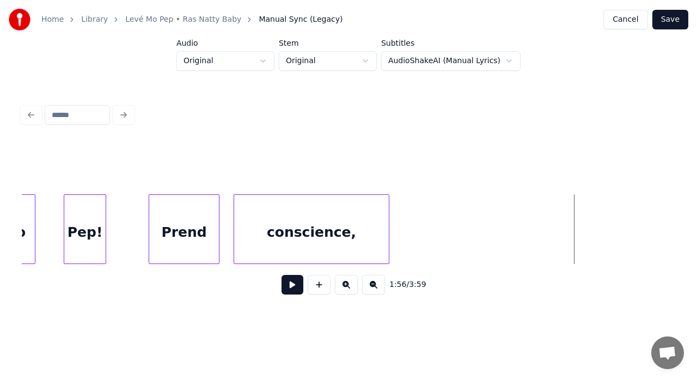
click at [344, 287] on button at bounding box center [346, 285] width 23 height 20
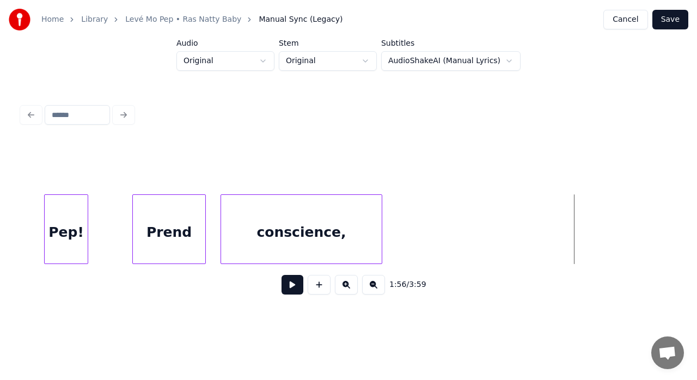
click at [344, 287] on button at bounding box center [346, 285] width 23 height 20
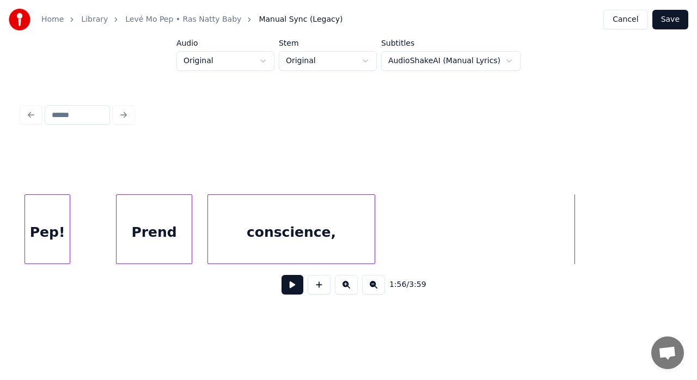
click at [344, 287] on button at bounding box center [346, 285] width 23 height 20
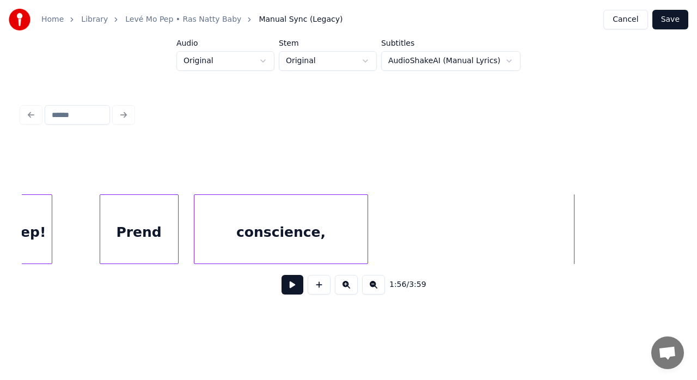
click at [344, 287] on button at bounding box center [346, 285] width 23 height 20
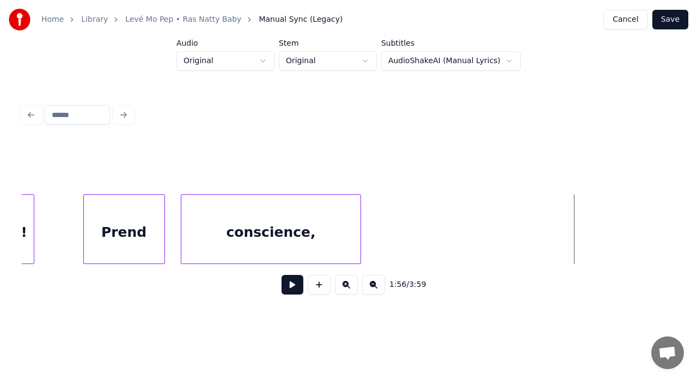
click at [344, 287] on button at bounding box center [346, 285] width 23 height 20
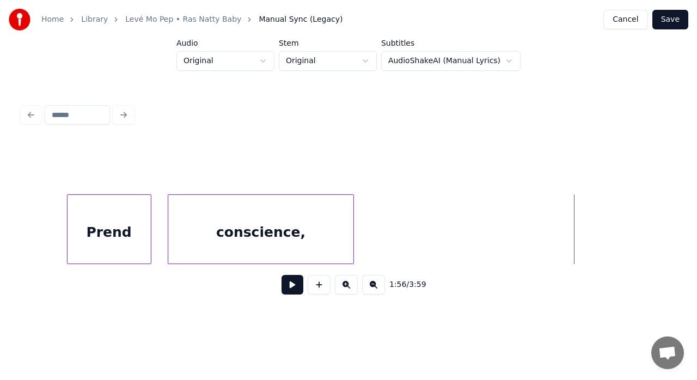
click at [344, 287] on button at bounding box center [346, 285] width 23 height 20
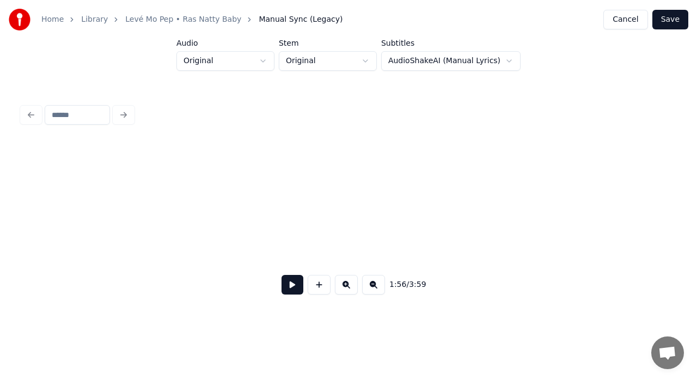
scroll to position [0, 100689]
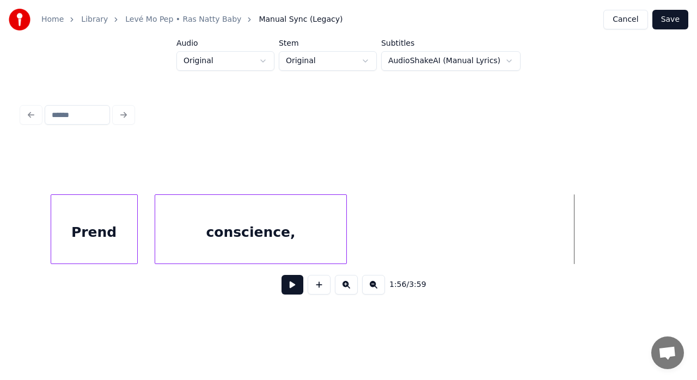
click at [371, 287] on button at bounding box center [373, 285] width 23 height 20
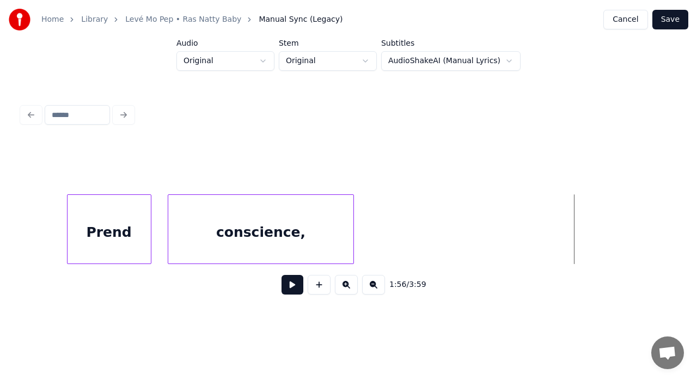
click at [371, 287] on button at bounding box center [373, 285] width 23 height 20
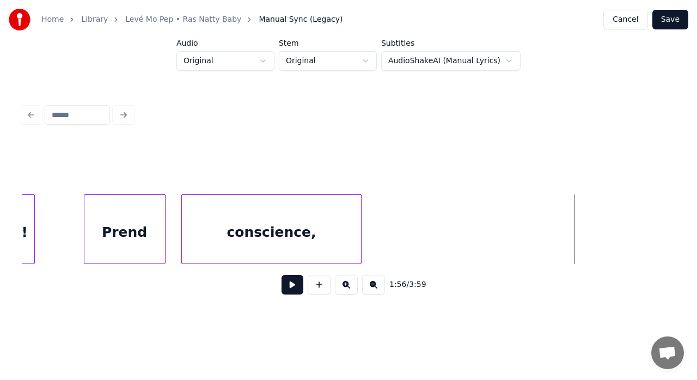
click at [371, 287] on button at bounding box center [373, 285] width 23 height 20
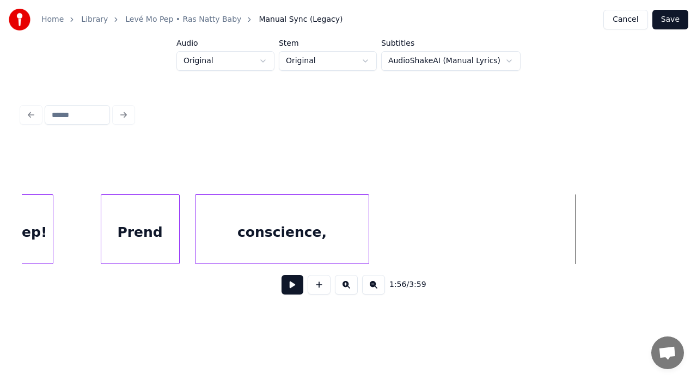
click at [370, 287] on button at bounding box center [373, 285] width 23 height 20
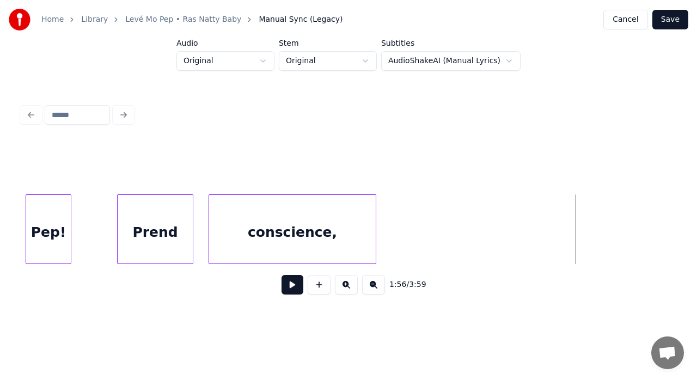
click at [370, 287] on button at bounding box center [373, 285] width 23 height 20
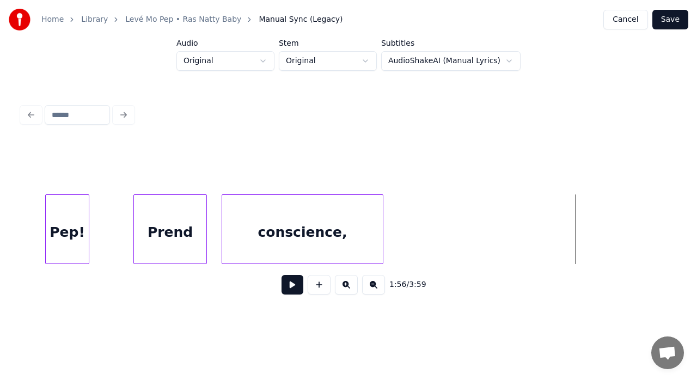
click at [370, 287] on button at bounding box center [373, 285] width 23 height 20
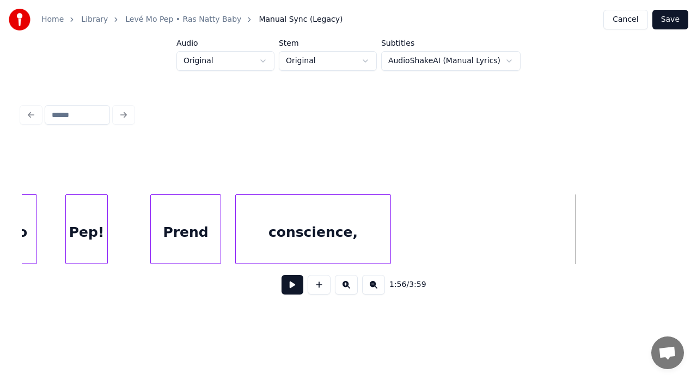
click at [370, 287] on button at bounding box center [373, 285] width 23 height 20
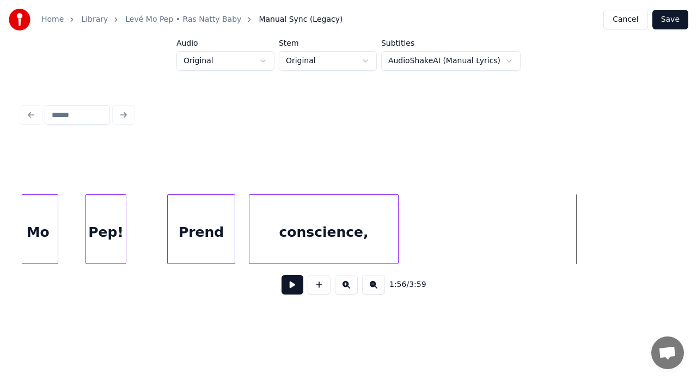
click at [370, 287] on button at bounding box center [373, 285] width 23 height 20
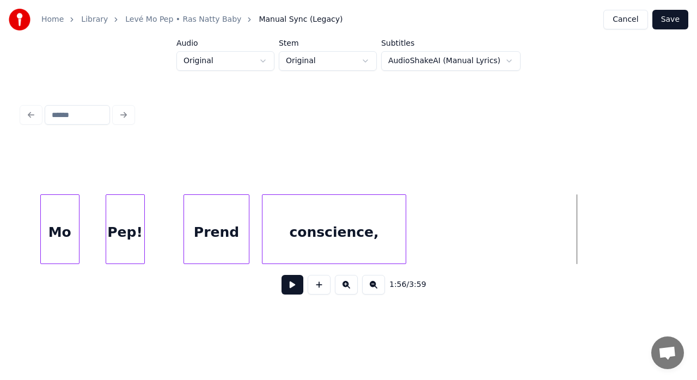
click at [370, 287] on button at bounding box center [373, 285] width 23 height 20
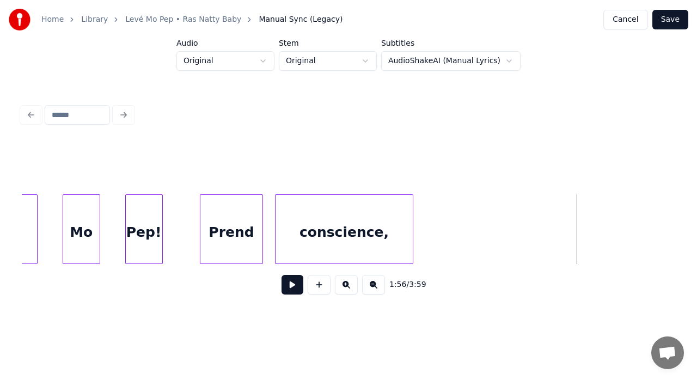
click at [370, 287] on button at bounding box center [373, 285] width 23 height 20
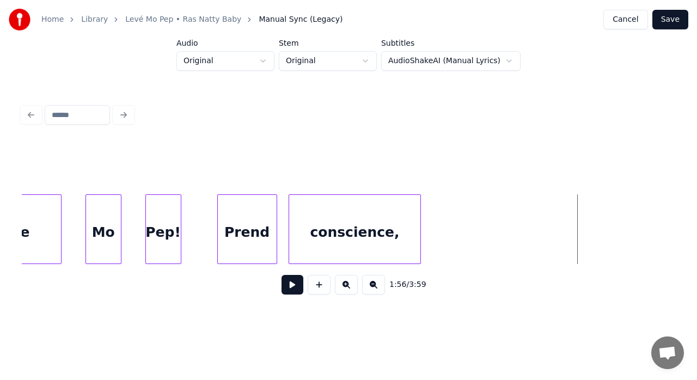
click at [370, 287] on button at bounding box center [373, 285] width 23 height 20
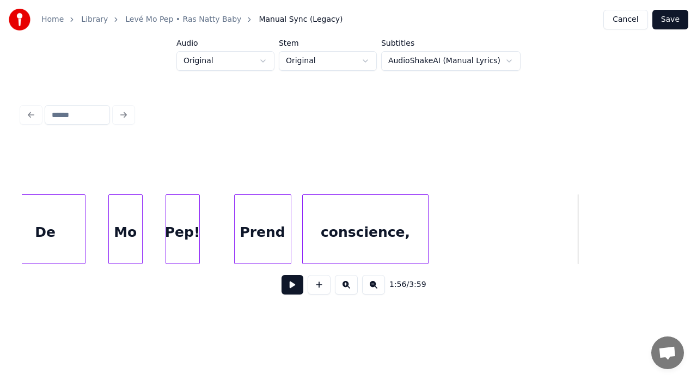
click at [370, 287] on button at bounding box center [373, 285] width 23 height 20
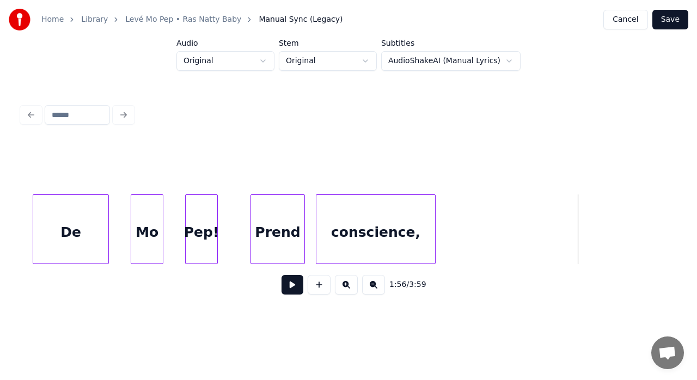
click at [370, 287] on button at bounding box center [373, 285] width 23 height 20
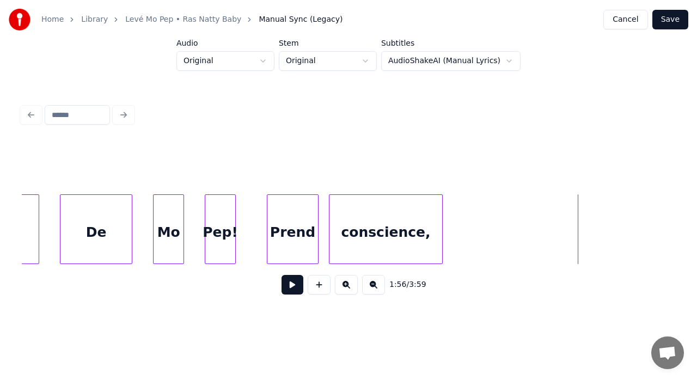
click at [370, 287] on button at bounding box center [373, 285] width 23 height 20
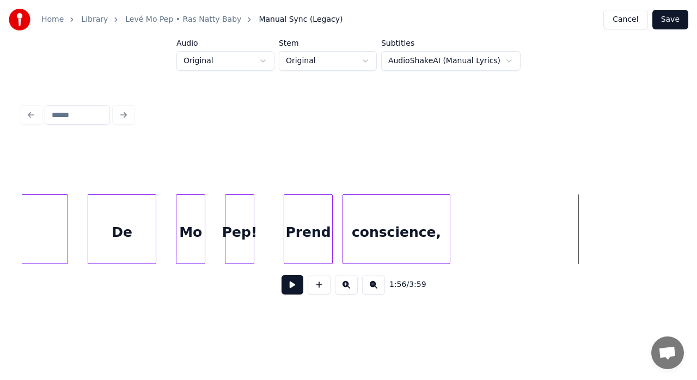
click at [370, 287] on button at bounding box center [373, 285] width 23 height 20
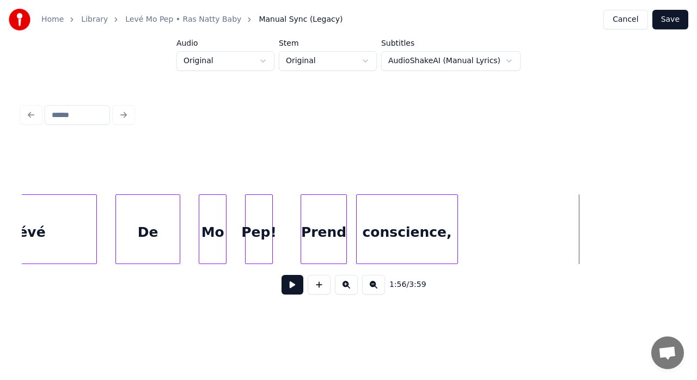
click at [370, 287] on button at bounding box center [373, 285] width 23 height 20
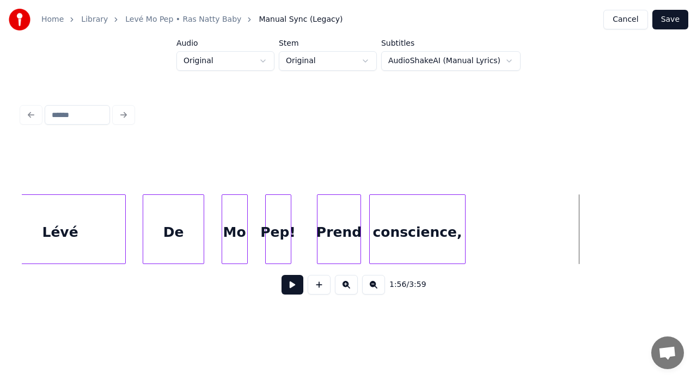
click at [370, 287] on button at bounding box center [373, 285] width 23 height 20
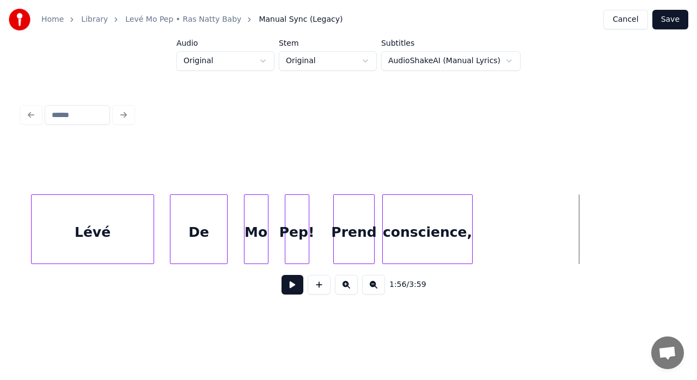
click at [370, 287] on button at bounding box center [373, 285] width 23 height 20
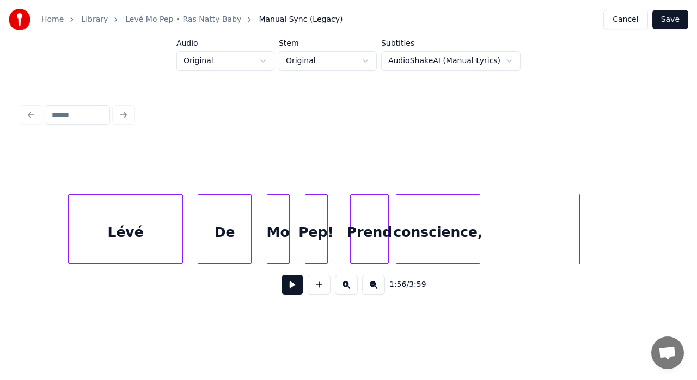
click at [370, 287] on button at bounding box center [373, 285] width 23 height 20
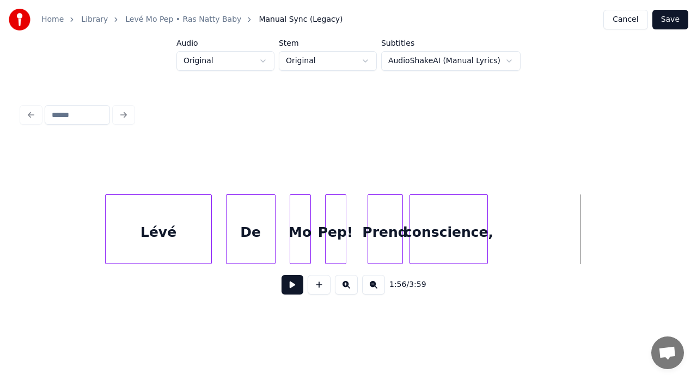
click at [370, 287] on button at bounding box center [373, 285] width 23 height 20
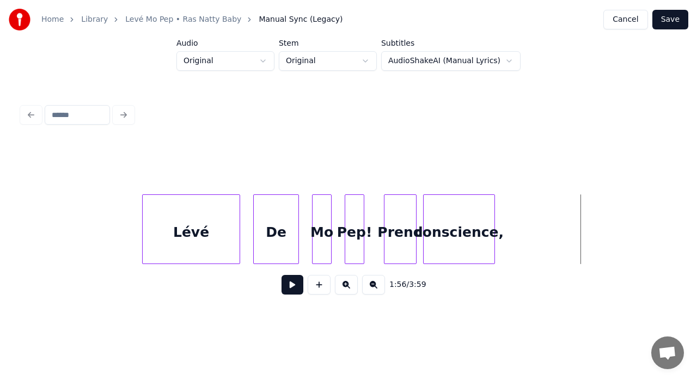
click at [370, 287] on button at bounding box center [373, 285] width 23 height 20
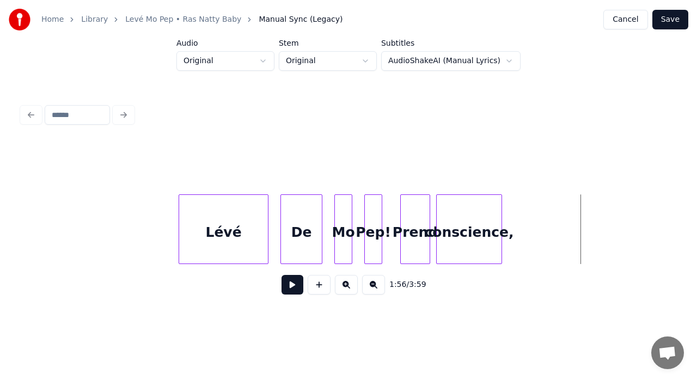
click at [370, 287] on button at bounding box center [373, 285] width 23 height 20
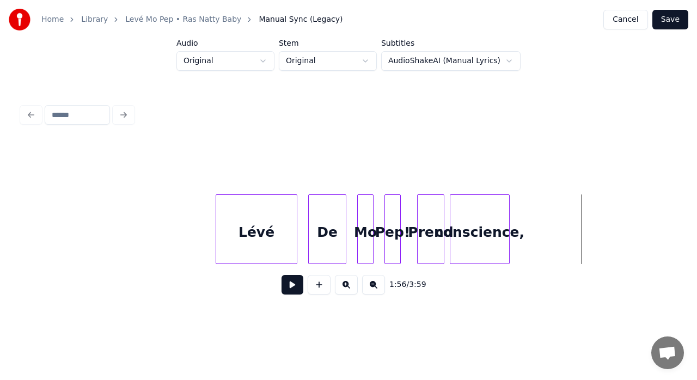
click at [370, 287] on button at bounding box center [373, 285] width 23 height 20
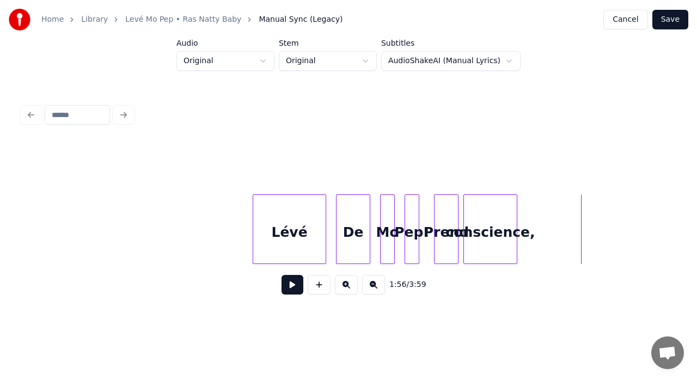
click at [370, 287] on button at bounding box center [373, 285] width 23 height 20
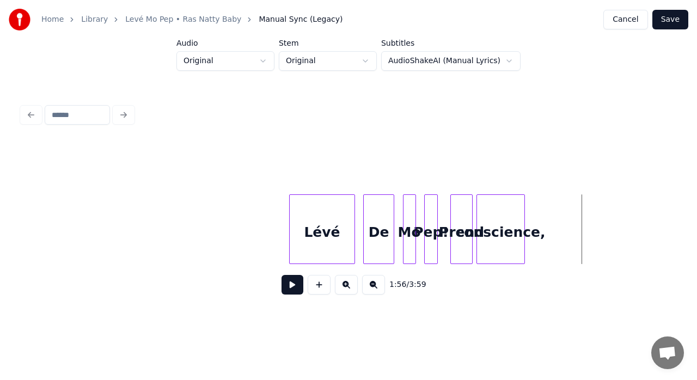
click at [370, 287] on button at bounding box center [373, 285] width 23 height 20
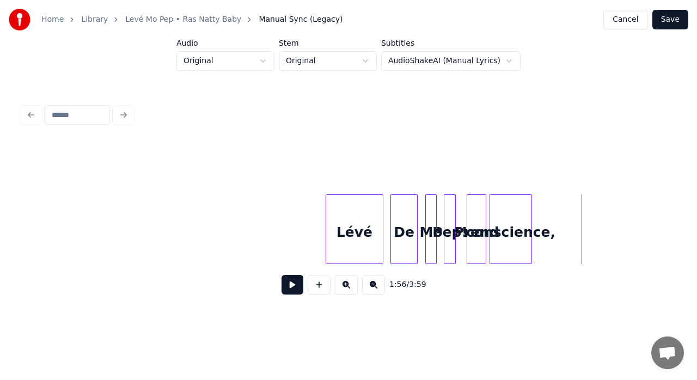
click at [370, 287] on button at bounding box center [373, 285] width 23 height 20
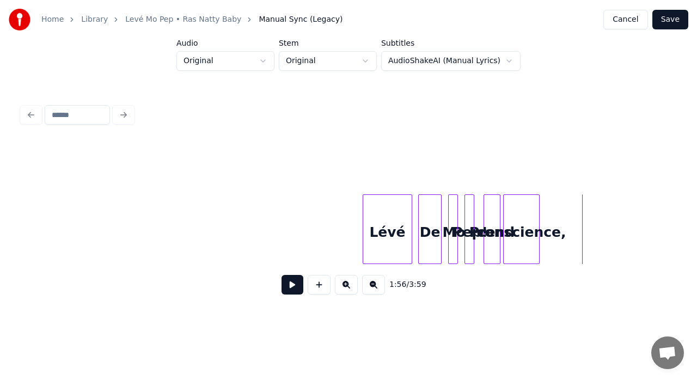
click at [370, 287] on button at bounding box center [373, 285] width 23 height 20
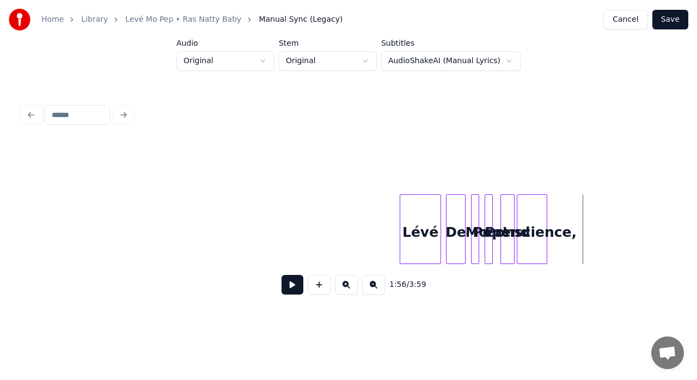
click at [370, 287] on button at bounding box center [373, 285] width 23 height 20
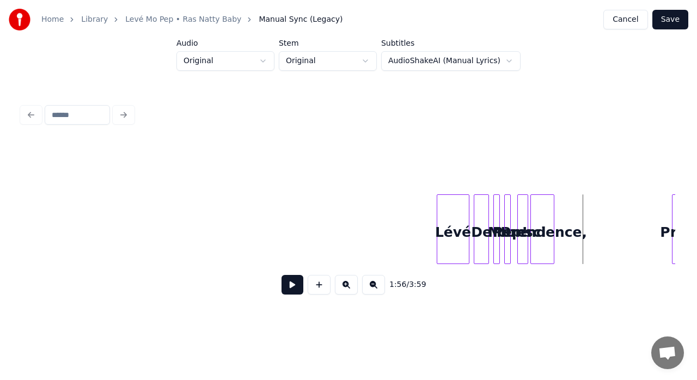
click at [370, 287] on button at bounding box center [373, 285] width 23 height 20
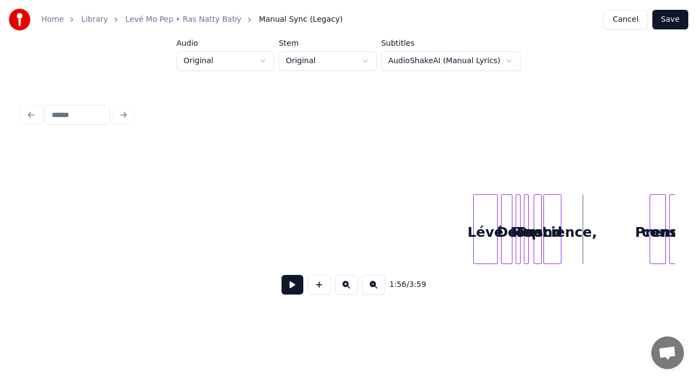
click at [344, 287] on button at bounding box center [346, 285] width 23 height 20
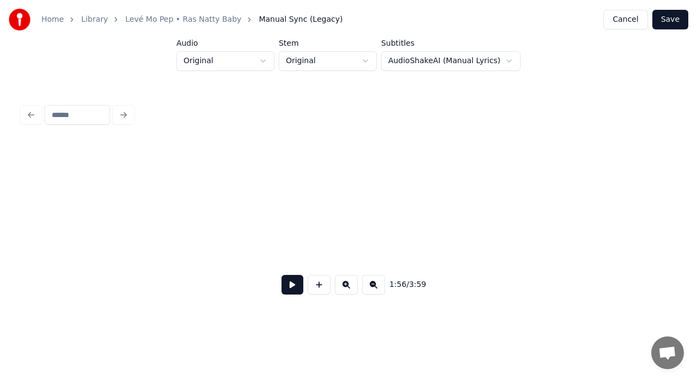
scroll to position [0, 12095]
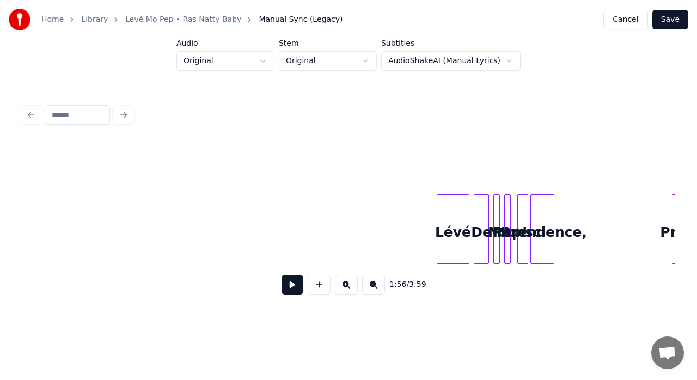
click at [344, 287] on button at bounding box center [346, 285] width 23 height 20
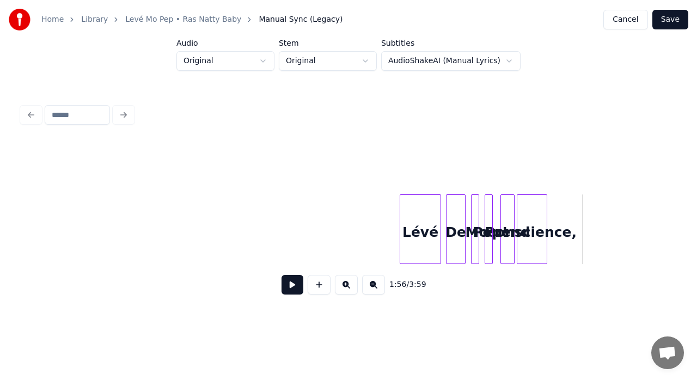
click at [344, 287] on button at bounding box center [346, 285] width 23 height 20
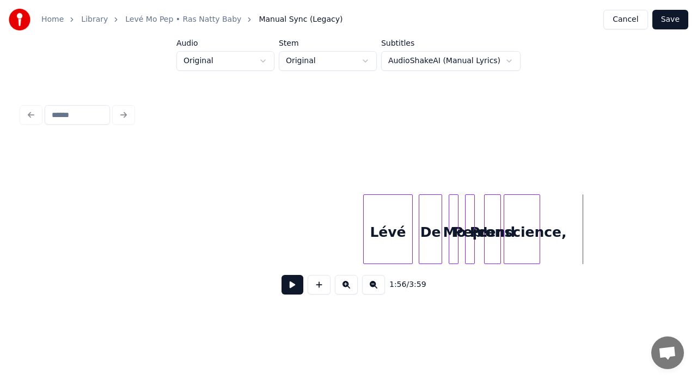
click at [344, 287] on button at bounding box center [346, 285] width 23 height 20
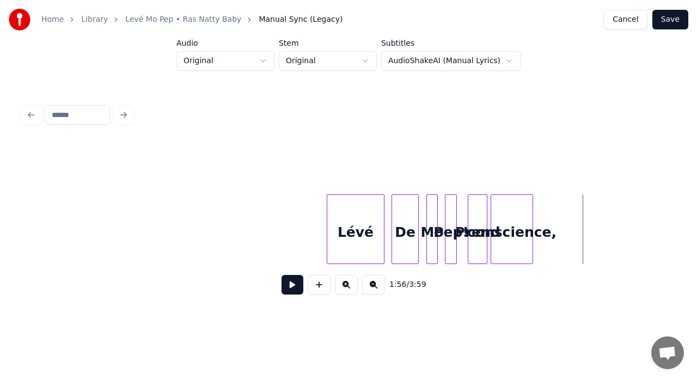
click at [344, 287] on button at bounding box center [346, 285] width 23 height 20
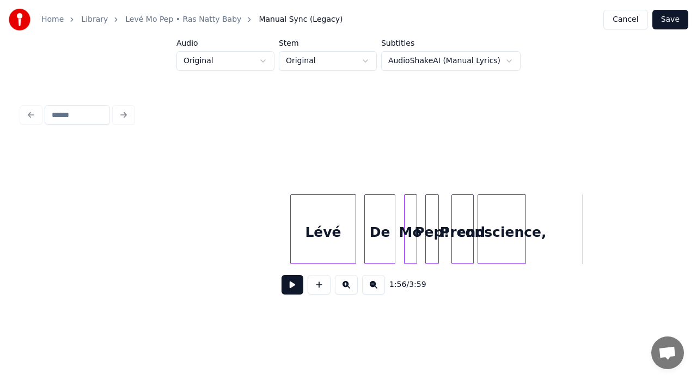
click at [344, 287] on button at bounding box center [346, 285] width 23 height 20
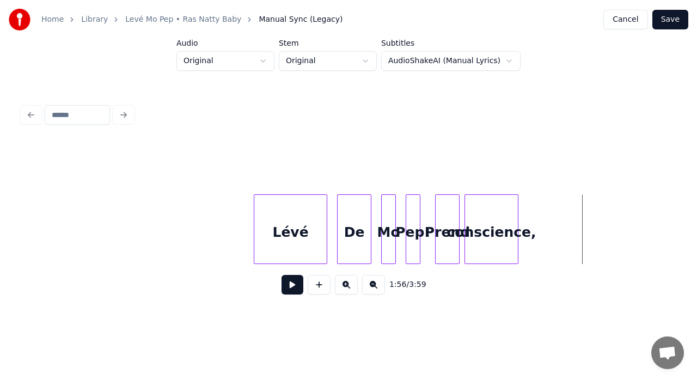
click at [344, 287] on button at bounding box center [346, 285] width 23 height 20
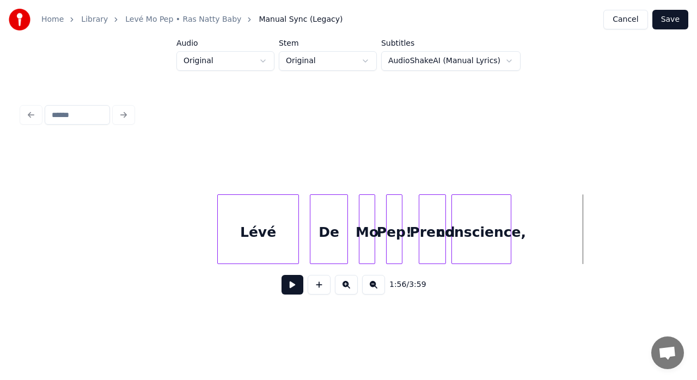
click at [343, 287] on button at bounding box center [346, 285] width 23 height 20
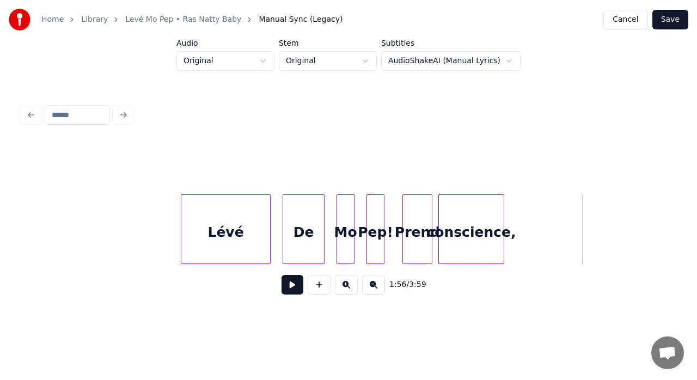
click at [343, 287] on button at bounding box center [346, 285] width 23 height 20
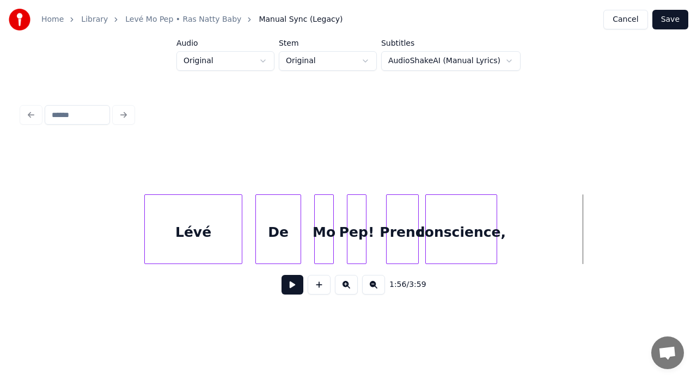
click at [343, 287] on button at bounding box center [346, 285] width 23 height 20
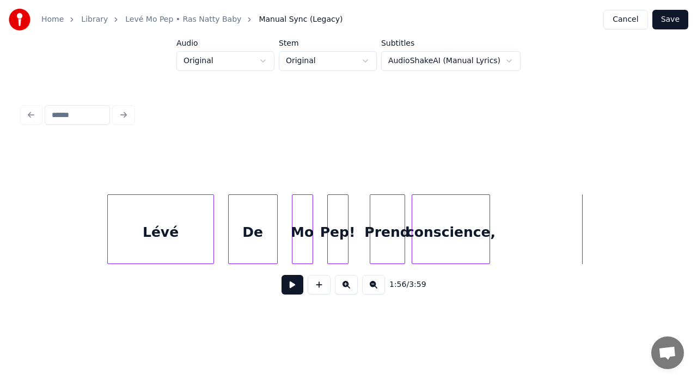
click at [343, 287] on button at bounding box center [346, 285] width 23 height 20
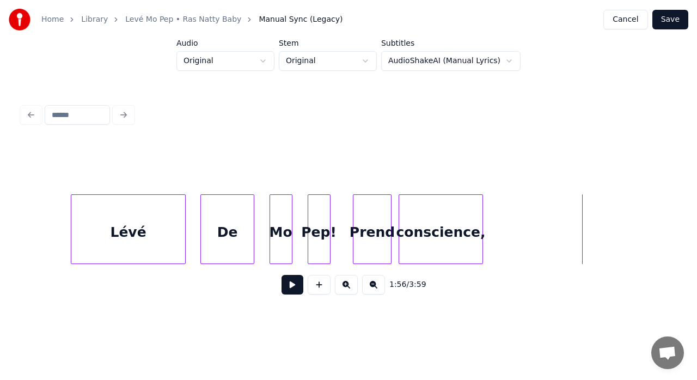
click at [343, 287] on button at bounding box center [346, 285] width 23 height 20
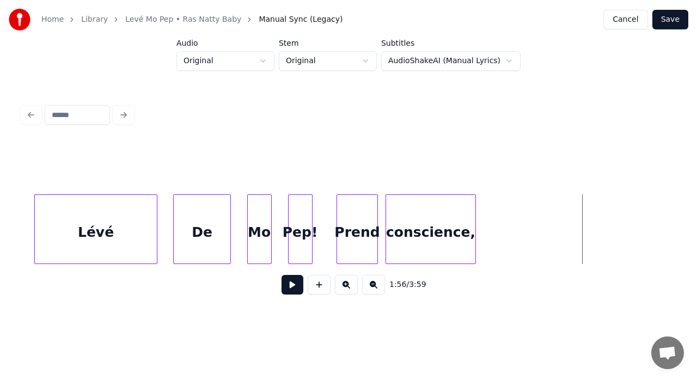
click at [343, 287] on button at bounding box center [346, 285] width 23 height 20
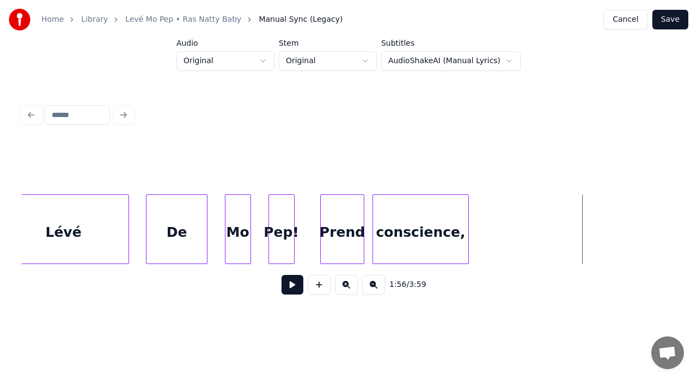
click at [343, 287] on button at bounding box center [346, 285] width 23 height 20
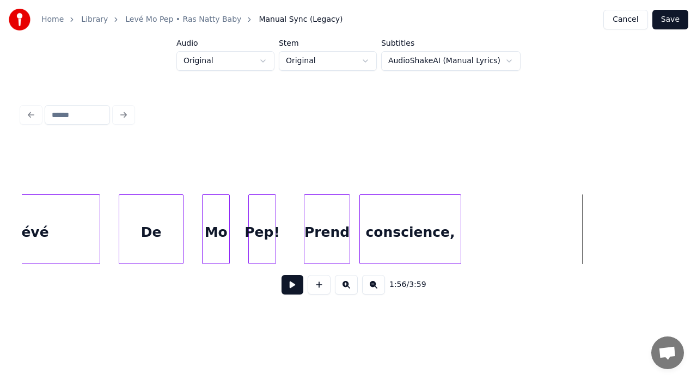
click at [292, 286] on button at bounding box center [292, 285] width 22 height 20
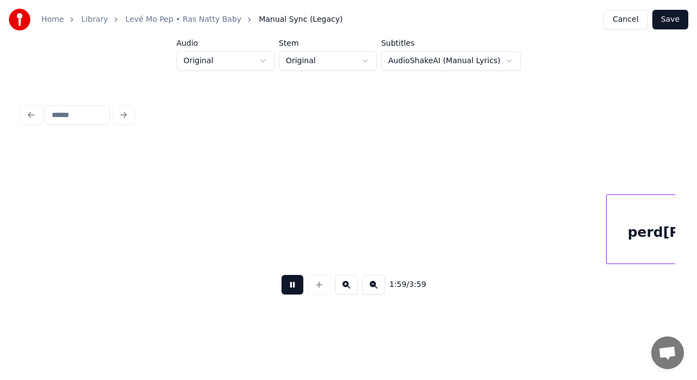
scroll to position [0, 55195]
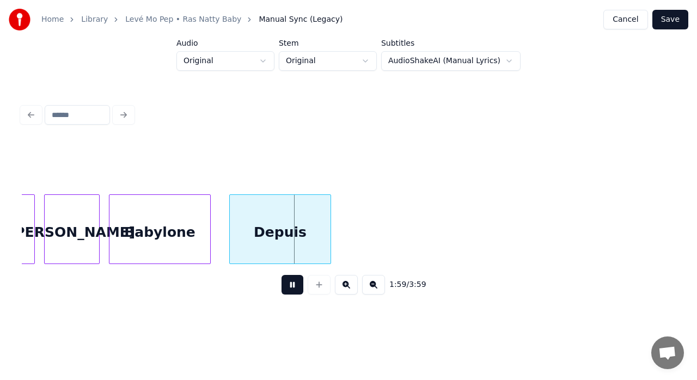
click at [292, 286] on button at bounding box center [292, 285] width 22 height 20
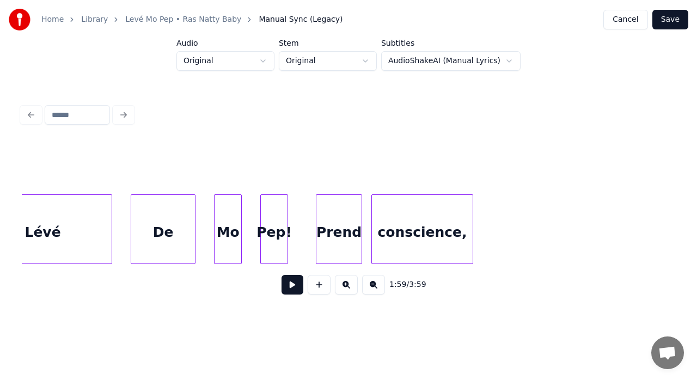
scroll to position [0, 53404]
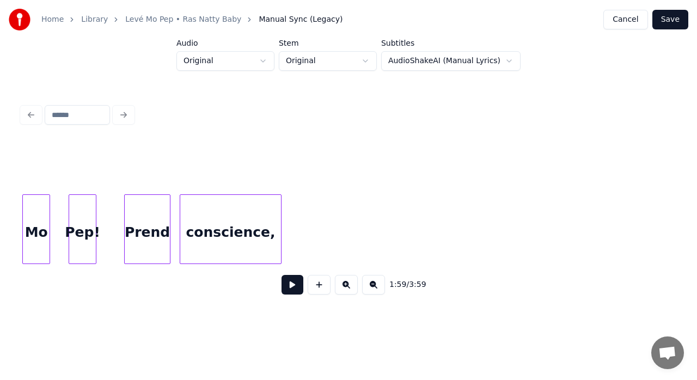
click at [293, 290] on button at bounding box center [292, 285] width 22 height 20
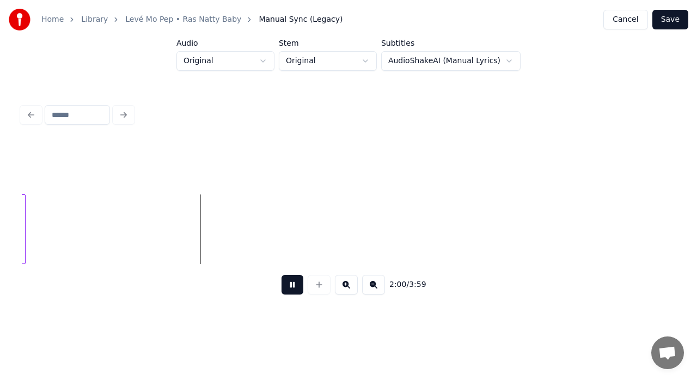
click at [293, 290] on button at bounding box center [292, 285] width 22 height 20
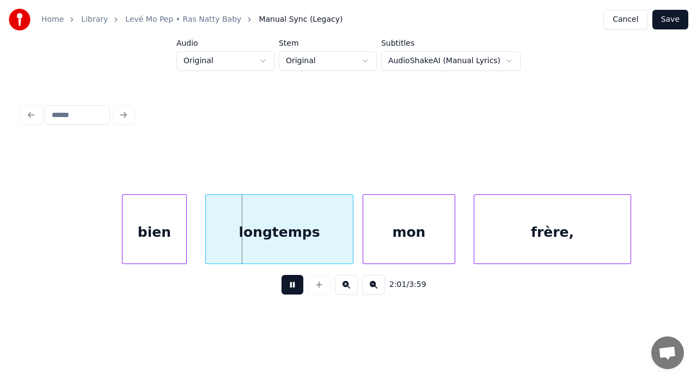
click at [293, 290] on button at bounding box center [292, 285] width 22 height 20
click at [292, 290] on button at bounding box center [292, 285] width 22 height 20
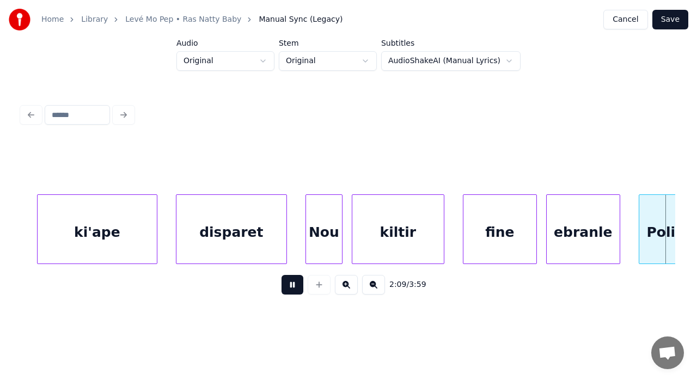
scroll to position [0, 60090]
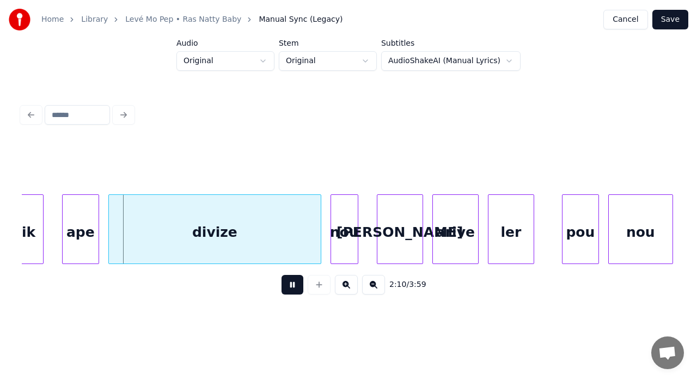
click at [292, 290] on button at bounding box center [292, 285] width 22 height 20
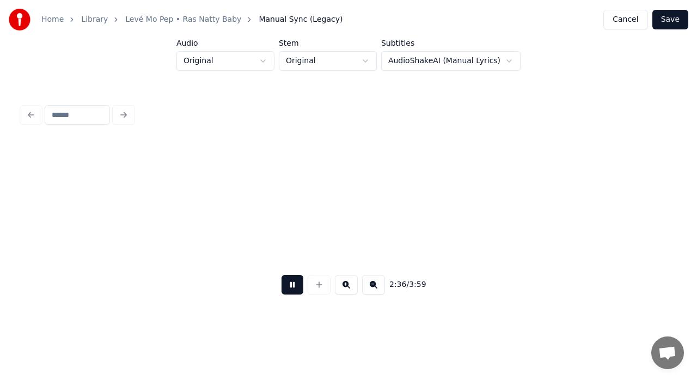
scroll to position [0, 0]
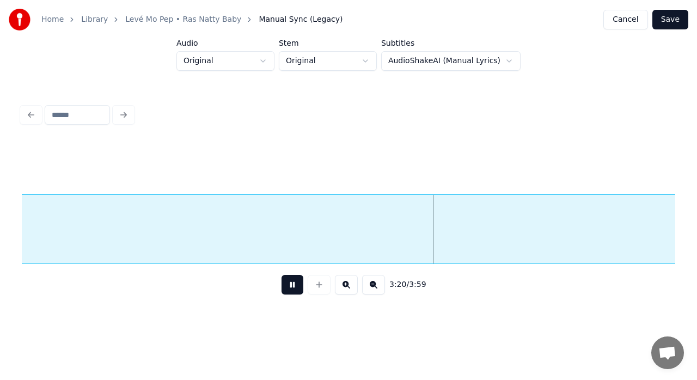
click at [150, 16] on link "Levé Mo Pep • Ras Natty Baby" at bounding box center [183, 19] width 116 height 11
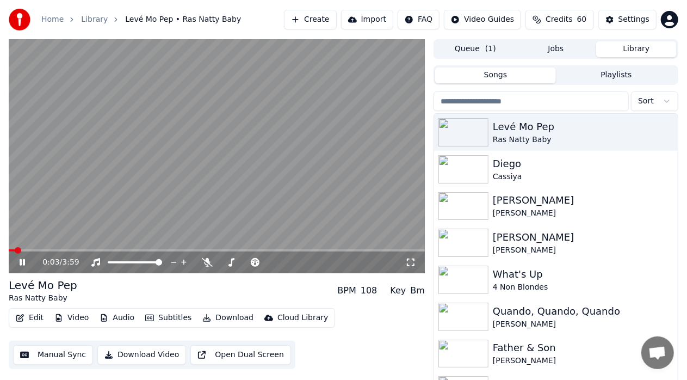
click at [23, 260] on icon at bounding box center [29, 262] width 25 height 9
click at [231, 317] on button "Download" at bounding box center [228, 317] width 60 height 15
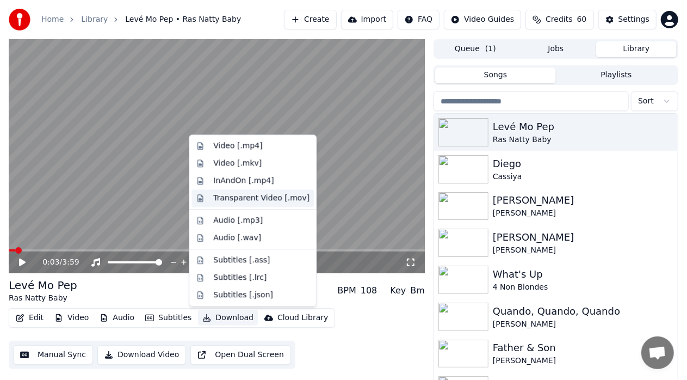
click at [252, 197] on div "Transparent Video [.mov]" at bounding box center [261, 198] width 96 height 11
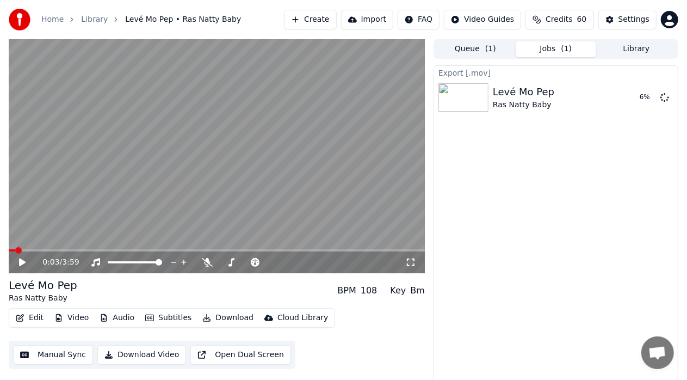
click at [376, 19] on button "Import" at bounding box center [367, 20] width 52 height 20
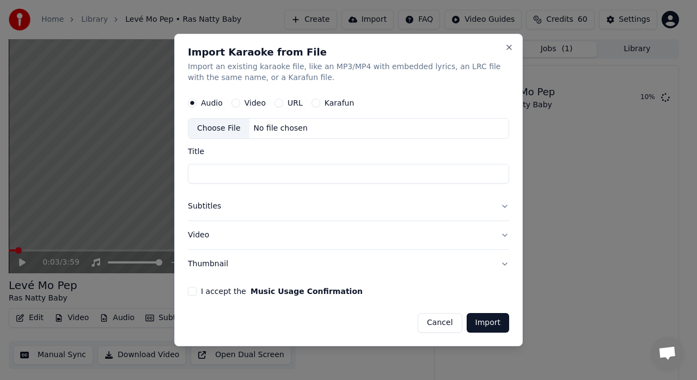
click at [440, 316] on button "Cancel" at bounding box center [439, 323] width 44 height 20
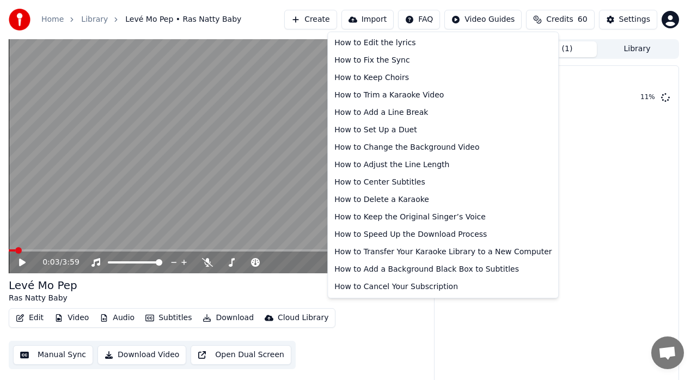
click at [438, 16] on html "Home Library Levé Mo Pep • Ras Natty Baby Create Import FAQ Video Guides Credit…" at bounding box center [348, 190] width 697 height 380
click at [446, 147] on div "How to Change the Background Video" at bounding box center [443, 147] width 226 height 17
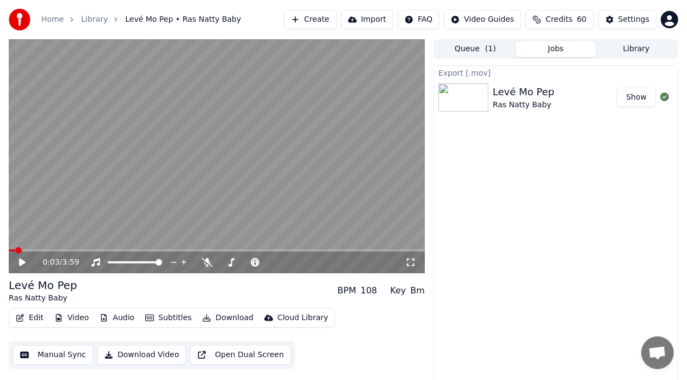
click at [637, 98] on button "Show" at bounding box center [636, 98] width 39 height 20
click at [35, 317] on button "Edit" at bounding box center [29, 317] width 36 height 15
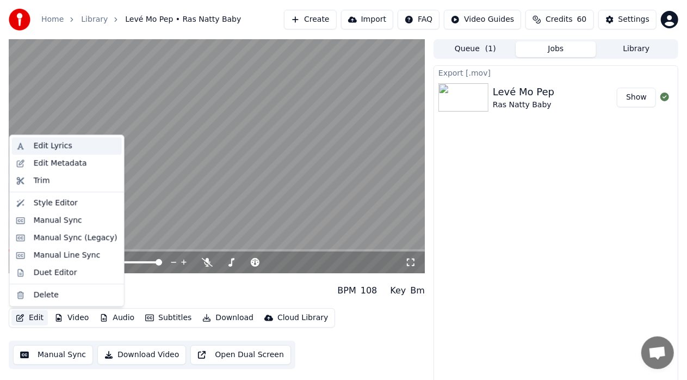
click at [61, 144] on div "Edit Lyrics" at bounding box center [53, 145] width 39 height 11
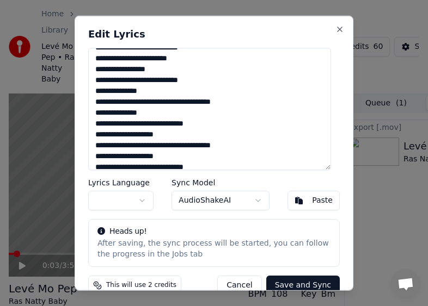
scroll to position [463, 0]
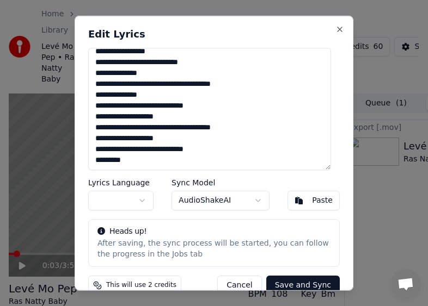
click at [122, 181] on label "Lyrics Language" at bounding box center [120, 182] width 65 height 8
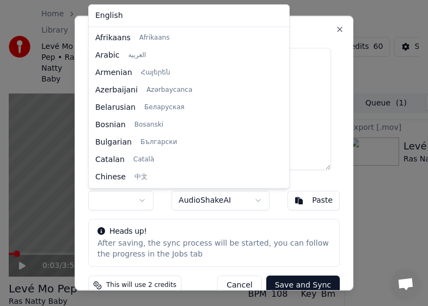
click at [143, 201] on body "Home Library Levé Mo Pep • Ras Natty Baby Create Import FAQ Video Guides Credit…" at bounding box center [209, 153] width 418 height 306
drag, startPoint x: 213, startPoint y: 34, endPoint x: 211, endPoint y: 57, distance: 22.4
click at [211, 57] on div "English Afrikaans Afrikaans Arabic العربية Armenian Հայերեն Azerbaijani Azərbay…" at bounding box center [189, 96] width 200 height 183
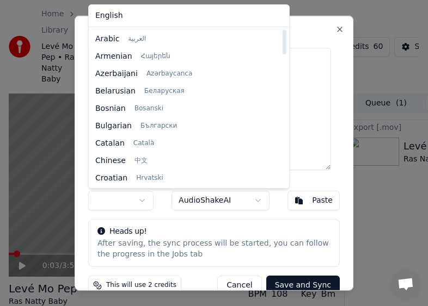
scroll to position [0, 0]
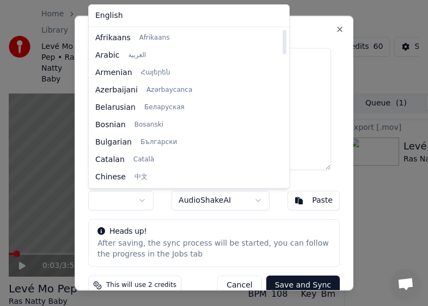
drag, startPoint x: 207, startPoint y: 48, endPoint x: 222, endPoint y: 15, distance: 36.5
click at [281, 29] on div at bounding box center [283, 107] width 5 height 157
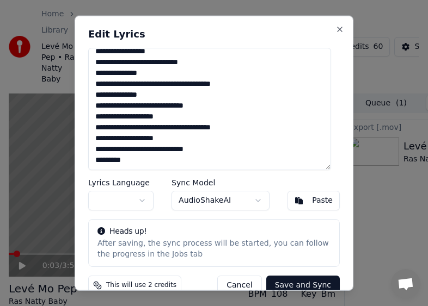
click at [208, 227] on body "Home Library Levé Mo Pep • Ras Natty Baby Create Import FAQ Video Guides Credit…" at bounding box center [209, 153] width 418 height 306
click at [312, 200] on div "Paste" at bounding box center [322, 200] width 21 height 11
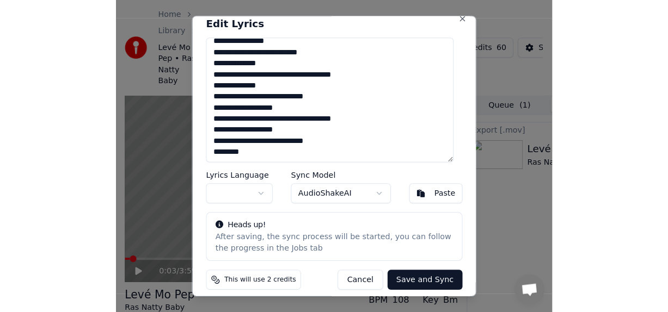
scroll to position [16, 0]
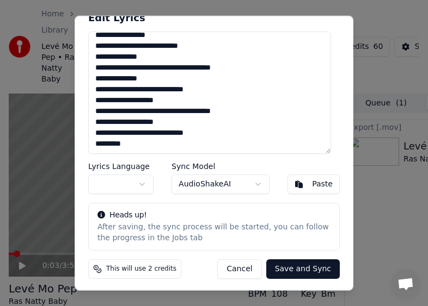
click at [303, 267] on button "Save and Sync" at bounding box center [302, 269] width 73 height 20
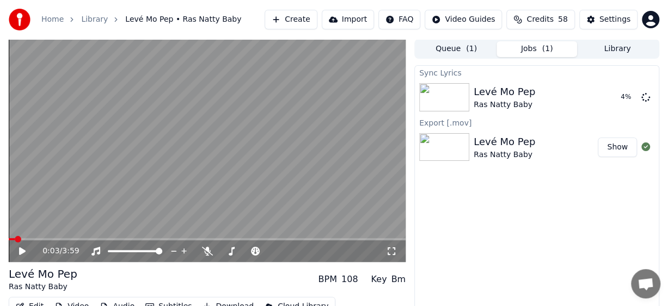
drag, startPoint x: 358, startPoint y: 303, endPoint x: 355, endPoint y: 312, distance: 10.3
click at [355, 306] on html "Home Library Levé Mo Pep • Ras Natty Baby Create Import FAQ Video Guides Credit…" at bounding box center [334, 153] width 668 height 306
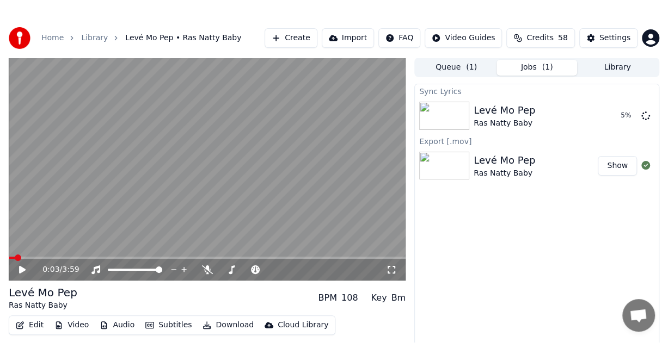
scroll to position [24, 0]
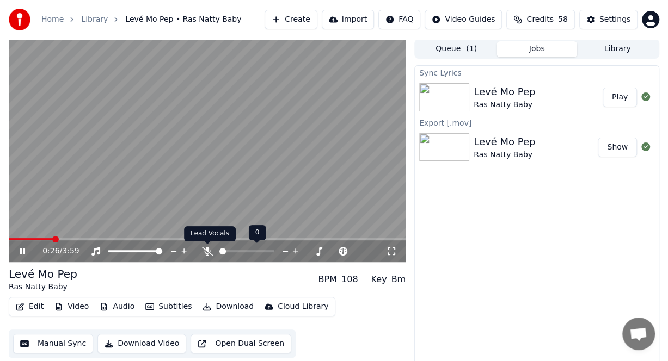
click at [207, 249] on icon at bounding box center [207, 251] width 11 height 9
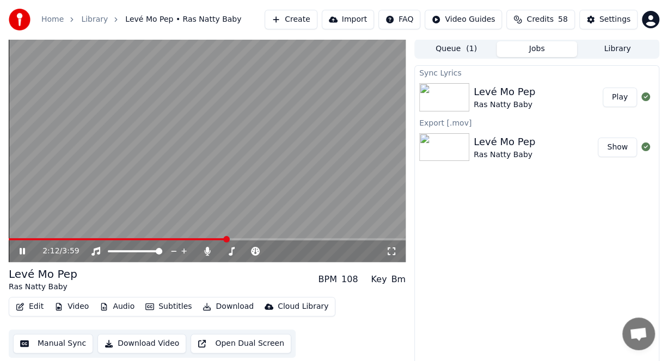
scroll to position [11, 0]
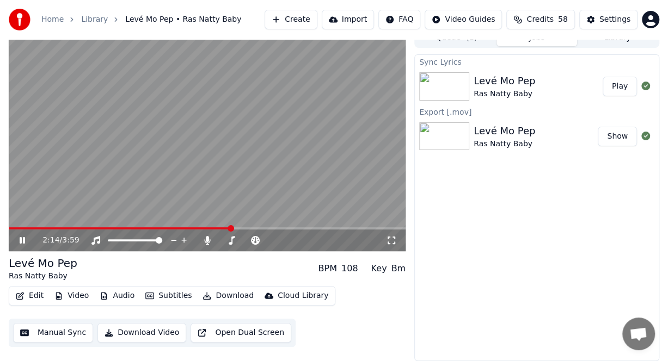
click at [37, 332] on button "Manual Sync" at bounding box center [53, 333] width 80 height 20
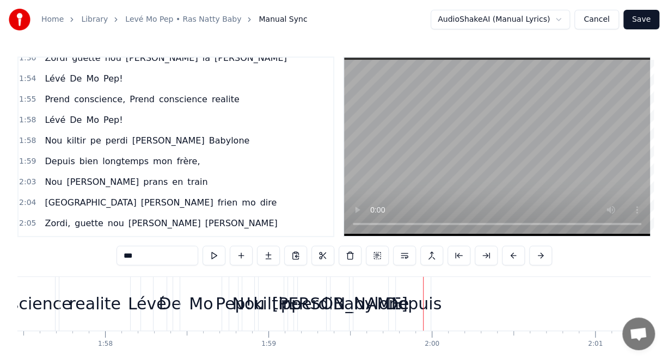
scroll to position [467, 0]
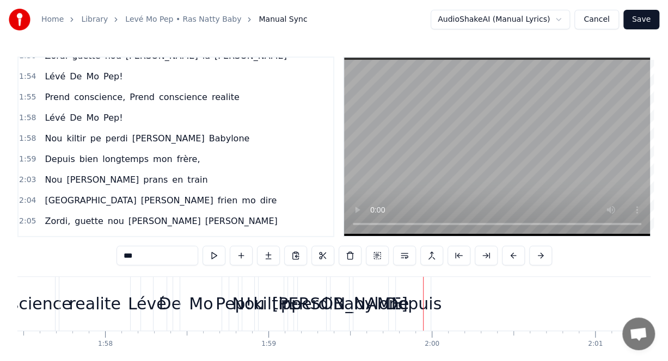
click at [62, 153] on span "Depuis" at bounding box center [60, 159] width 32 height 13
type input "******"
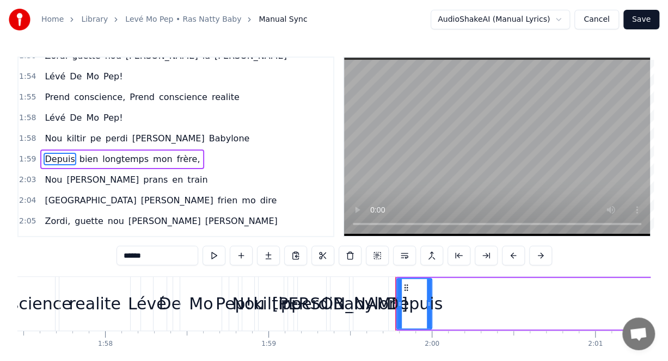
scroll to position [469, 0]
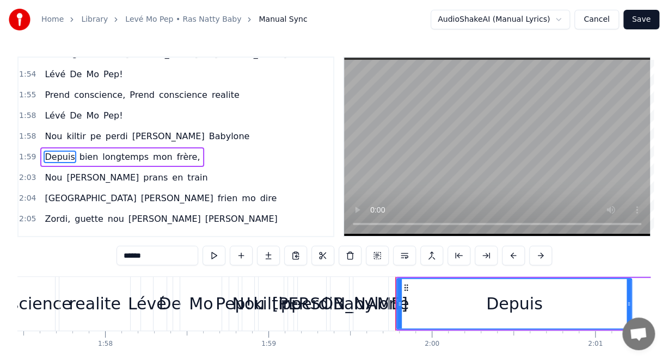
drag, startPoint x: 429, startPoint y: 292, endPoint x: 629, endPoint y: 301, distance: 200.0
click at [629, 301] on div at bounding box center [628, 304] width 4 height 50
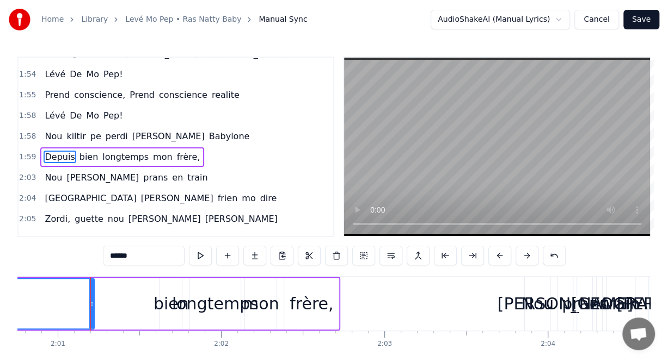
scroll to position [0, 19732]
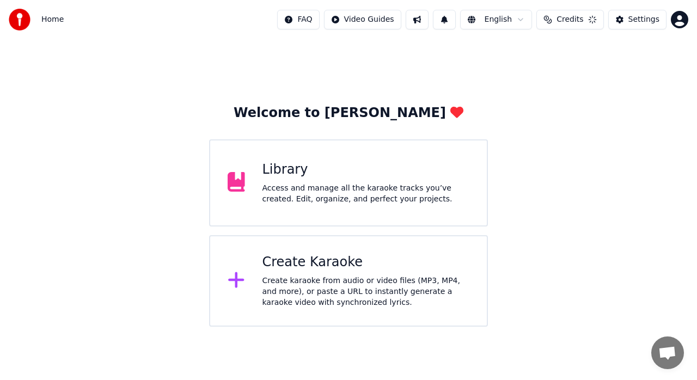
scroll to position [24, 0]
click at [328, 260] on div "Create Karaoke" at bounding box center [365, 262] width 207 height 17
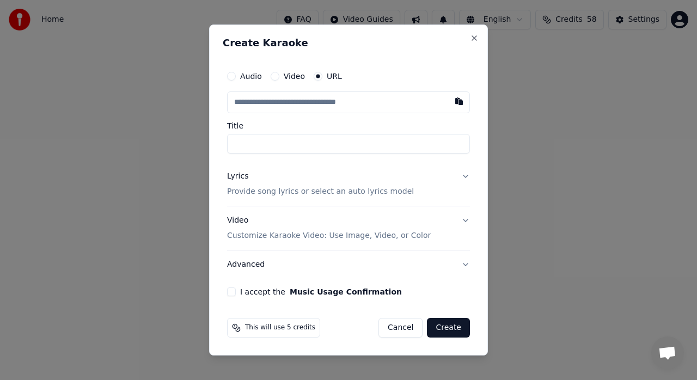
click at [330, 76] on label "URL" at bounding box center [334, 76] width 15 height 8
click at [322, 76] on button "URL" at bounding box center [317, 76] width 9 height 9
click at [460, 101] on button "button" at bounding box center [459, 101] width 22 height 20
type input "**********"
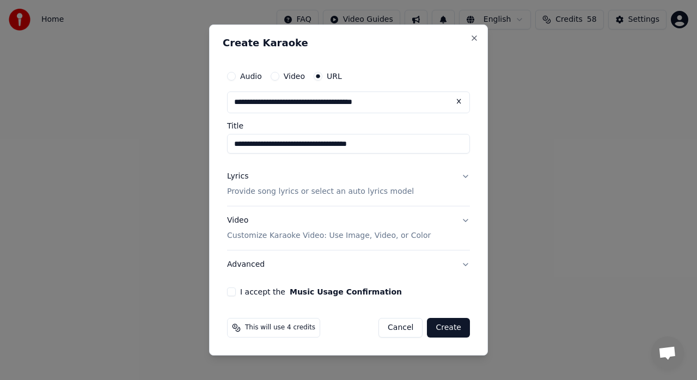
click at [372, 192] on p "Provide song lyrics or select an auto lyrics model" at bounding box center [320, 191] width 187 height 11
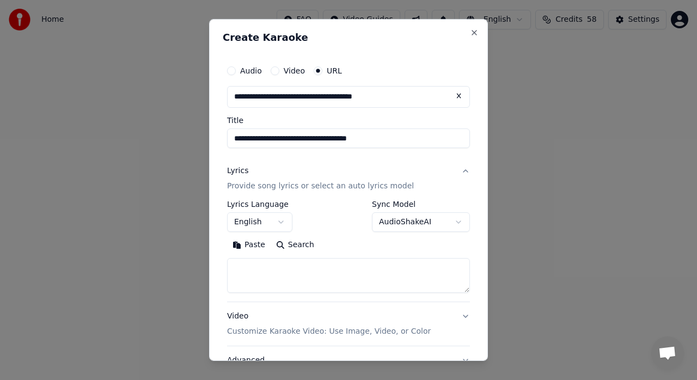
click at [402, 221] on body "**********" at bounding box center [348, 163] width 697 height 327
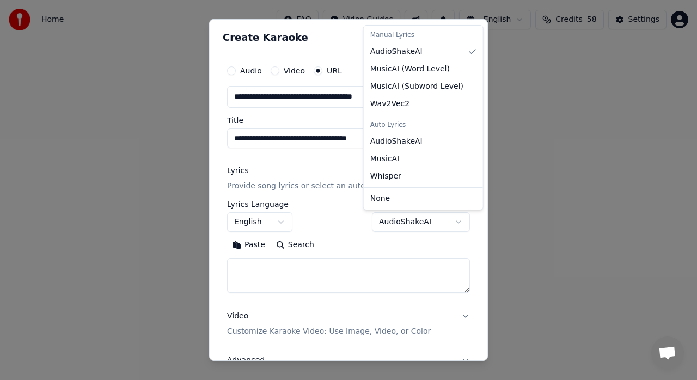
select select "**********"
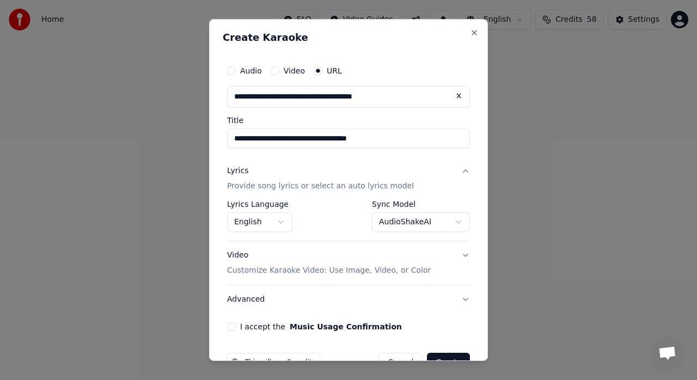
drag, startPoint x: 335, startPoint y: 138, endPoint x: 406, endPoint y: 145, distance: 71.0
click at [406, 145] on input "**********" at bounding box center [348, 138] width 243 height 20
drag, startPoint x: 316, startPoint y: 139, endPoint x: 309, endPoint y: 140, distance: 6.6
click at [309, 140] on input "**********" at bounding box center [348, 138] width 243 height 20
drag, startPoint x: 327, startPoint y: 138, endPoint x: 321, endPoint y: 140, distance: 6.2
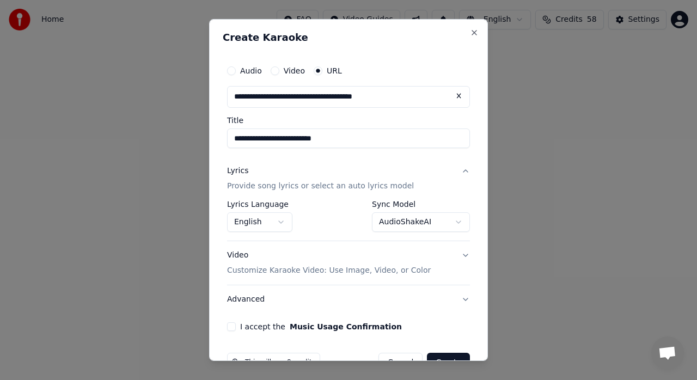
click at [321, 140] on input "**********" at bounding box center [348, 138] width 243 height 20
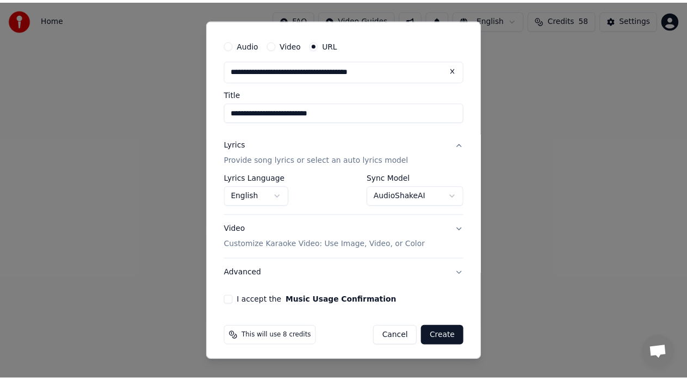
scroll to position [28, 0]
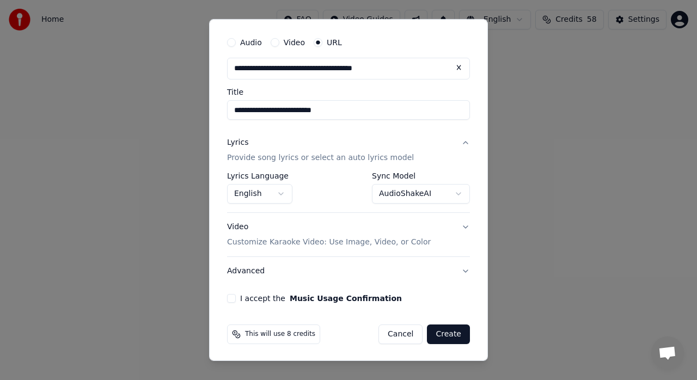
type input "**********"
click at [228, 297] on button "I accept the Music Usage Confirmation" at bounding box center [231, 298] width 9 height 9
click at [442, 333] on button "Create" at bounding box center [448, 334] width 43 height 20
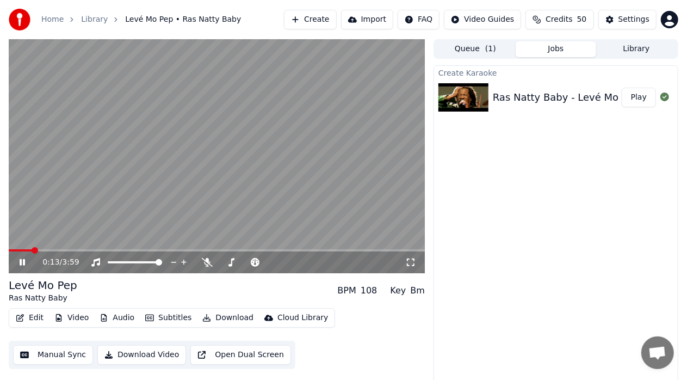
click at [21, 262] on icon at bounding box center [22, 262] width 5 height 7
click at [21, 263] on icon at bounding box center [22, 262] width 7 height 8
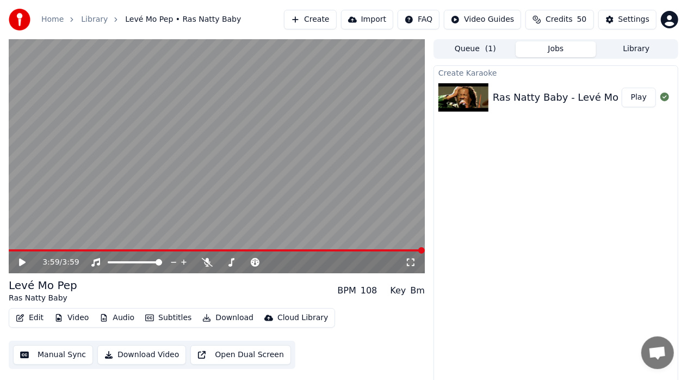
click at [471, 48] on button "Queue ( 1 )" at bounding box center [475, 49] width 81 height 16
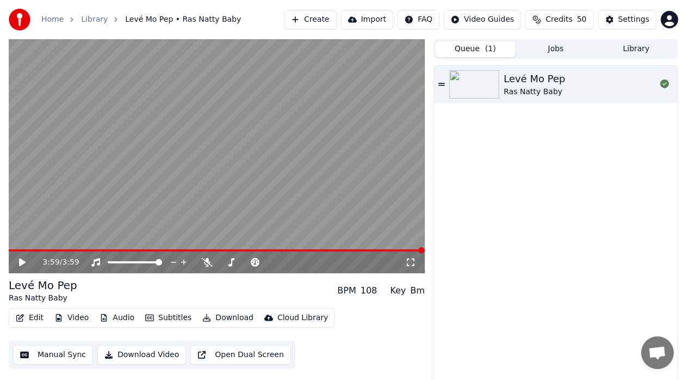
click at [471, 48] on button "Queue ( 1 )" at bounding box center [475, 49] width 81 height 16
click at [443, 83] on icon at bounding box center [442, 84] width 7 height 3
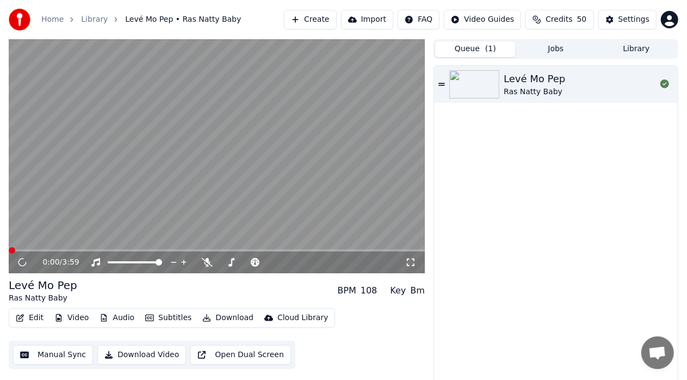
click at [442, 83] on icon at bounding box center [442, 84] width 7 height 3
click at [330, 250] on span at bounding box center [217, 250] width 416 height 2
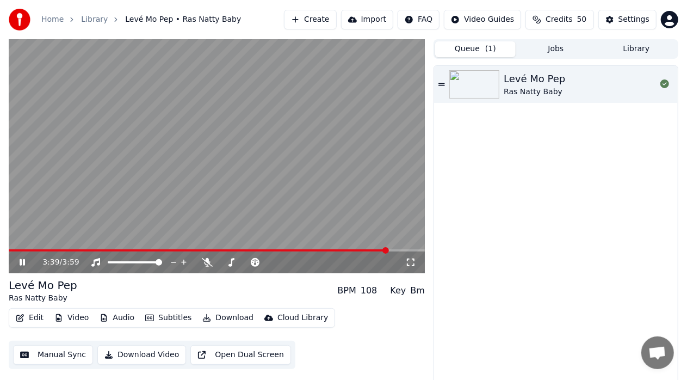
click at [389, 250] on span at bounding box center [217, 250] width 416 height 2
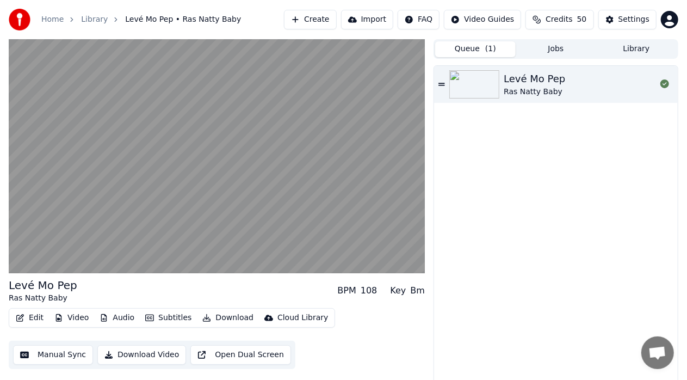
click at [633, 46] on button "Library" at bounding box center [636, 49] width 81 height 16
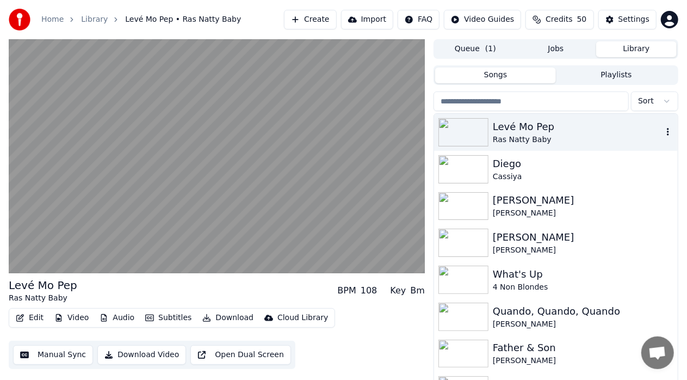
click at [603, 134] on div "Ras Natty Baby" at bounding box center [578, 139] width 170 height 11
click at [663, 130] on icon "button" at bounding box center [668, 131] width 11 height 9
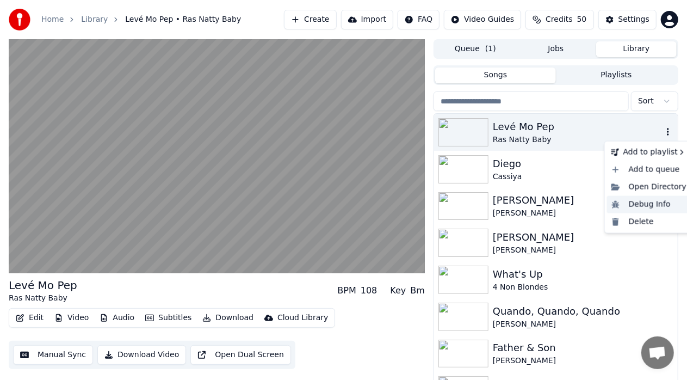
click at [644, 205] on div "Debug Info" at bounding box center [649, 204] width 84 height 17
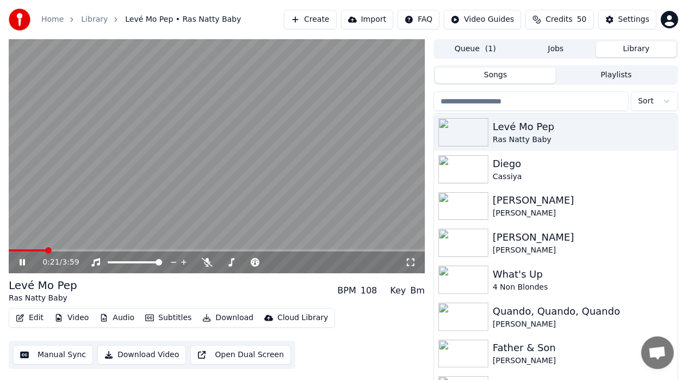
click at [380, 249] on video at bounding box center [217, 156] width 416 height 234
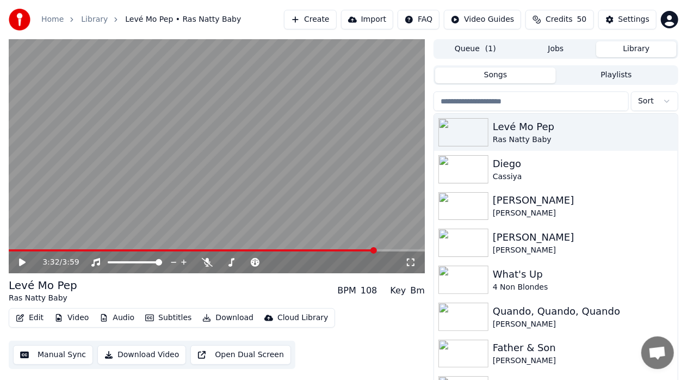
click at [377, 250] on span at bounding box center [217, 250] width 416 height 2
click at [23, 260] on icon at bounding box center [29, 262] width 25 height 9
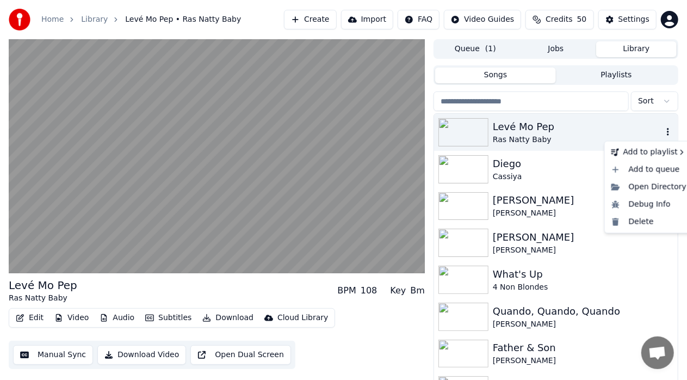
click at [663, 131] on icon "button" at bounding box center [668, 131] width 11 height 9
click at [643, 222] on div "Delete" at bounding box center [649, 221] width 84 height 17
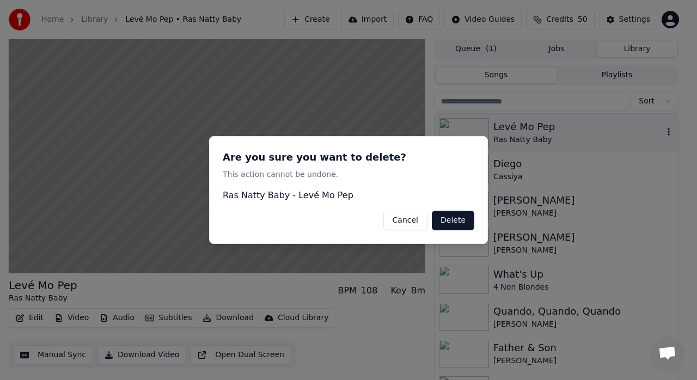
click at [455, 218] on button "Delete" at bounding box center [453, 221] width 42 height 20
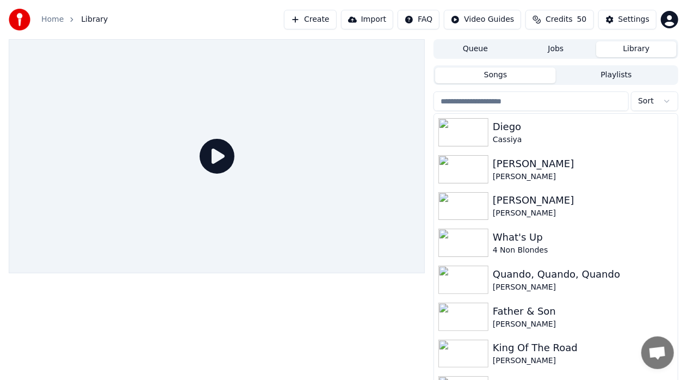
click at [50, 19] on link "Home" at bounding box center [52, 19] width 22 height 11
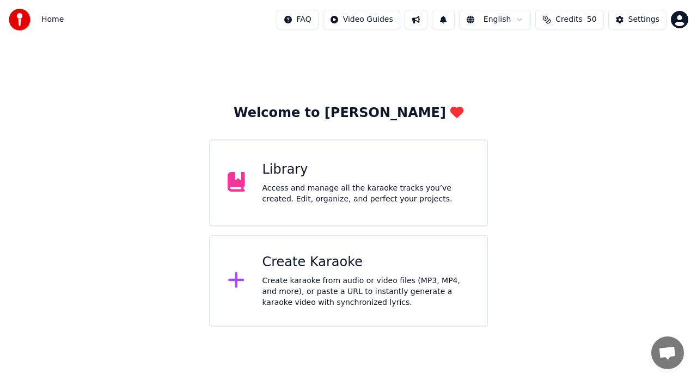
click at [369, 264] on div "Create Karaoke" at bounding box center [365, 262] width 207 height 17
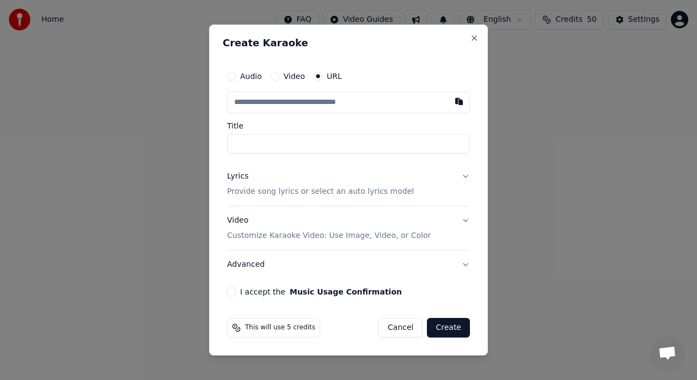
click at [252, 76] on label "Audio" at bounding box center [251, 76] width 22 height 8
click at [236, 76] on button "Audio" at bounding box center [231, 76] width 9 height 9
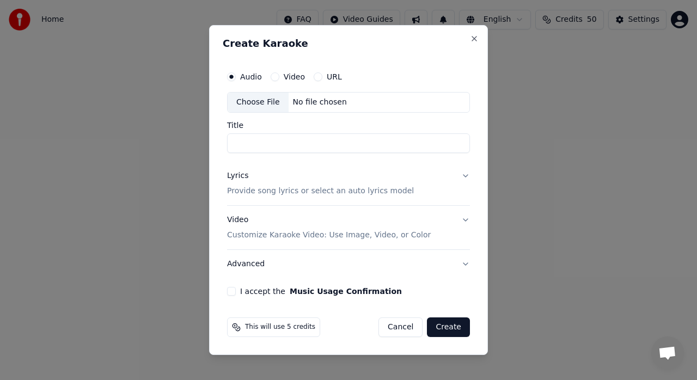
click at [263, 102] on div "Choose File" at bounding box center [257, 103] width 61 height 20
type input "**********"
click at [465, 175] on button "Lyrics Provide song lyrics or select an auto lyrics model" at bounding box center [348, 184] width 243 height 44
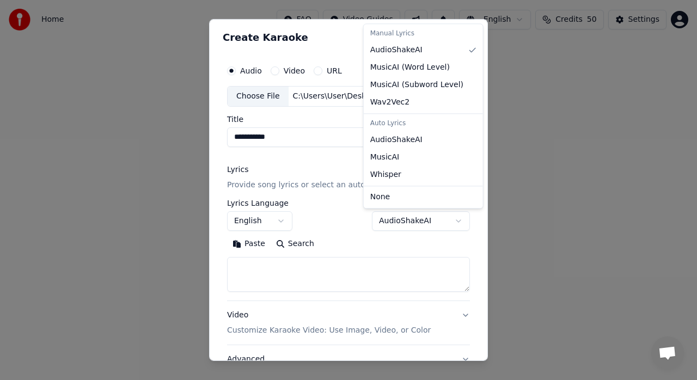
click at [401, 221] on body "**********" at bounding box center [348, 163] width 697 height 327
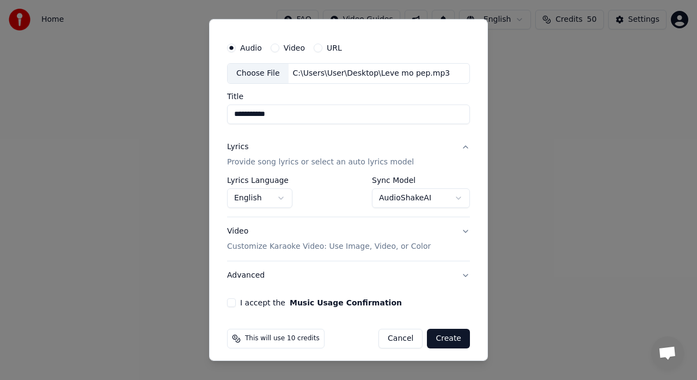
scroll to position [27, 0]
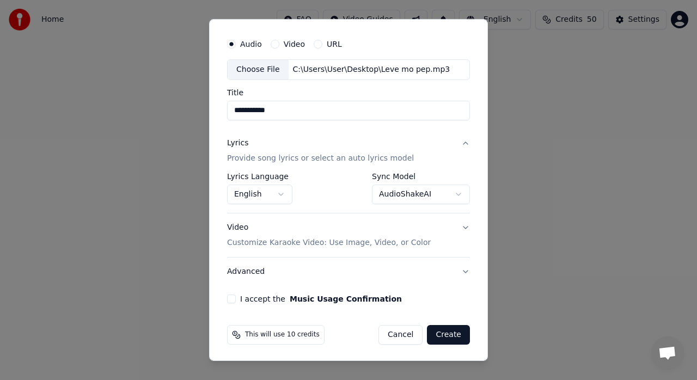
click at [230, 299] on button "I accept the Music Usage Confirmation" at bounding box center [231, 298] width 9 height 9
click at [393, 331] on button "Cancel" at bounding box center [400, 335] width 44 height 20
select select "**********"
select select
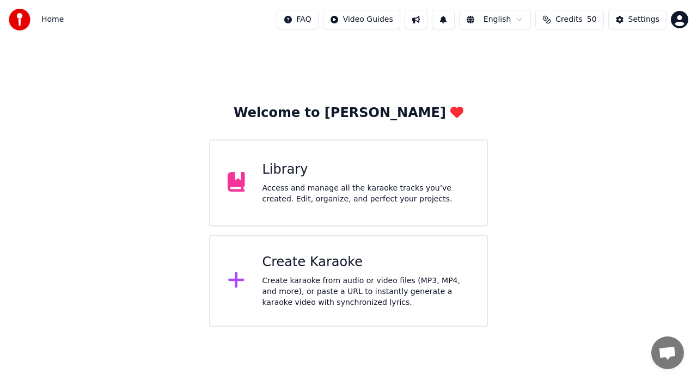
click at [323, 262] on div "Create Karaoke" at bounding box center [365, 262] width 207 height 17
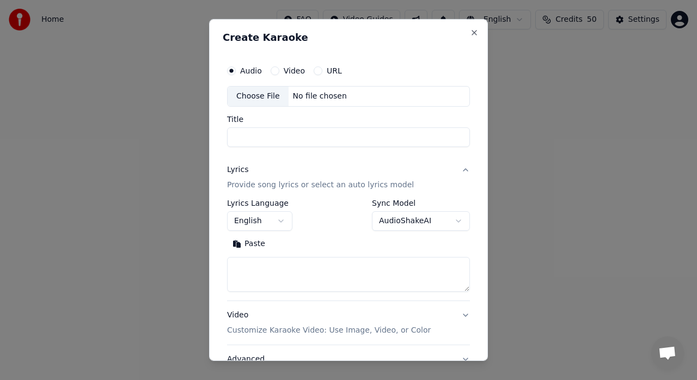
click at [331, 70] on label "URL" at bounding box center [334, 71] width 15 height 8
click at [322, 70] on button "URL" at bounding box center [317, 70] width 9 height 9
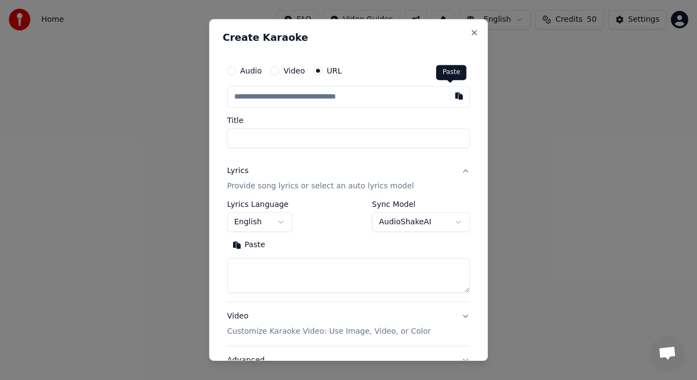
click at [450, 96] on button "button" at bounding box center [459, 96] width 22 height 20
type input "**********"
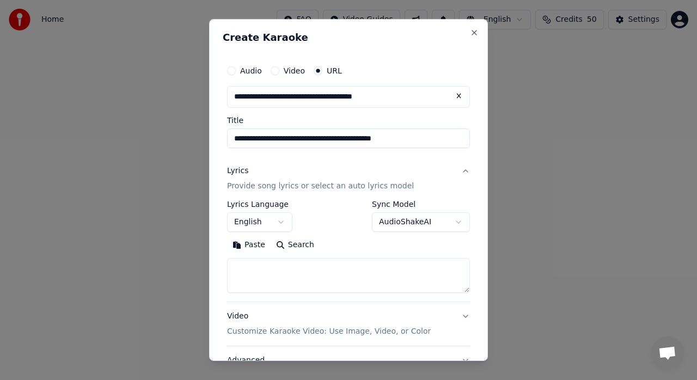
drag, startPoint x: 331, startPoint y: 138, endPoint x: 415, endPoint y: 140, distance: 83.8
click at [415, 140] on input "**********" at bounding box center [348, 138] width 243 height 20
click at [279, 138] on input "**********" at bounding box center [348, 138] width 243 height 20
drag, startPoint x: 261, startPoint y: 140, endPoint x: 252, endPoint y: 140, distance: 8.7
click at [252, 140] on input "**********" at bounding box center [348, 138] width 243 height 20
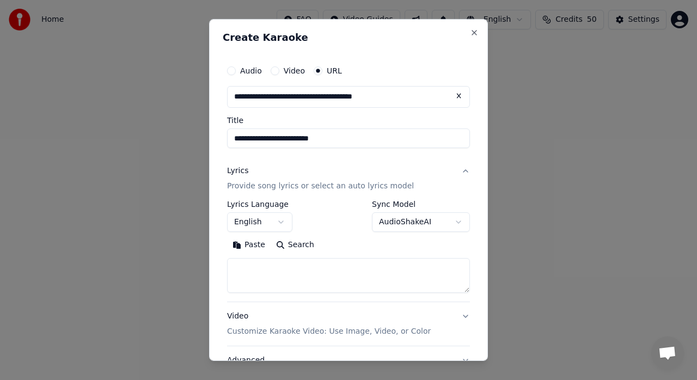
click at [260, 139] on input "**********" at bounding box center [348, 138] width 243 height 20
click at [257, 137] on input "**********" at bounding box center [348, 138] width 243 height 20
click at [266, 139] on input "**********" at bounding box center [348, 138] width 243 height 20
type input "**********"
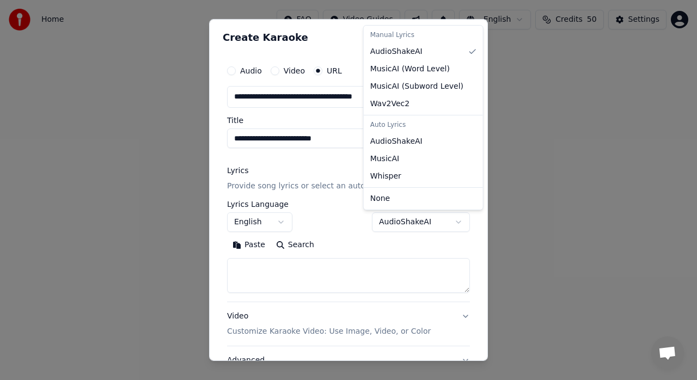
click at [440, 221] on body "**********" at bounding box center [348, 163] width 697 height 327
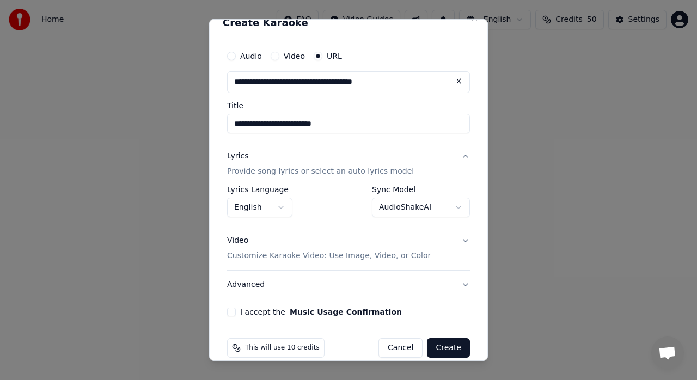
scroll to position [18, 0]
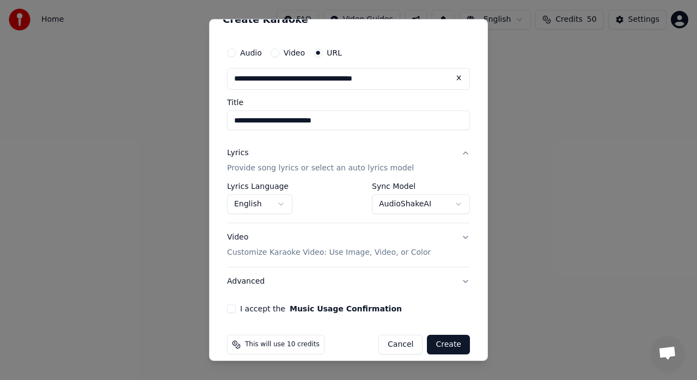
click at [448, 203] on body "**********" at bounding box center [348, 163] width 697 height 327
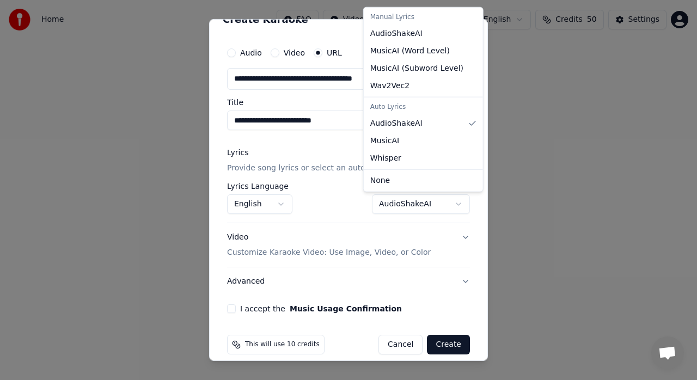
select select "**********"
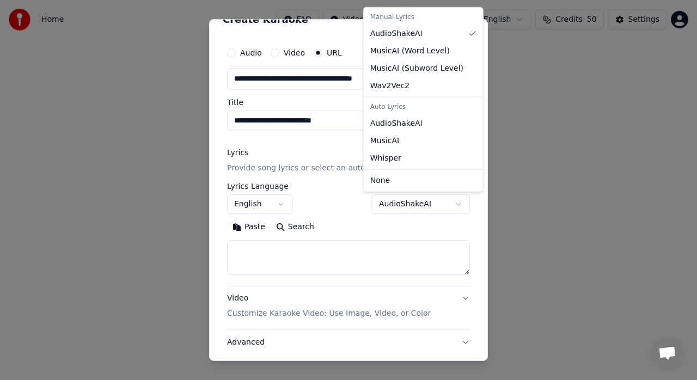
click at [449, 205] on body "**********" at bounding box center [348, 163] width 697 height 327
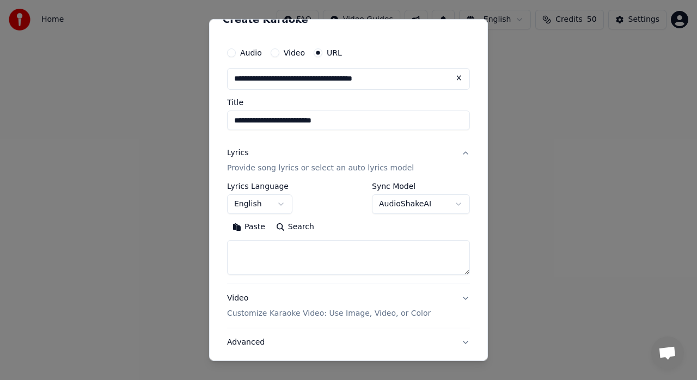
click at [449, 205] on body "**********" at bounding box center [348, 163] width 697 height 327
click at [346, 227] on div "Paste Search" at bounding box center [348, 226] width 243 height 17
click at [252, 229] on button "Paste" at bounding box center [249, 226] width 44 height 17
click at [348, 224] on button "Expand" at bounding box center [344, 226] width 51 height 17
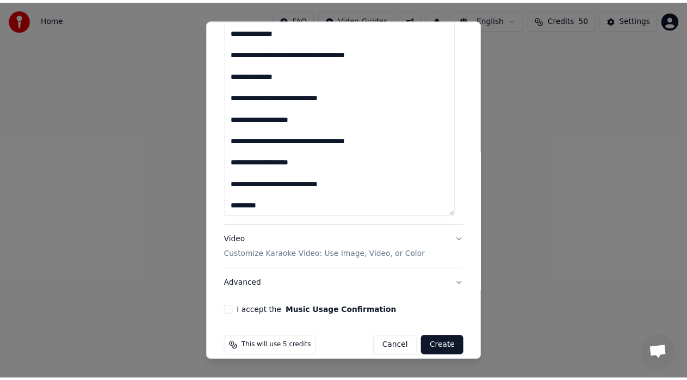
scroll to position [1282, 0]
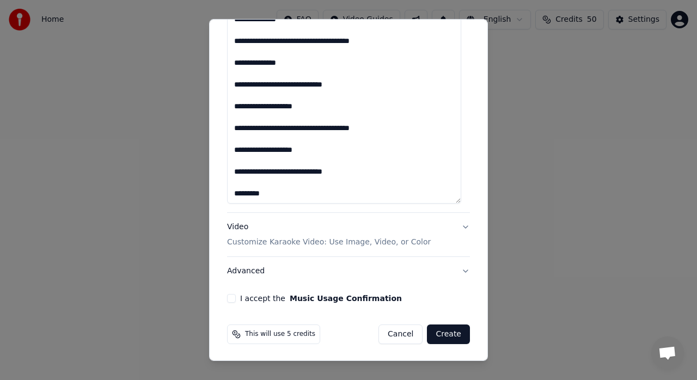
click at [232, 297] on button "I accept the Music Usage Confirmation" at bounding box center [231, 298] width 9 height 9
click at [447, 333] on button "Create" at bounding box center [448, 334] width 43 height 20
type textarea "**********"
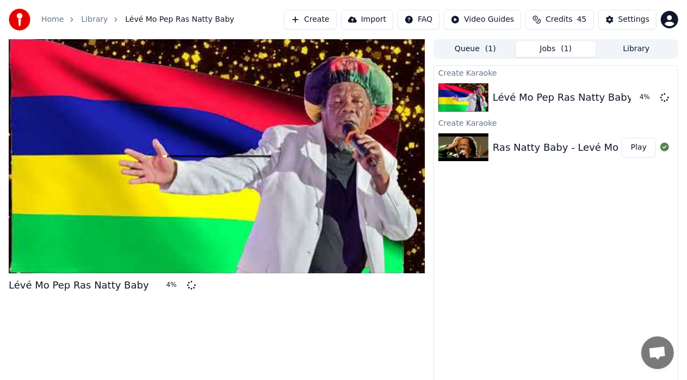
click at [638, 146] on button "Play" at bounding box center [639, 148] width 34 height 20
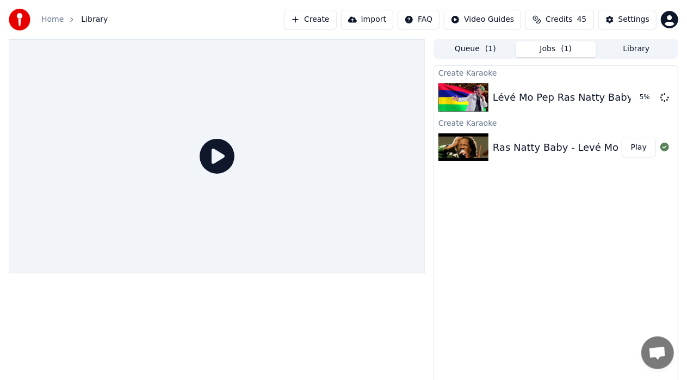
click at [215, 156] on icon at bounding box center [217, 156] width 35 height 35
click at [641, 147] on button "Play" at bounding box center [639, 148] width 34 height 20
click at [59, 20] on link "Home" at bounding box center [52, 19] width 22 height 11
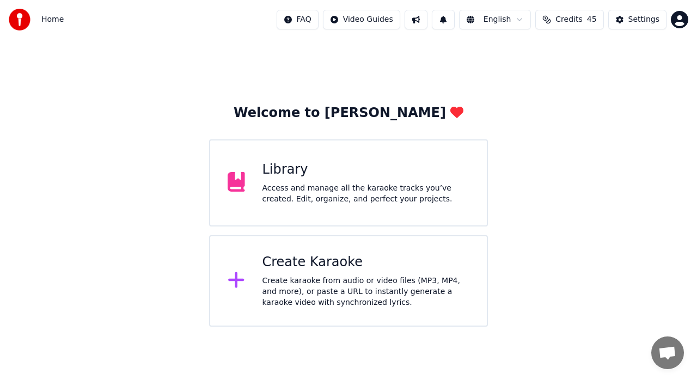
click at [361, 262] on div "Create Karaoke" at bounding box center [365, 262] width 207 height 17
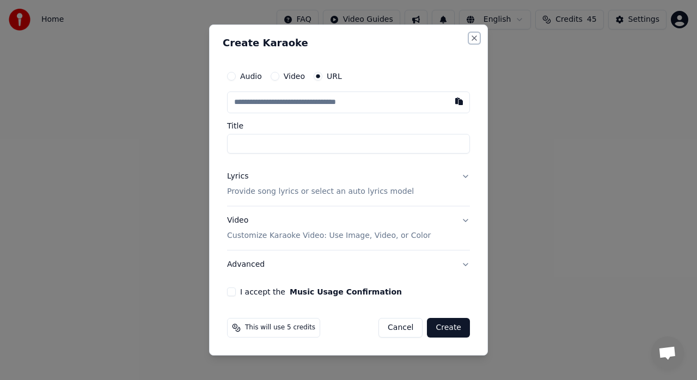
click at [471, 39] on button "Close" at bounding box center [474, 38] width 9 height 9
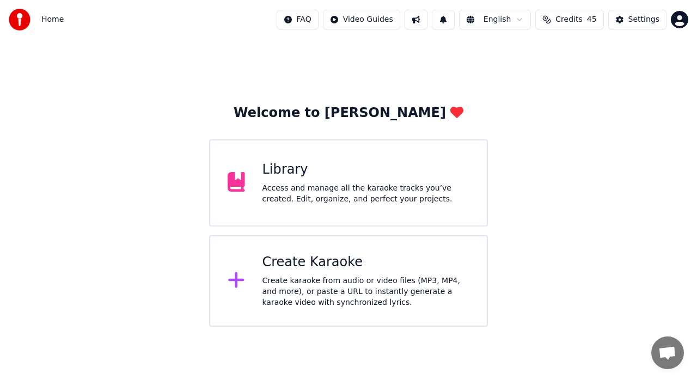
click at [346, 178] on div "Library Access and manage all the karaoke tracks you’ve created. Edit, organize…" at bounding box center [365, 183] width 207 height 44
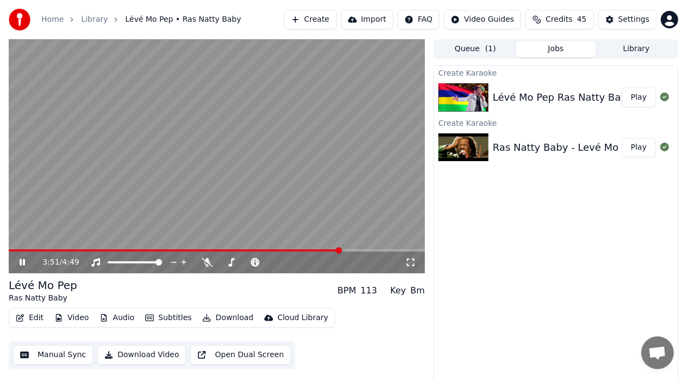
click at [341, 250] on span at bounding box center [217, 250] width 416 height 2
click at [290, 250] on span at bounding box center [150, 250] width 282 height 2
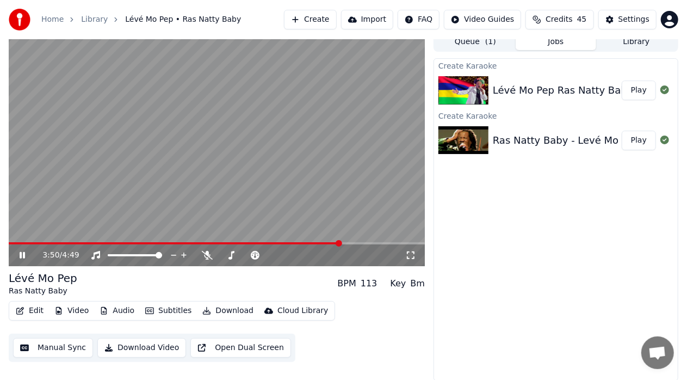
scroll to position [8, 0]
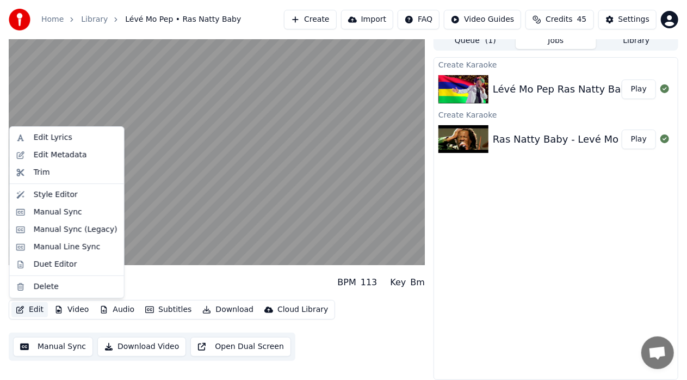
click at [32, 309] on button "Edit" at bounding box center [29, 309] width 36 height 15
click at [65, 264] on div "Duet Editor" at bounding box center [56, 264] width 44 height 11
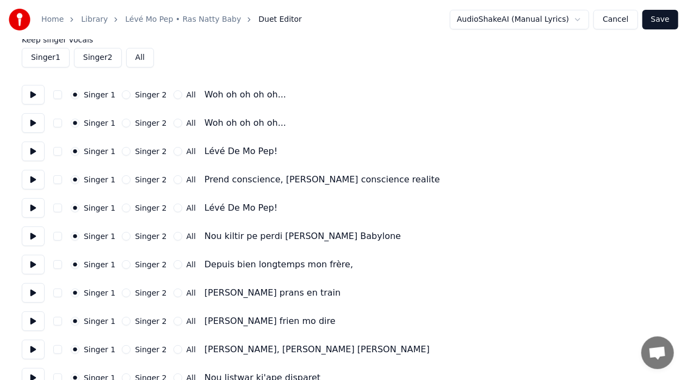
scroll to position [72, 0]
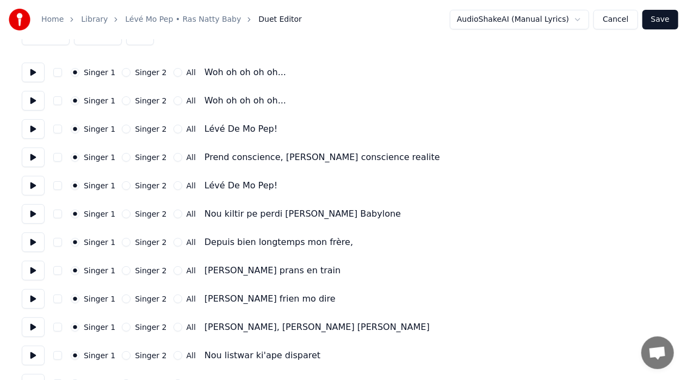
click at [140, 156] on label "Singer 2" at bounding box center [151, 157] width 32 height 8
click at [131, 156] on button "Singer 2" at bounding box center [126, 157] width 9 height 9
click at [144, 213] on label "Singer 2" at bounding box center [151, 214] width 32 height 8
click at [131, 213] on button "Singer 2" at bounding box center [126, 214] width 9 height 9
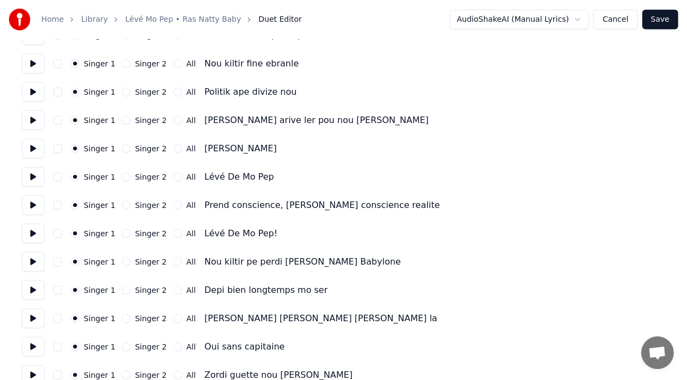
scroll to position [399, 0]
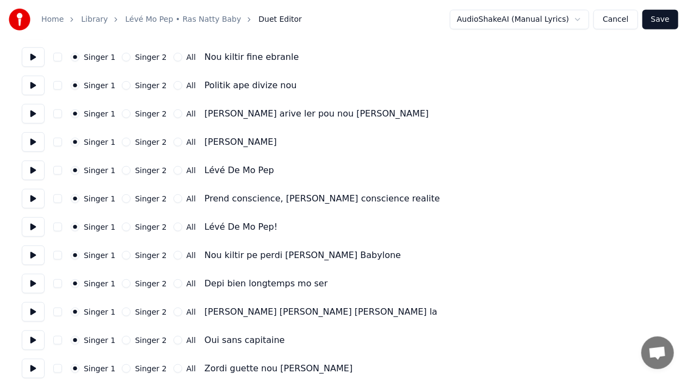
click at [141, 199] on label "Singer 2" at bounding box center [151, 199] width 32 height 8
click at [131, 199] on button "Singer 2" at bounding box center [126, 198] width 9 height 9
click at [147, 255] on label "Singer 2" at bounding box center [151, 255] width 32 height 8
click at [131, 255] on button "Singer 2" at bounding box center [126, 255] width 9 height 9
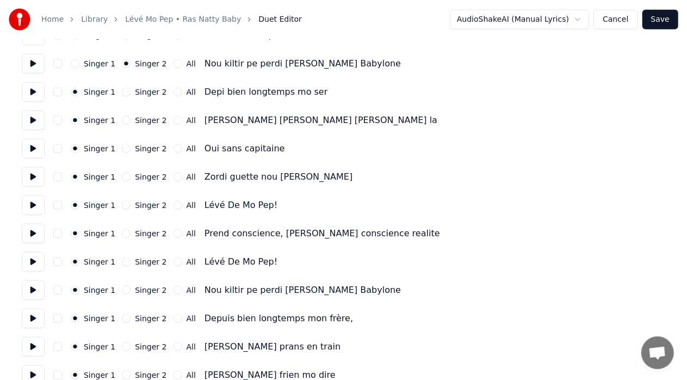
scroll to position [599, 0]
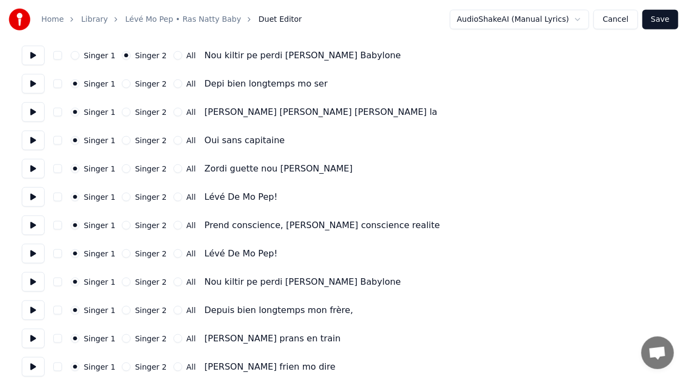
click at [148, 224] on label "Singer 2" at bounding box center [151, 225] width 32 height 8
click at [131, 224] on button "Singer 2" at bounding box center [126, 225] width 9 height 9
click at [150, 281] on label "Singer 2" at bounding box center [151, 282] width 32 height 8
click at [131, 281] on button "Singer 2" at bounding box center [126, 282] width 9 height 9
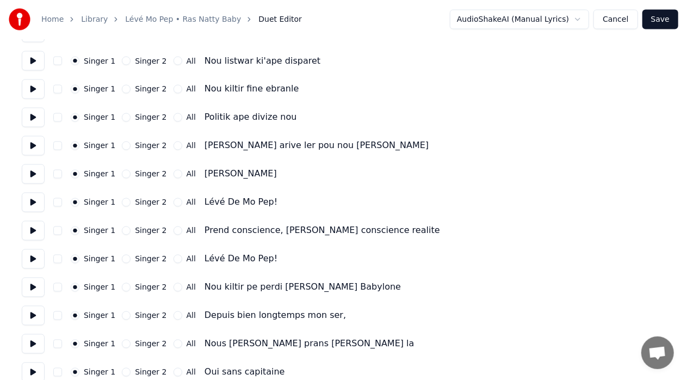
scroll to position [961, 0]
click at [147, 230] on label "Singer 2" at bounding box center [151, 231] width 32 height 8
click at [131, 230] on button "Singer 2" at bounding box center [126, 230] width 9 height 9
click at [151, 287] on label "Singer 2" at bounding box center [151, 288] width 32 height 8
click at [131, 287] on button "Singer 2" at bounding box center [126, 287] width 9 height 9
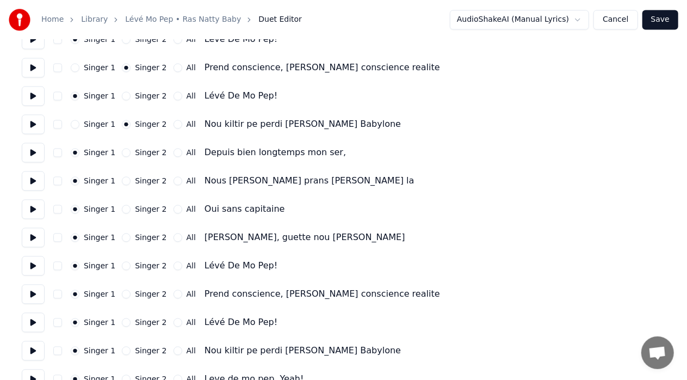
scroll to position [1143, 0]
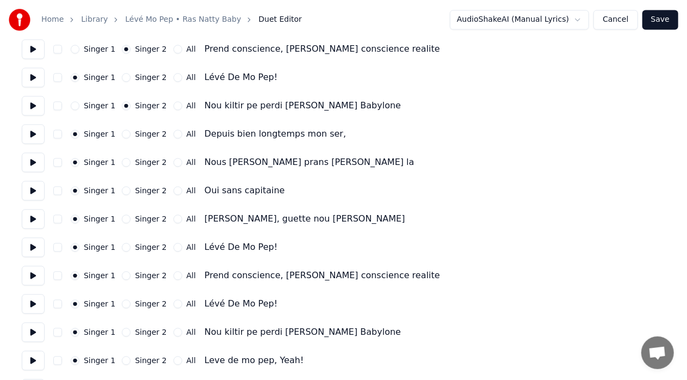
click at [149, 274] on label "Singer 2" at bounding box center [151, 276] width 32 height 8
click at [131, 274] on button "Singer 2" at bounding box center [126, 275] width 9 height 9
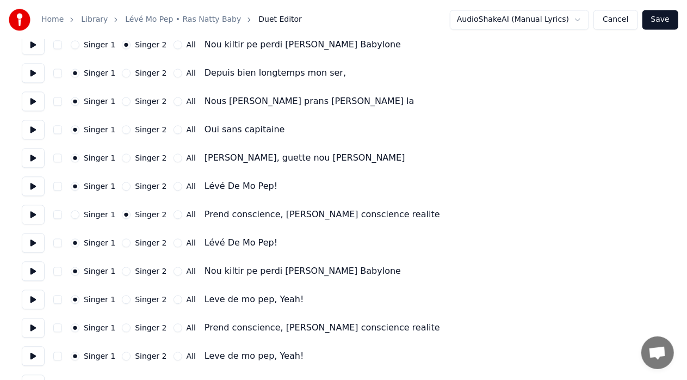
scroll to position [1215, 0]
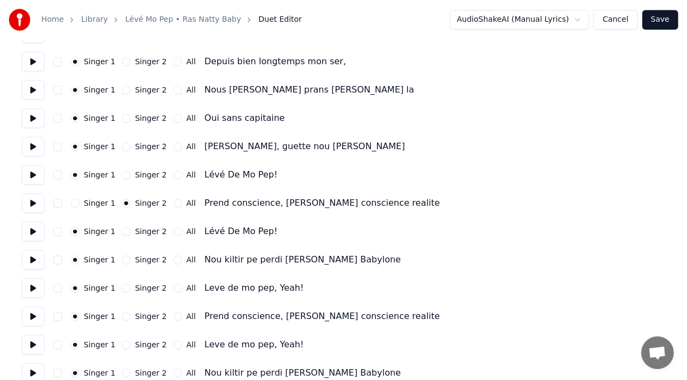
click at [143, 259] on label "Singer 2" at bounding box center [151, 260] width 32 height 8
click at [131, 259] on button "Singer 2" at bounding box center [126, 259] width 9 height 9
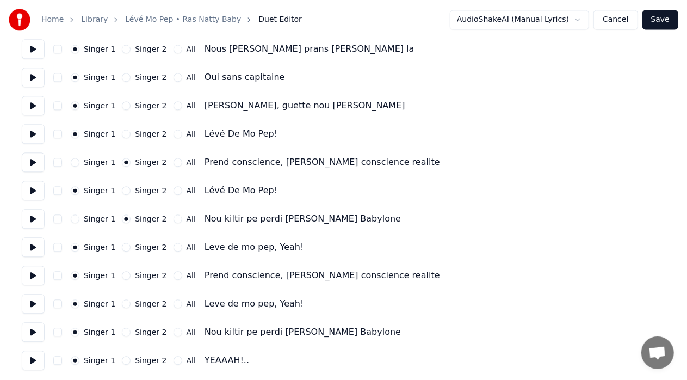
scroll to position [1257, 0]
click at [151, 275] on label "Singer 2" at bounding box center [151, 274] width 32 height 8
click at [131, 275] on button "Singer 2" at bounding box center [126, 274] width 9 height 9
click at [147, 331] on label "Singer 2" at bounding box center [151, 331] width 32 height 8
click at [131, 331] on button "Singer 2" at bounding box center [126, 331] width 9 height 9
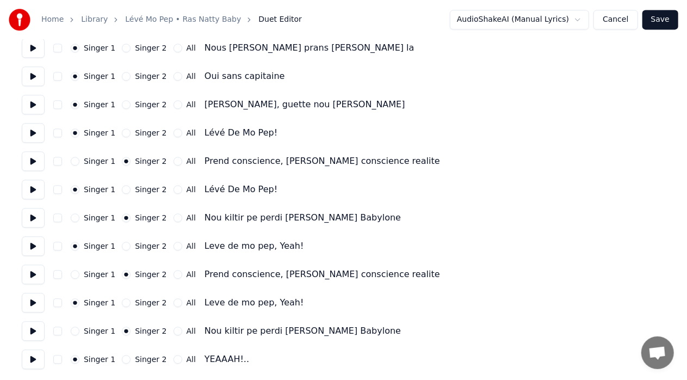
click at [663, 17] on button "Save" at bounding box center [661, 20] width 36 height 20
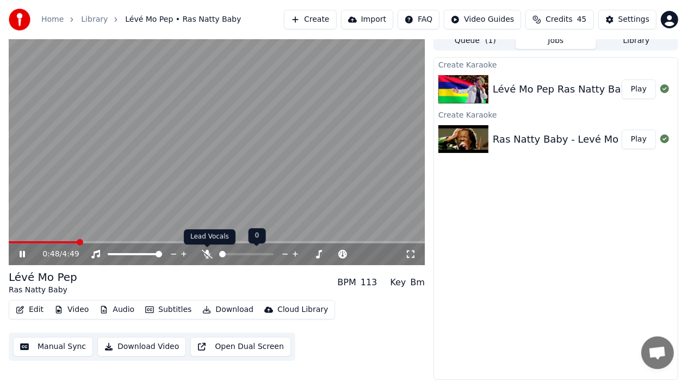
click at [207, 253] on icon at bounding box center [207, 254] width 11 height 9
click at [207, 254] on icon at bounding box center [208, 254] width 6 height 9
click at [36, 309] on button "Edit" at bounding box center [29, 309] width 36 height 15
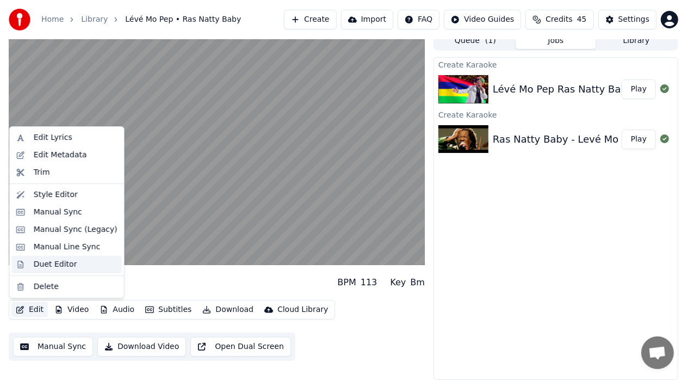
click at [52, 264] on div "Duet Editor" at bounding box center [56, 264] width 44 height 11
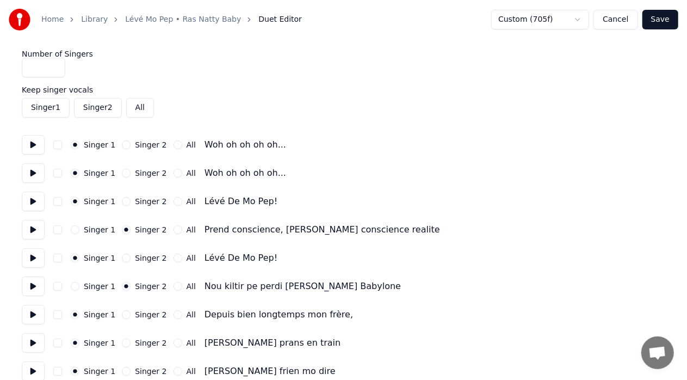
click at [187, 144] on label "All" at bounding box center [191, 145] width 9 height 8
click at [182, 144] on button "All" at bounding box center [178, 144] width 9 height 9
click at [187, 171] on label "All" at bounding box center [191, 173] width 9 height 8
click at [182, 171] on button "All" at bounding box center [178, 173] width 9 height 9
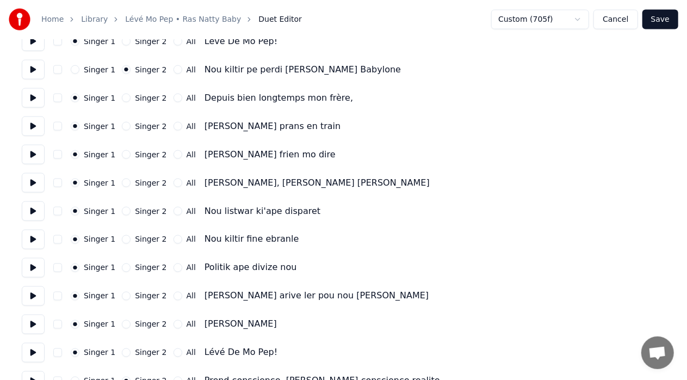
scroll to position [798, 0]
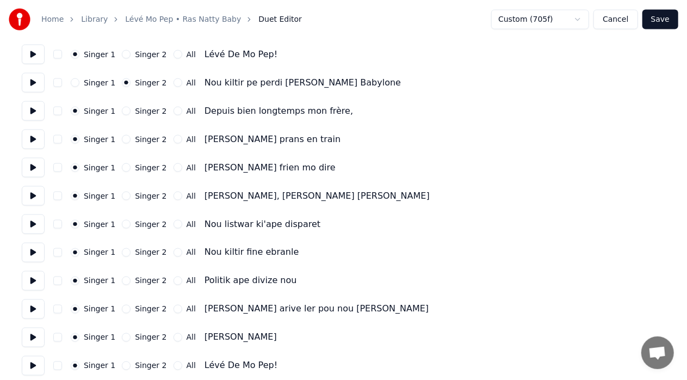
click at [661, 20] on button "Save" at bounding box center [661, 20] width 36 height 20
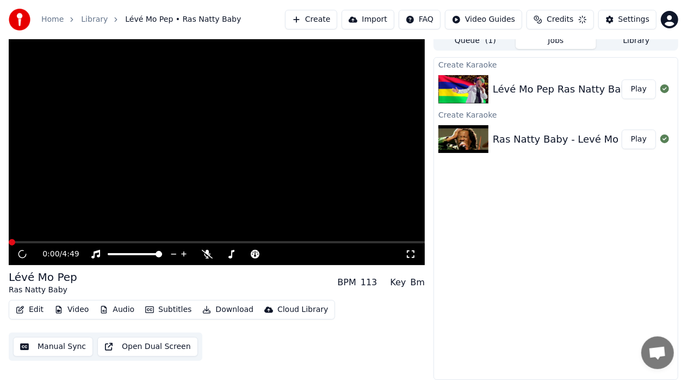
scroll to position [8, 0]
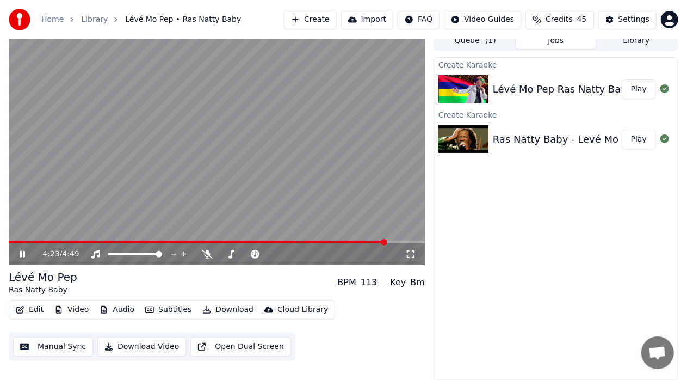
click at [386, 242] on span at bounding box center [217, 242] width 416 height 2
click at [291, 239] on span at bounding box center [289, 242] width 7 height 7
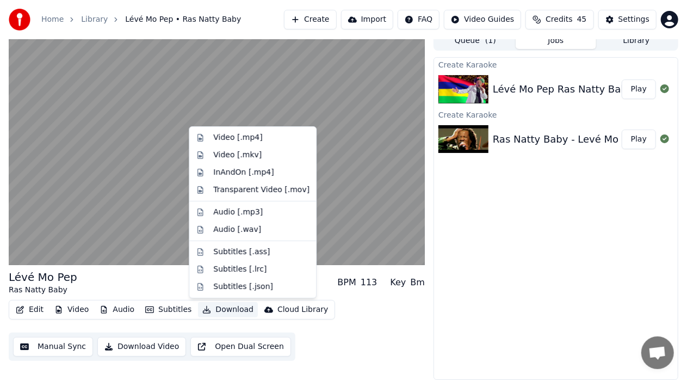
click at [223, 308] on button "Download" at bounding box center [228, 309] width 60 height 15
click at [245, 190] on div "Transparent Video [.mov]" at bounding box center [261, 189] width 96 height 11
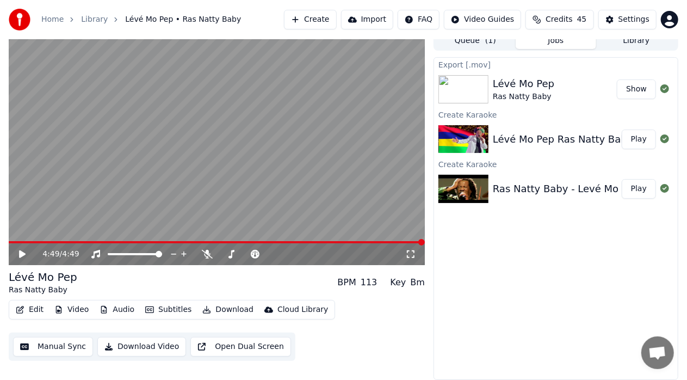
click at [638, 89] on button "Show" at bounding box center [636, 89] width 39 height 20
click at [550, 187] on div "Ras Natty Baby - Levé Mo Pep" at bounding box center [566, 188] width 147 height 15
click at [638, 187] on button "Play" at bounding box center [639, 189] width 34 height 20
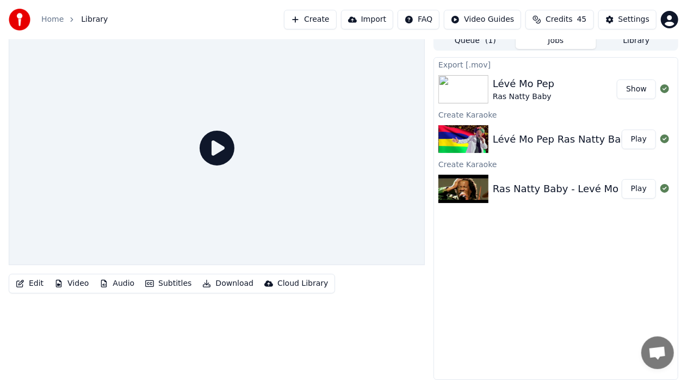
click at [214, 148] on icon at bounding box center [217, 148] width 35 height 35
click at [461, 180] on img at bounding box center [464, 189] width 50 height 28
click at [93, 17] on span "Library" at bounding box center [94, 19] width 27 height 11
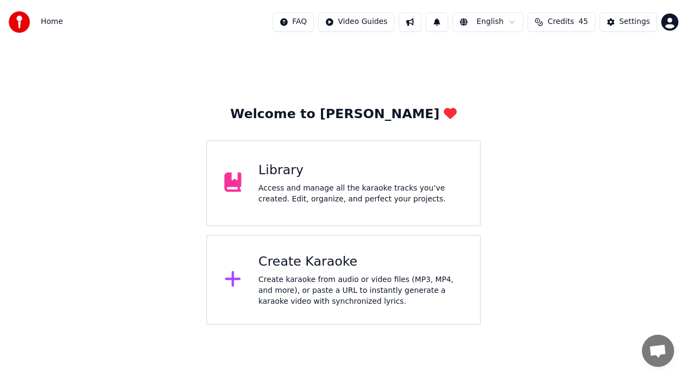
scroll to position [24, 0]
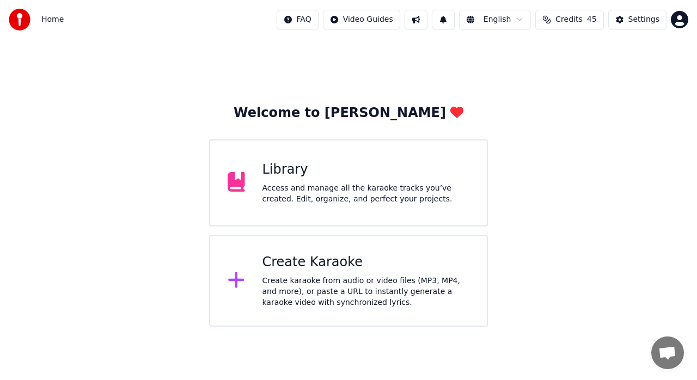
click at [322, 178] on div "Library" at bounding box center [365, 169] width 207 height 17
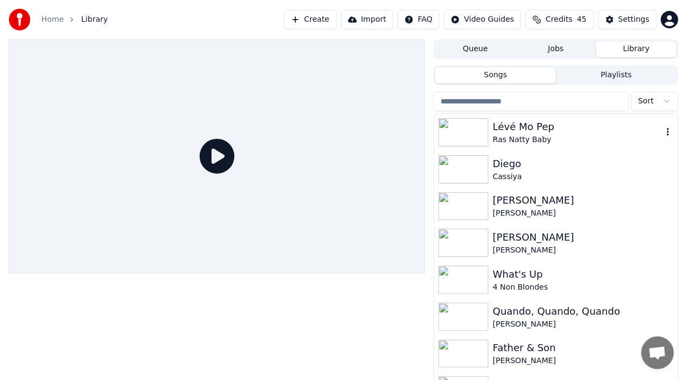
click at [523, 127] on div "Lévé Mo Pep" at bounding box center [578, 126] width 170 height 15
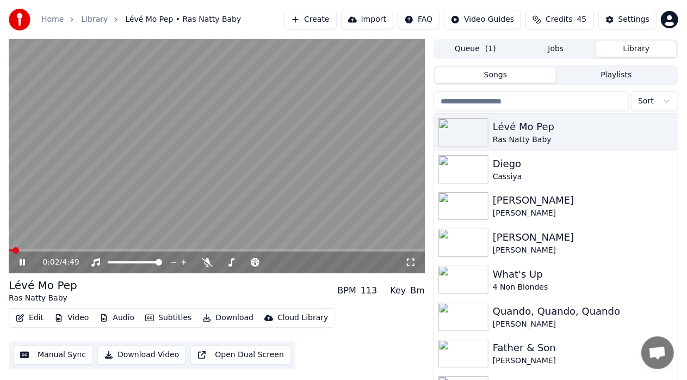
click at [24, 258] on icon at bounding box center [29, 262] width 25 height 9
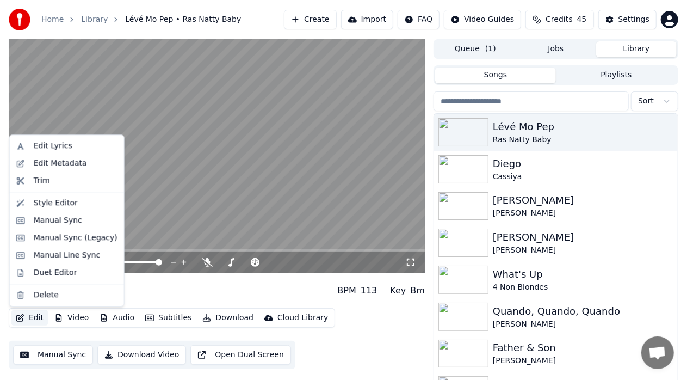
click at [33, 317] on button "Edit" at bounding box center [29, 317] width 36 height 15
click at [59, 272] on div "Duet Editor" at bounding box center [56, 272] width 44 height 11
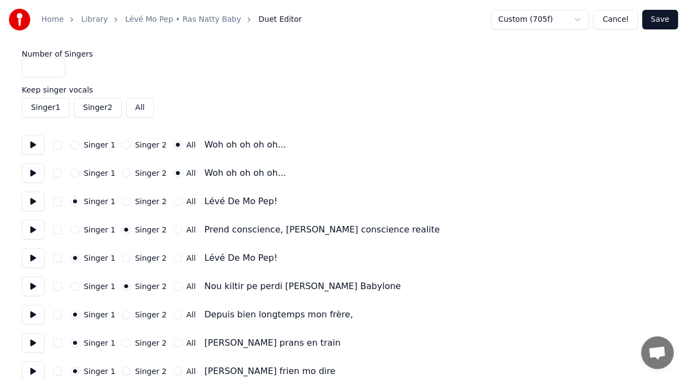
click at [81, 144] on div "Singer 1" at bounding box center [93, 144] width 45 height 9
click at [78, 146] on button "Singer 1" at bounding box center [75, 144] width 9 height 9
click at [73, 173] on button "Singer 1" at bounding box center [75, 173] width 9 height 9
click at [74, 230] on button "Singer 1" at bounding box center [75, 229] width 9 height 9
click at [78, 284] on button "Singer 1" at bounding box center [75, 286] width 9 height 9
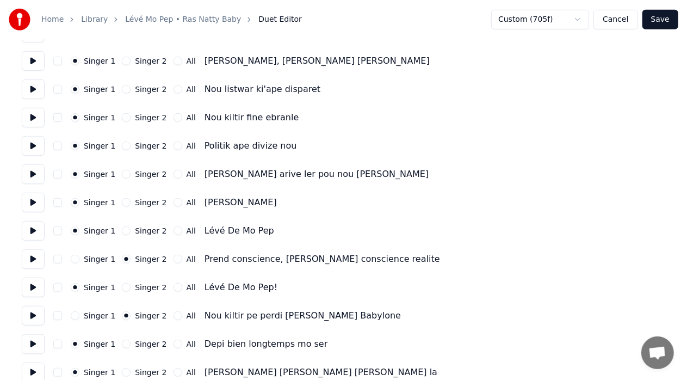
scroll to position [344, 0]
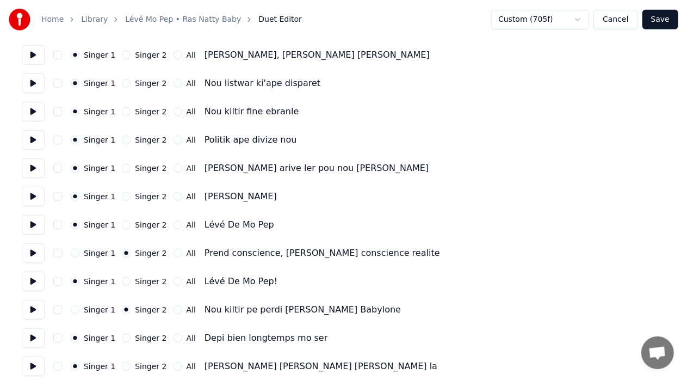
click at [73, 252] on button "Singer 1" at bounding box center [75, 253] width 9 height 9
click at [76, 309] on button "Singer 1" at bounding box center [75, 309] width 9 height 9
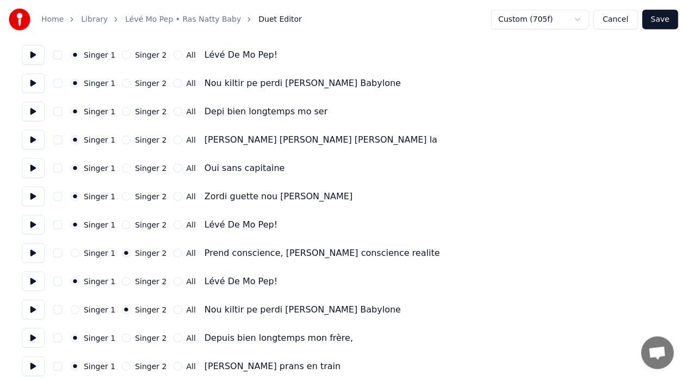
scroll to position [580, 0]
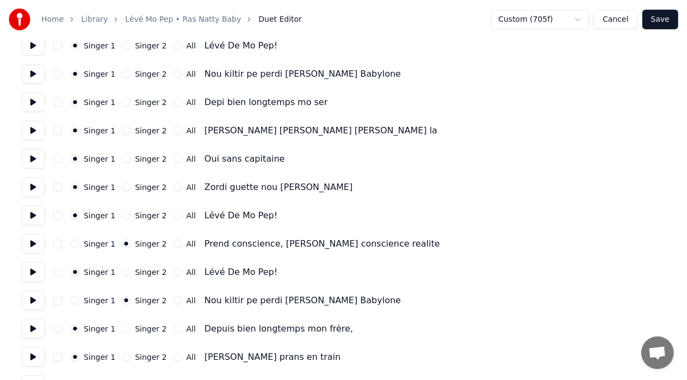
click at [77, 243] on button "Singer 1" at bounding box center [75, 243] width 9 height 9
click at [76, 298] on button "Singer 1" at bounding box center [75, 300] width 9 height 9
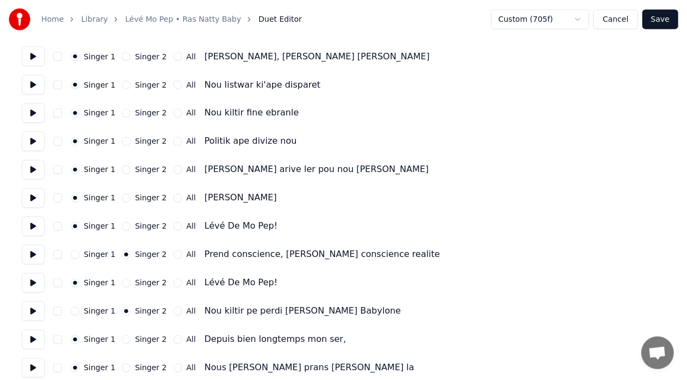
scroll to position [943, 0]
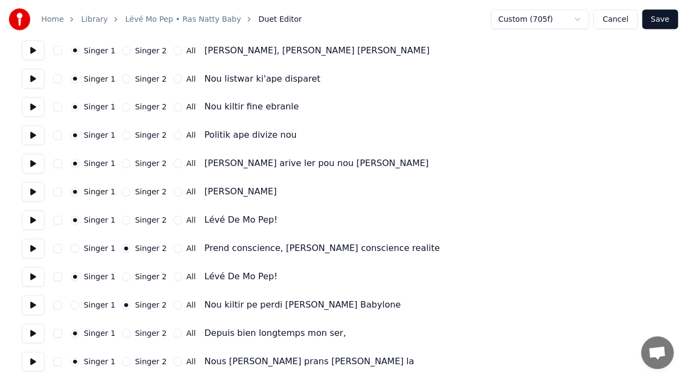
click at [73, 249] on button "Singer 1" at bounding box center [75, 248] width 9 height 9
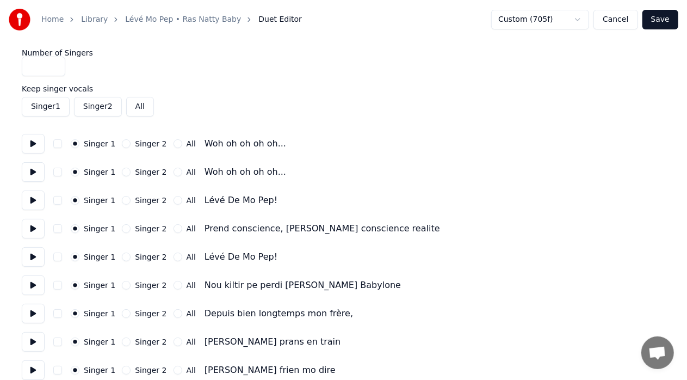
scroll to position [0, 0]
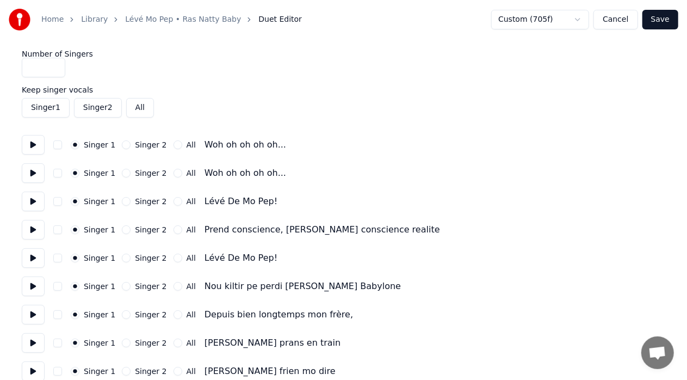
click at [56, 91] on label "Keep singer vocals" at bounding box center [344, 90] width 644 height 8
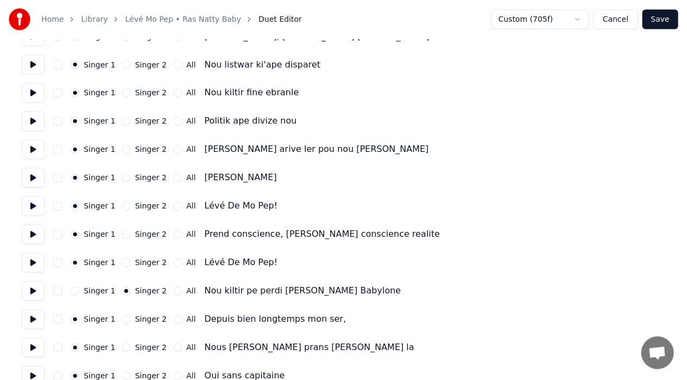
scroll to position [961, 0]
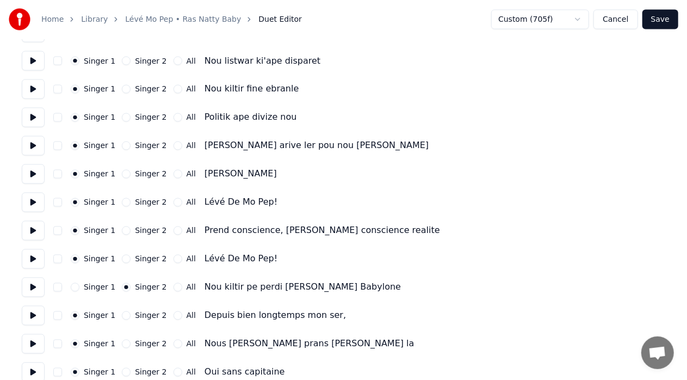
click at [74, 289] on button "Singer 1" at bounding box center [75, 287] width 9 height 9
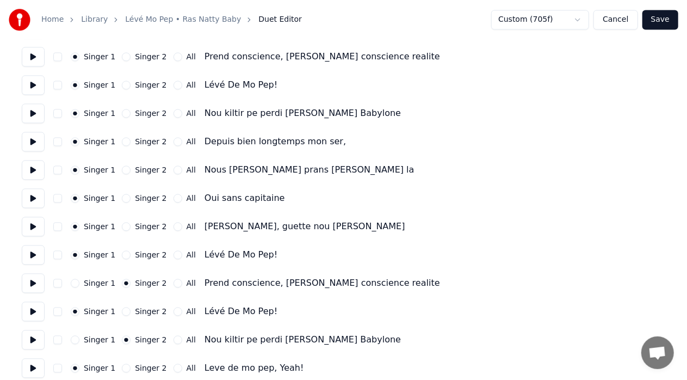
scroll to position [1161, 0]
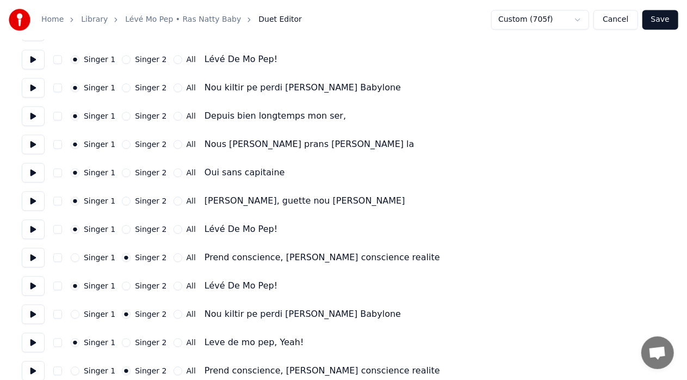
click at [71, 260] on button "Singer 1" at bounding box center [75, 257] width 9 height 9
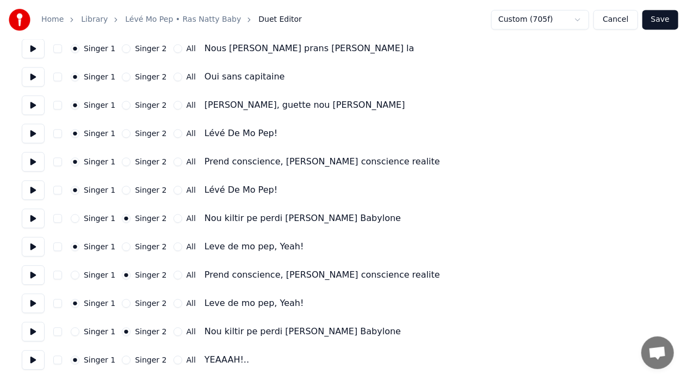
scroll to position [1257, 0]
click at [72, 218] on button "Singer 1" at bounding box center [75, 217] width 9 height 9
click at [77, 272] on button "Singer 1" at bounding box center [75, 274] width 9 height 9
click at [76, 328] on button "Singer 1" at bounding box center [75, 331] width 9 height 9
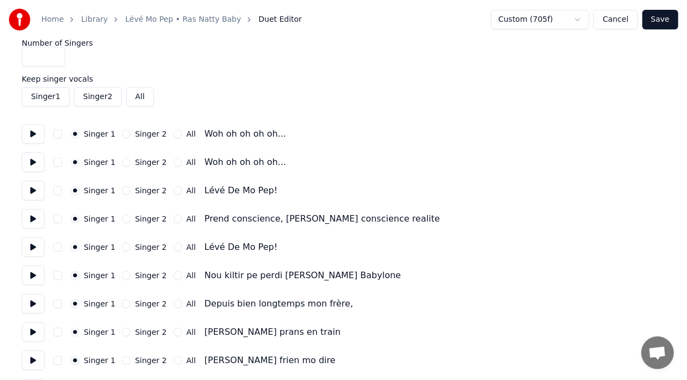
scroll to position [0, 0]
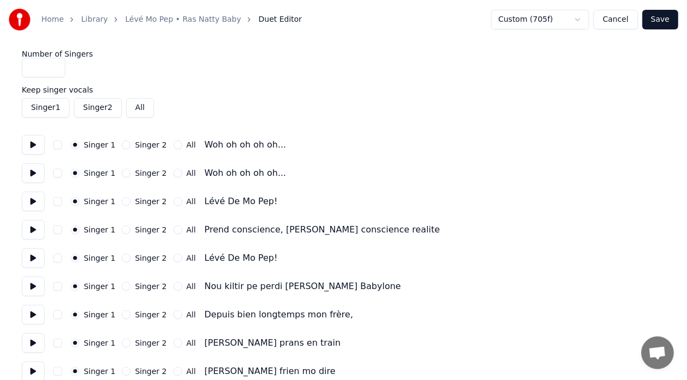
click at [660, 24] on button "Save" at bounding box center [661, 20] width 36 height 20
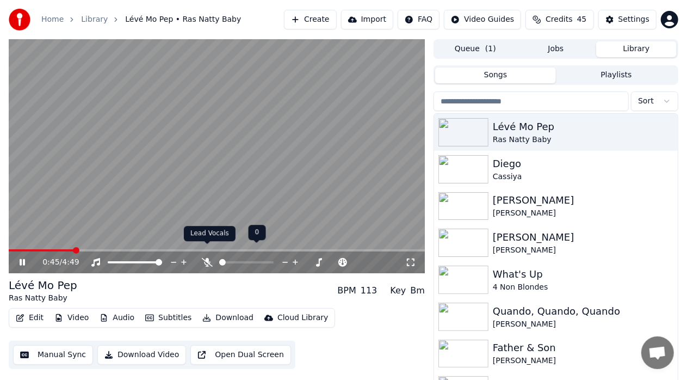
scroll to position [18, 0]
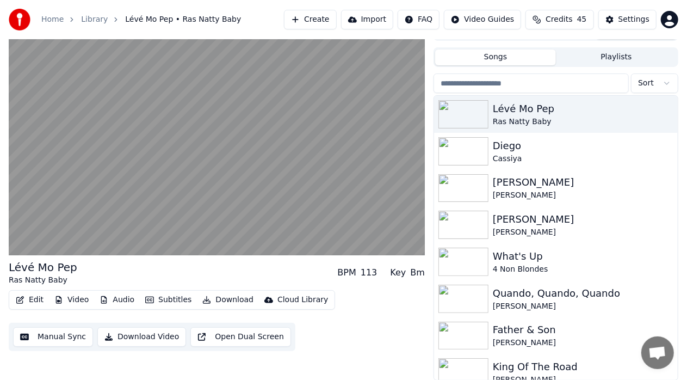
click at [143, 336] on button "Download Video" at bounding box center [141, 337] width 89 height 20
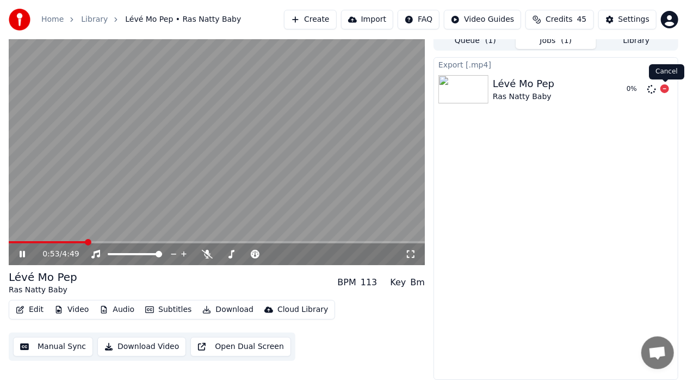
click at [666, 87] on icon at bounding box center [665, 88] width 9 height 9
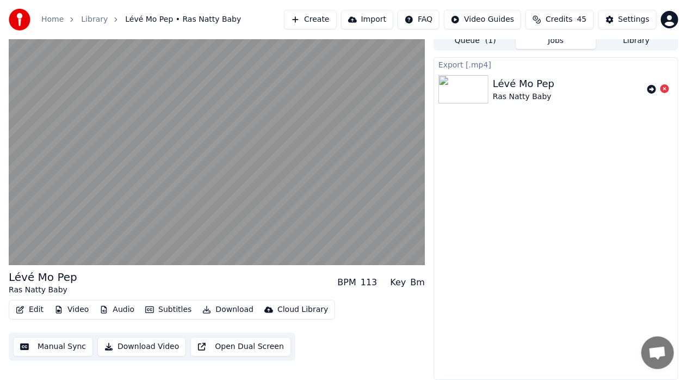
click at [141, 346] on button "Download Video" at bounding box center [141, 347] width 89 height 20
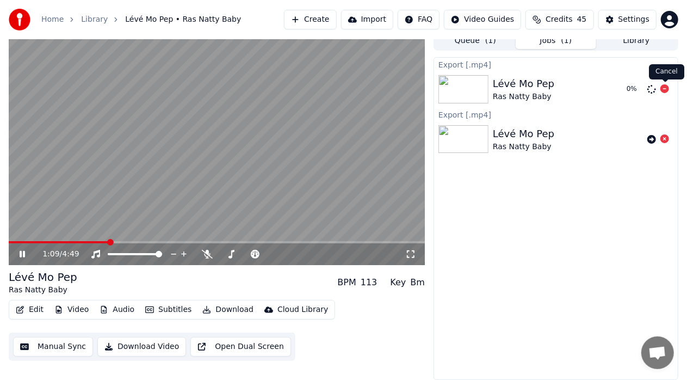
click at [666, 87] on icon at bounding box center [665, 88] width 9 height 9
click at [228, 310] on button "Download" at bounding box center [228, 309] width 60 height 15
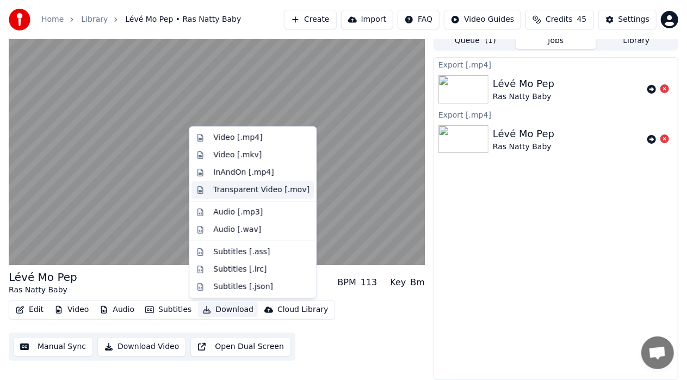
click at [248, 189] on div "Transparent Video [.mov]" at bounding box center [261, 189] width 96 height 11
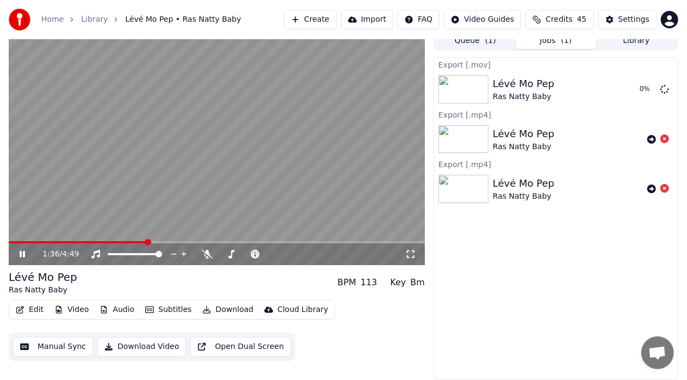
click at [24, 249] on div "1:36 / 4:49" at bounding box center [217, 254] width 408 height 11
click at [23, 255] on icon at bounding box center [29, 254] width 25 height 9
click at [642, 87] on button "Show" at bounding box center [636, 89] width 39 height 20
